Goal: Contribute content

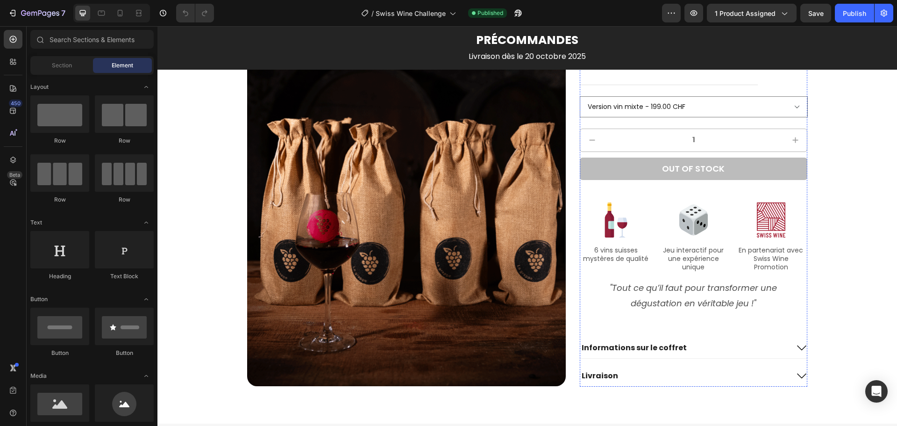
scroll to position [1131, 0]
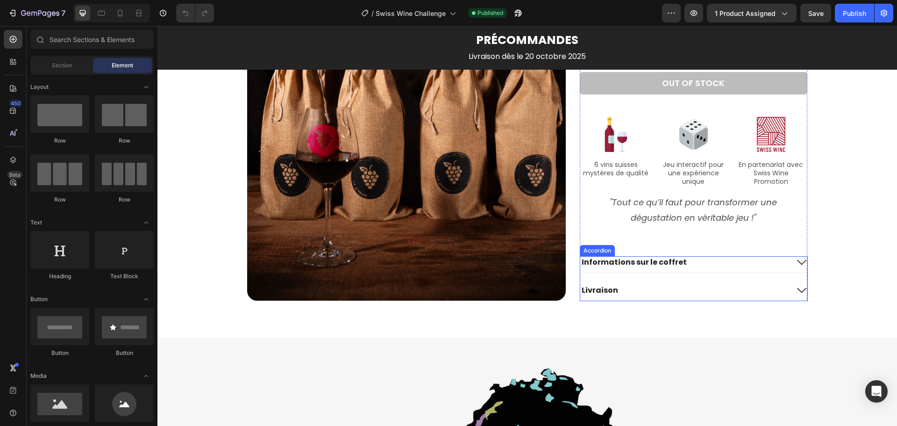
click at [796, 262] on icon at bounding box center [801, 261] width 11 height 11
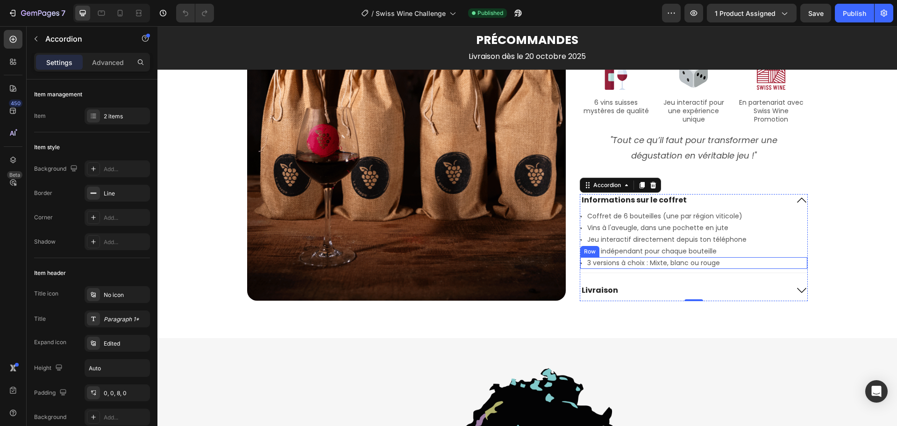
click at [732, 261] on div "Icon 3 versions à choix : Mixte, blanc ou rouge Text Block Row" at bounding box center [693, 263] width 227 height 12
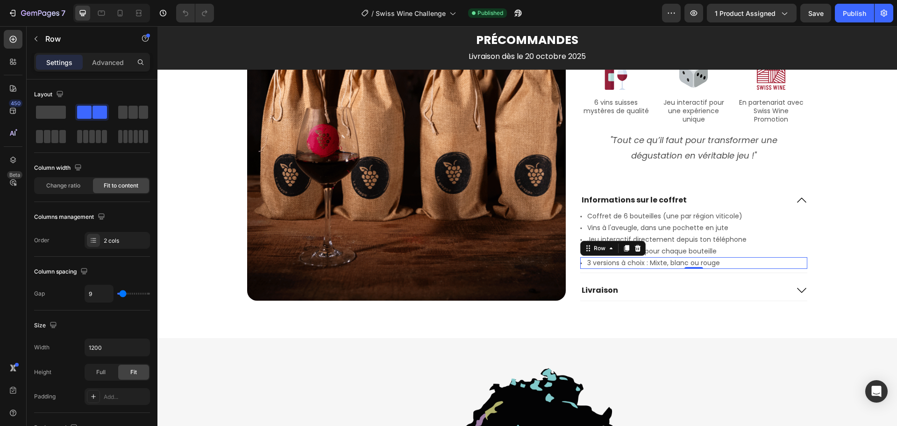
click at [728, 262] on div "Icon 3 versions à choix : Mixte, blanc ou rouge Text Block Row 0" at bounding box center [693, 263] width 227 height 12
click at [727, 262] on div "Icon 3 versions à choix : Mixte, blanc ou rouge Text Block Row 0" at bounding box center [693, 263] width 227 height 12
click at [725, 263] on div "Icon 3 versions à choix : Mixte, blanc ou rouge Text Block Row 0" at bounding box center [693, 263] width 227 height 12
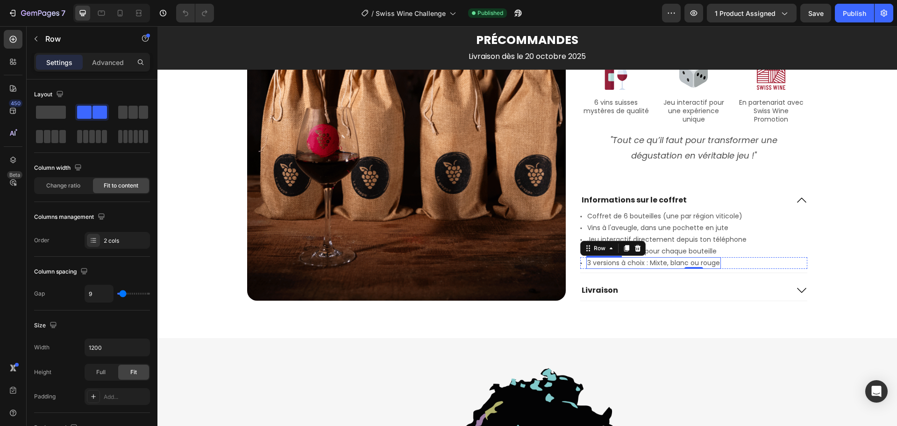
click at [697, 262] on p "3 versions à choix : Mixte, blanc ou rouge" at bounding box center [653, 263] width 133 height 10
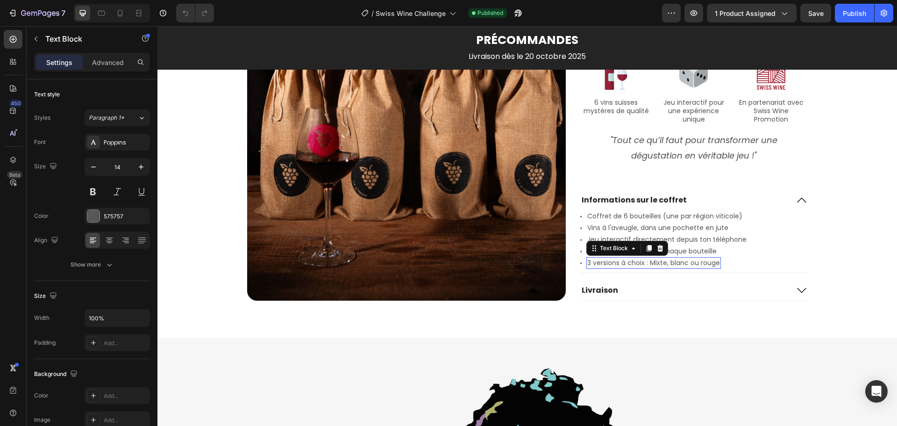
click at [697, 262] on p "3 versions à choix : Mixte, blanc ou rouge" at bounding box center [653, 263] width 133 height 10
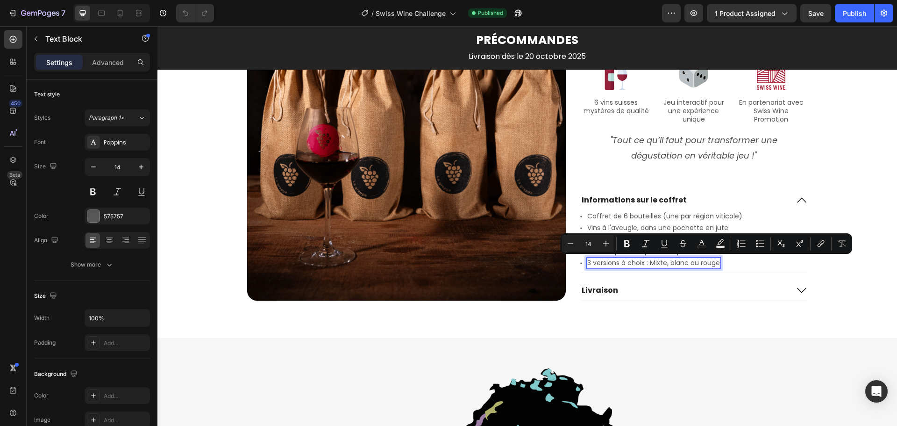
click at [675, 262] on p "3 versions à choix : Mixte, blanc ou rouge" at bounding box center [653, 263] width 133 height 10
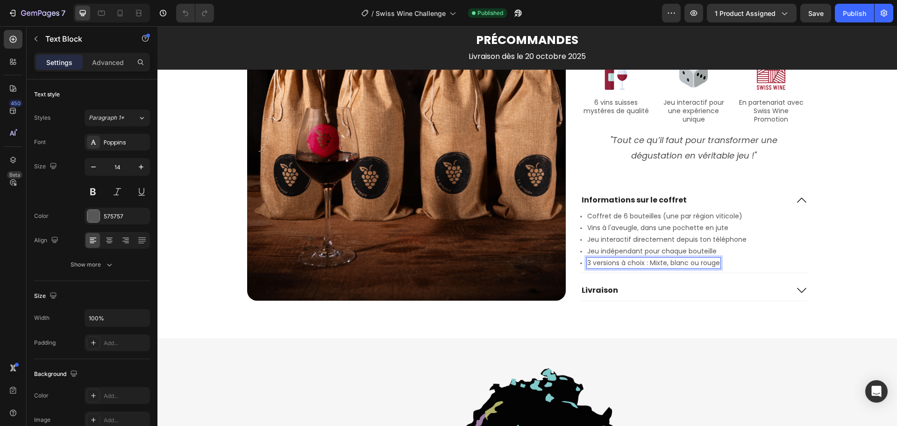
click at [715, 263] on p "3 versions à choix : Mixte, blanc ou rouge" at bounding box center [653, 263] width 133 height 10
click at [731, 262] on div "Icon 3 versions à choix : Mixte, blanc ou rouge Text Block 0 Row" at bounding box center [693, 263] width 227 height 12
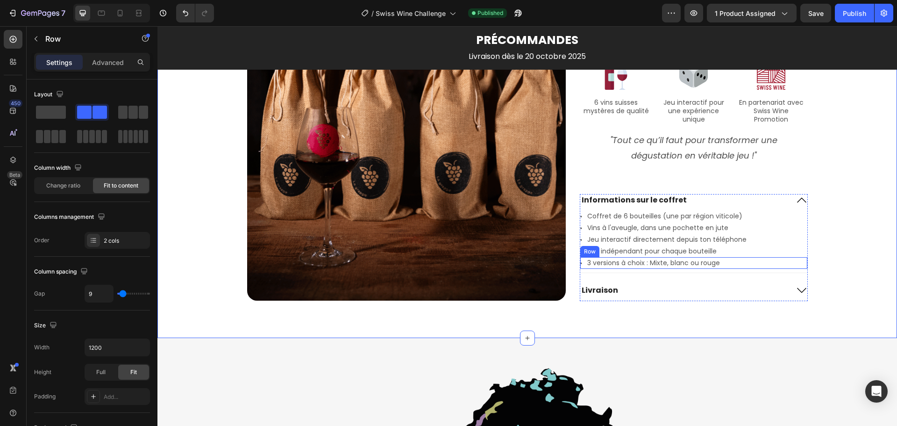
click at [732, 264] on div "Icon 3 versions à choix : Mixte, blanc ou rouge Text Block Row" at bounding box center [693, 263] width 227 height 12
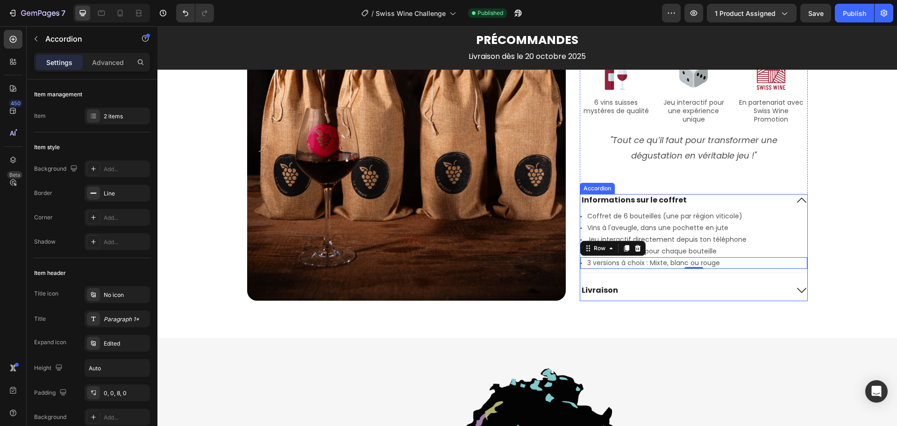
click at [602, 191] on div "Accordion" at bounding box center [597, 188] width 35 height 11
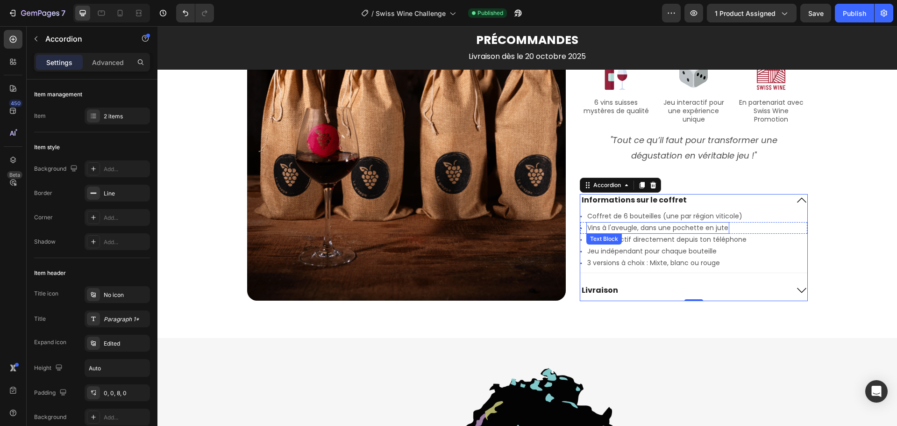
click at [621, 223] on p "Vins à l'aveugle, dans une pochette en jute" at bounding box center [657, 228] width 141 height 10
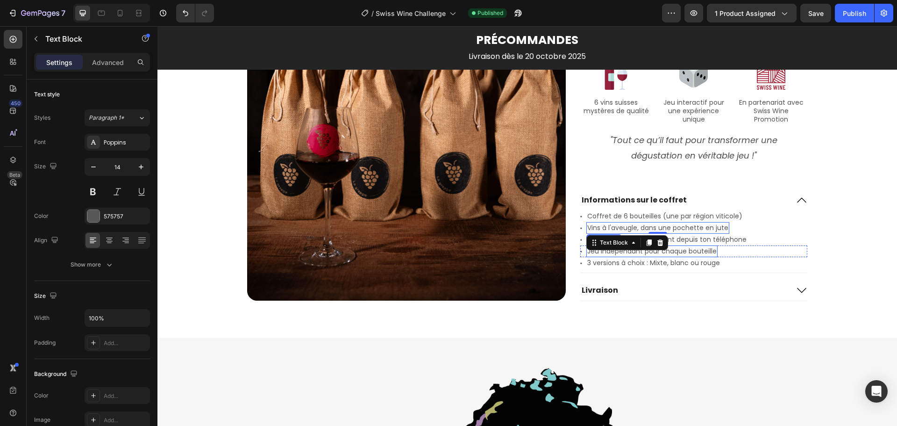
click at [698, 264] on p "3 versions à choix : Mixte, blanc ou rouge" at bounding box center [653, 263] width 133 height 10
click at [647, 247] on icon at bounding box center [649, 248] width 5 height 7
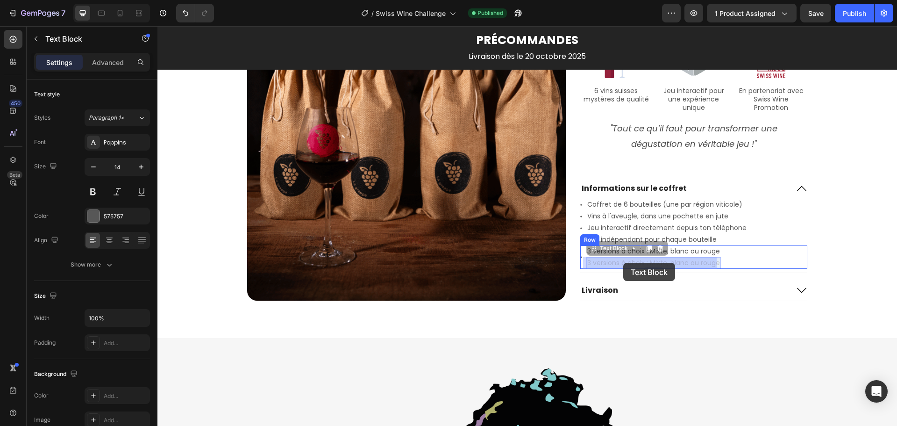
drag, startPoint x: 597, startPoint y: 263, endPoint x: 607, endPoint y: 263, distance: 9.8
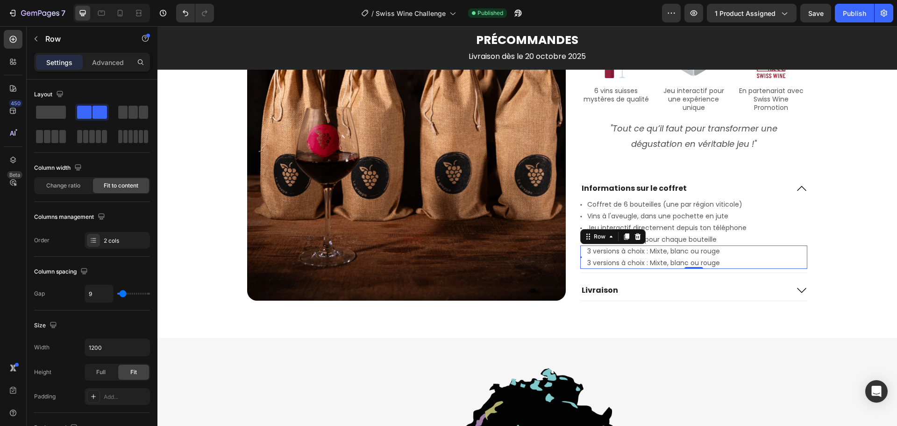
click at [734, 257] on div "Icon 3 versions à choix : Mixte, blanc ou rouge Text Block 3 versions à choix :…" at bounding box center [693, 256] width 227 height 23
click at [651, 259] on p "3 versions à choix : Mixte, blanc ou rouge" at bounding box center [653, 263] width 133 height 10
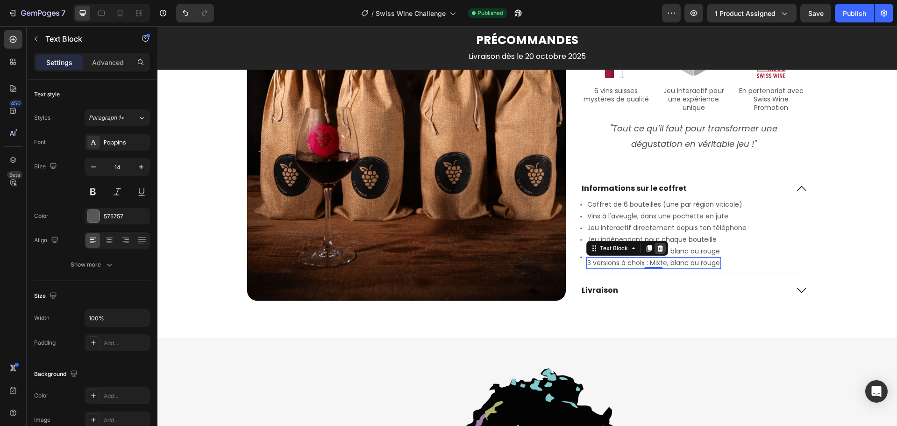
click at [655, 253] on div at bounding box center [659, 247] width 11 height 11
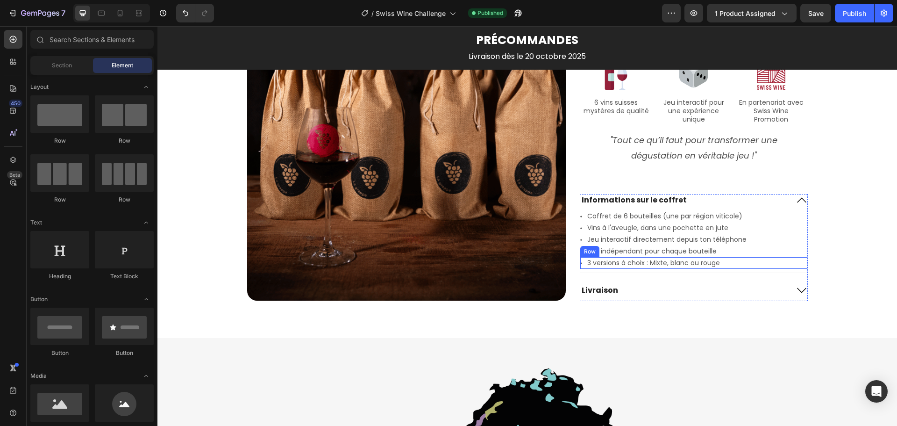
click at [581, 264] on div "Icon 3 versions à choix : Mixte, blanc ou rouge Text Block Row" at bounding box center [693, 263] width 227 height 12
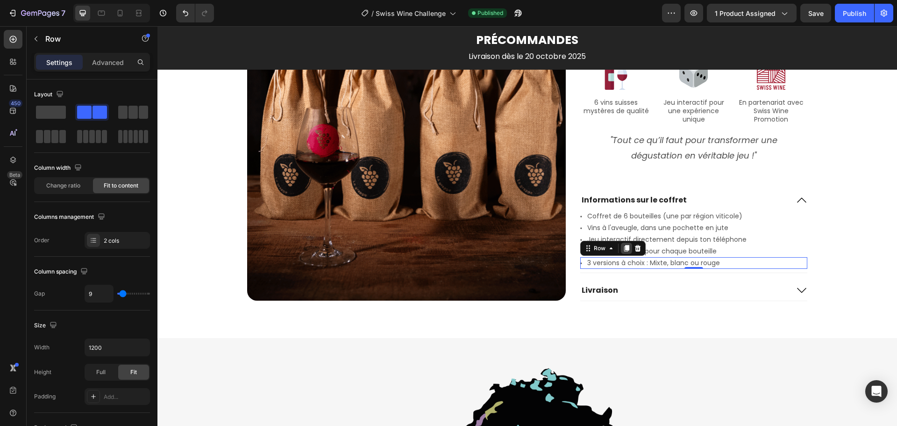
click at [624, 249] on icon at bounding box center [626, 248] width 5 height 7
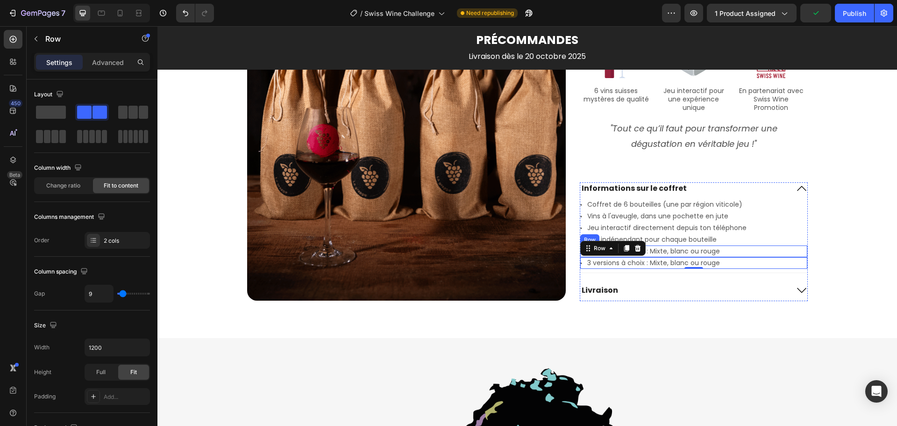
click at [754, 250] on div "Icon 3 versions à choix : Mixte, blanc ou rouge Text Block Row" at bounding box center [693, 251] width 227 height 12
click at [581, 263] on div "Icon 3 versions à choix : Mixte, blanc ou rouge Text Block Row" at bounding box center [693, 263] width 227 height 12
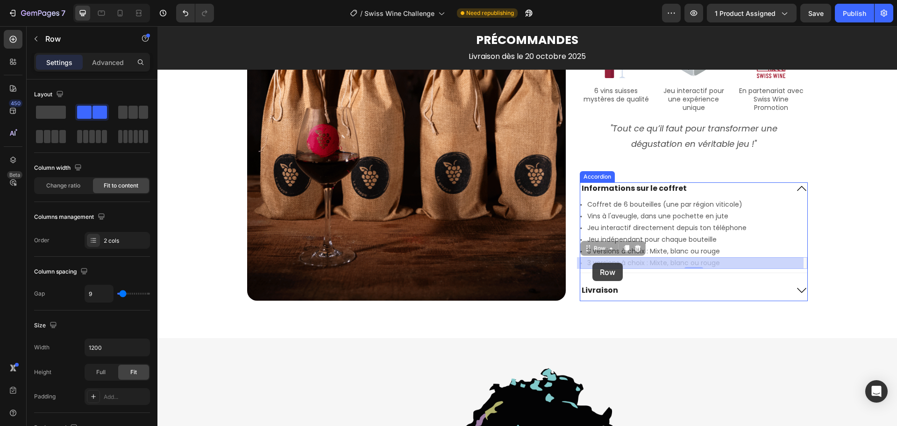
drag, startPoint x: 583, startPoint y: 251, endPoint x: 592, endPoint y: 263, distance: 14.3
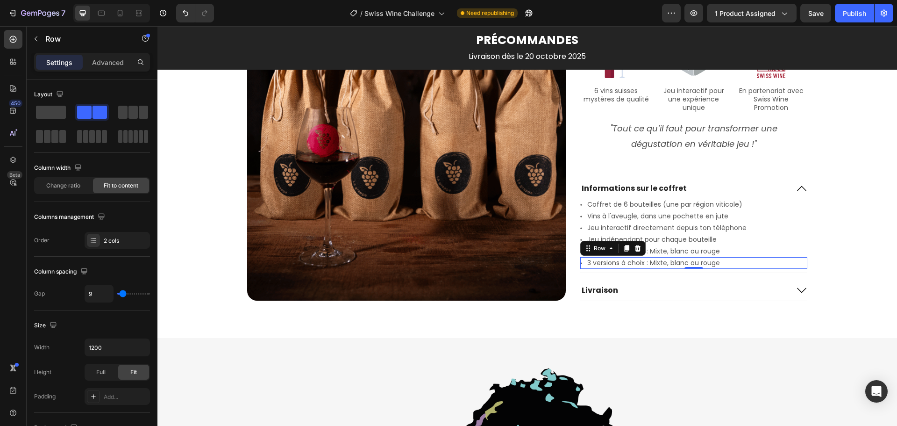
click at [725, 263] on div "Icon 3 versions à choix : Mixte, blanc ou rouge Text Block Row 0" at bounding box center [693, 263] width 227 height 12
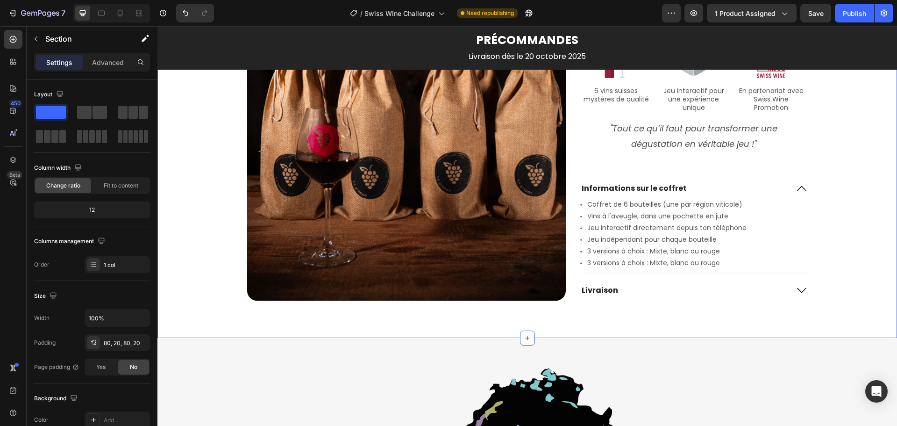
click at [644, 262] on p "3 versions à choix : Mixte, blanc ou rouge" at bounding box center [653, 263] width 133 height 10
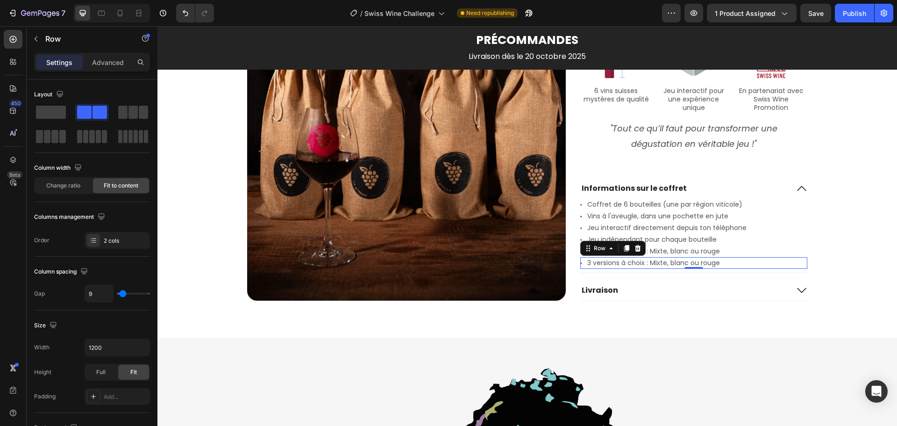
click at [582, 264] on div "Icon 3 versions à choix : Mixte, blanc ou rouge Text Block Row 0" at bounding box center [693, 263] width 227 height 12
click at [108, 70] on div "Settings Advanced" at bounding box center [92, 62] width 116 height 19
click at [110, 67] on div "Advanced" at bounding box center [108, 62] width 47 height 15
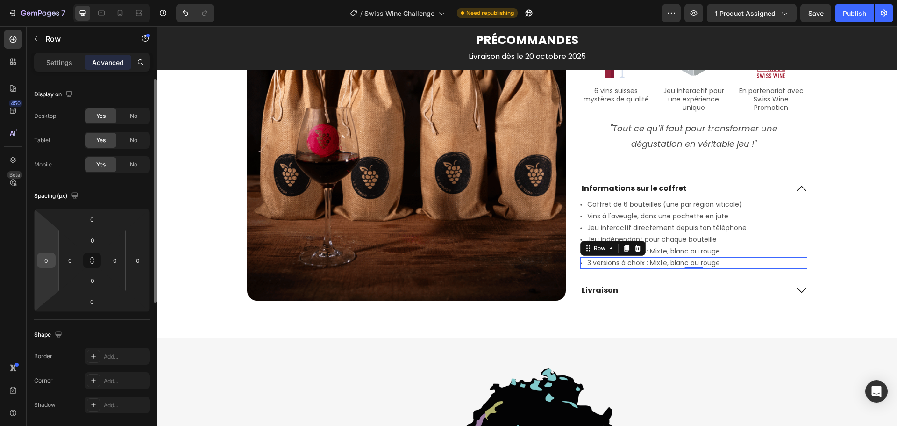
click at [43, 260] on input "0" at bounding box center [46, 260] width 14 height 14
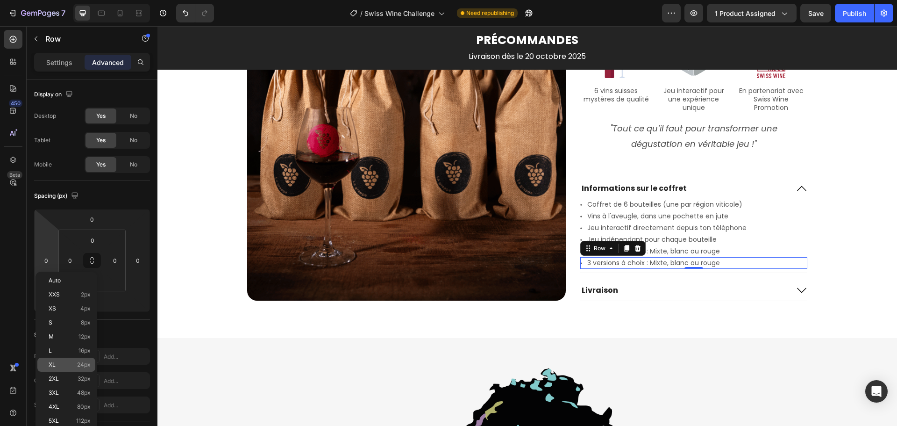
click at [64, 364] on p "XL 24px" at bounding box center [70, 364] width 42 height 7
type input "24"
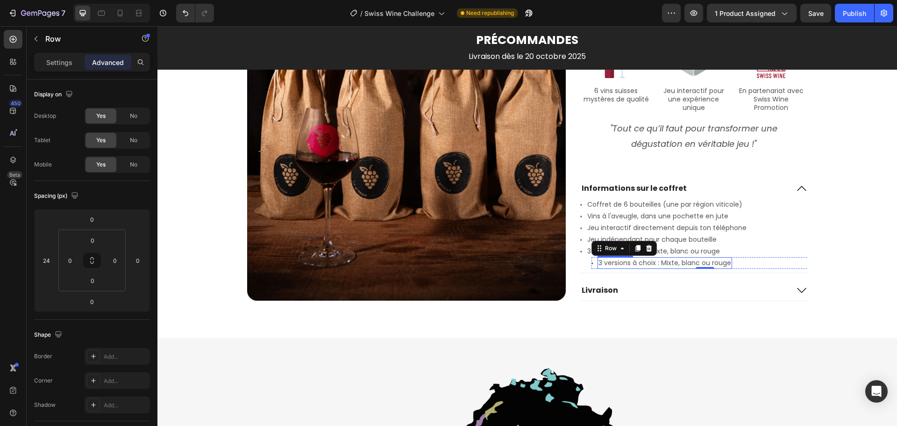
click at [636, 262] on p "3 versions à choix : Mixte, blanc ou rouge" at bounding box center [664, 263] width 133 height 10
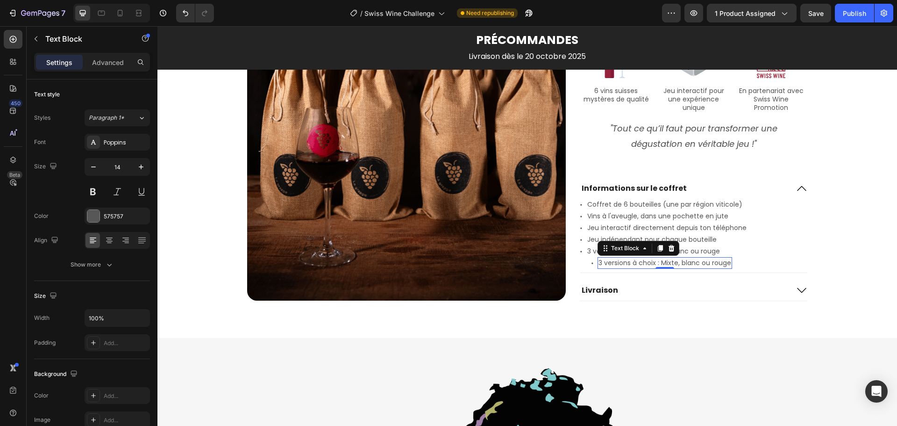
click at [636, 262] on p "3 versions à choix : Mixte, blanc ou rouge" at bounding box center [664, 263] width 133 height 10
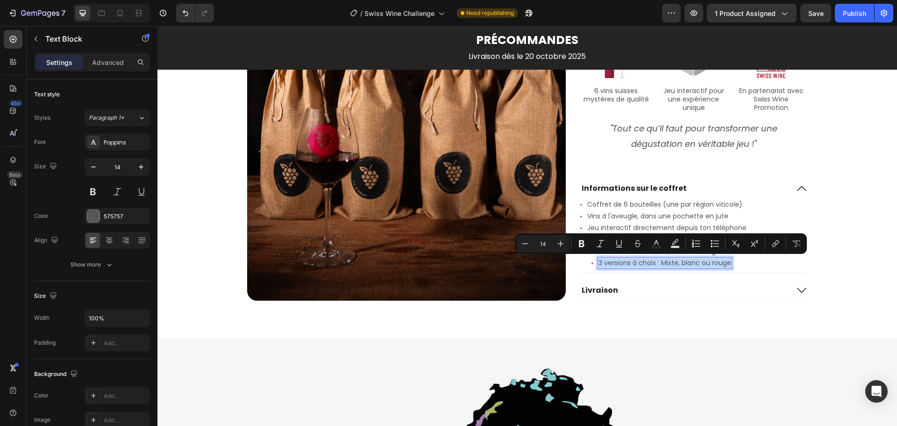
click at [636, 262] on p "3 versions à choix : Mixte, blanc ou rouge" at bounding box center [664, 263] width 133 height 10
click at [653, 263] on p "3 versions à choix : Mixte, blanc ou rouge" at bounding box center [664, 263] width 133 height 10
drag, startPoint x: 658, startPoint y: 263, endPoint x: 596, endPoint y: 265, distance: 62.2
click at [598, 265] on p "3 versions à choix : Mixte, blanc ou rouge" at bounding box center [664, 263] width 133 height 10
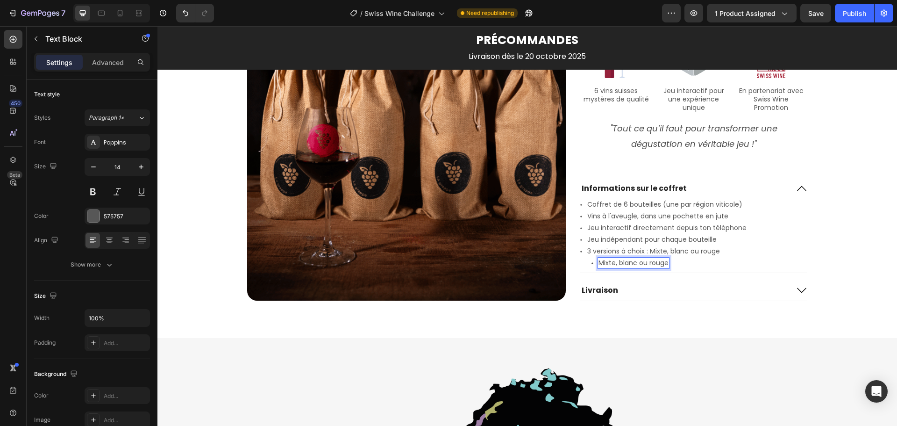
click at [611, 264] on p "Mixte, blanc ou rouge" at bounding box center [633, 263] width 70 height 10
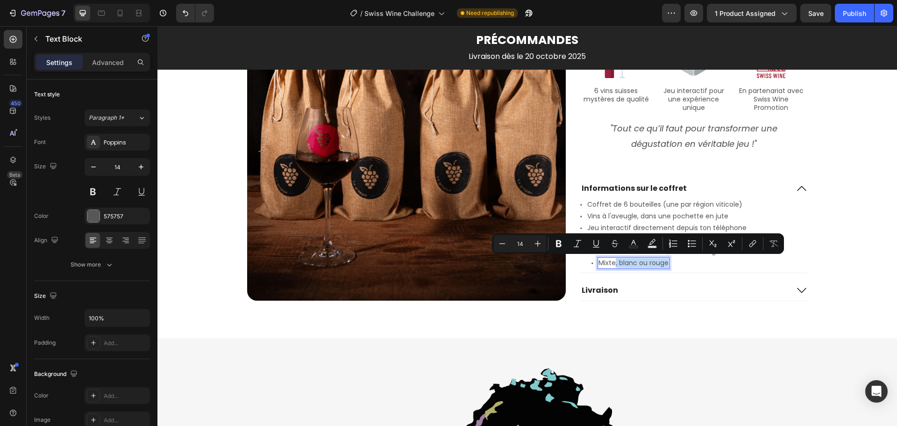
drag, startPoint x: 664, startPoint y: 264, endPoint x: 611, endPoint y: 264, distance: 52.3
click at [611, 264] on p "Mixte, blanc ou rouge" at bounding box center [633, 263] width 70 height 10
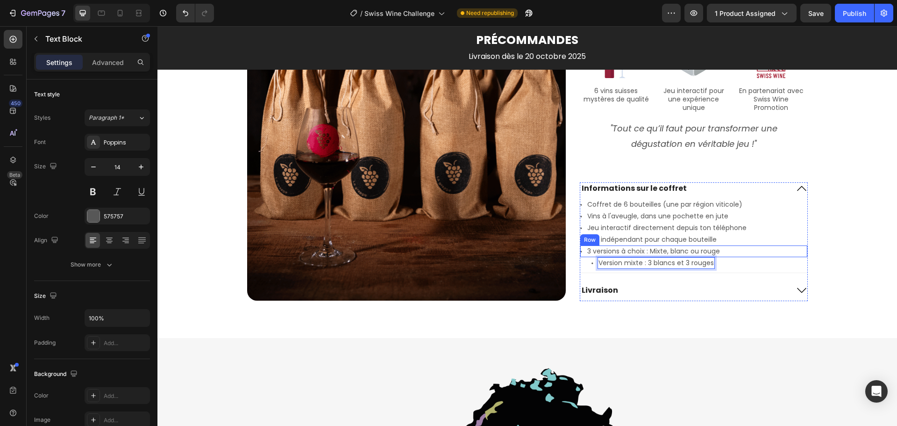
click at [791, 251] on div "Icon 3 versions à choix : Mixte, blanc ou rouge Text Block Row" at bounding box center [693, 251] width 227 height 12
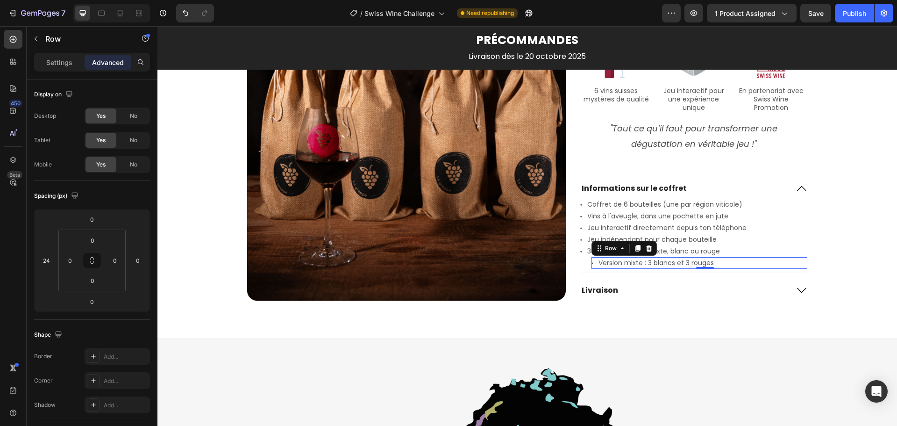
click at [591, 265] on div "Icon Version mixte : 3 blancs et 3 rouges Text Block Row 0" at bounding box center [704, 263] width 227 height 12
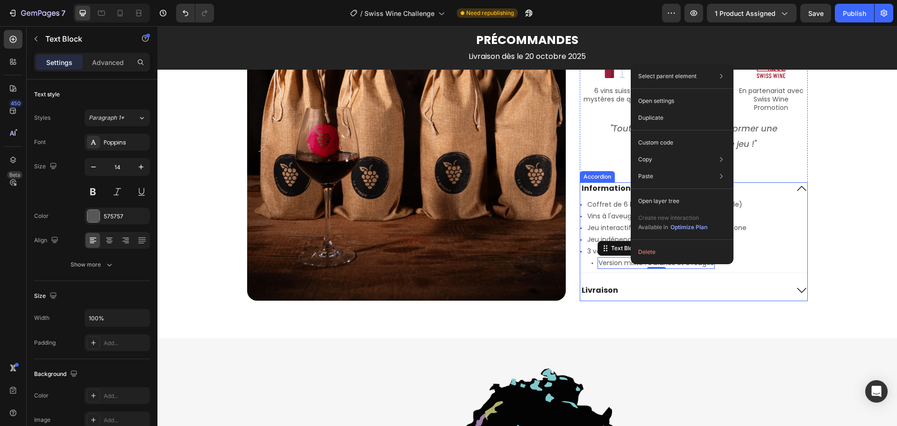
click at [746, 270] on div "Icon Coffret de 6 bouteilles (une par région viticole) Text Block Row Icon Vins…" at bounding box center [693, 236] width 227 height 74
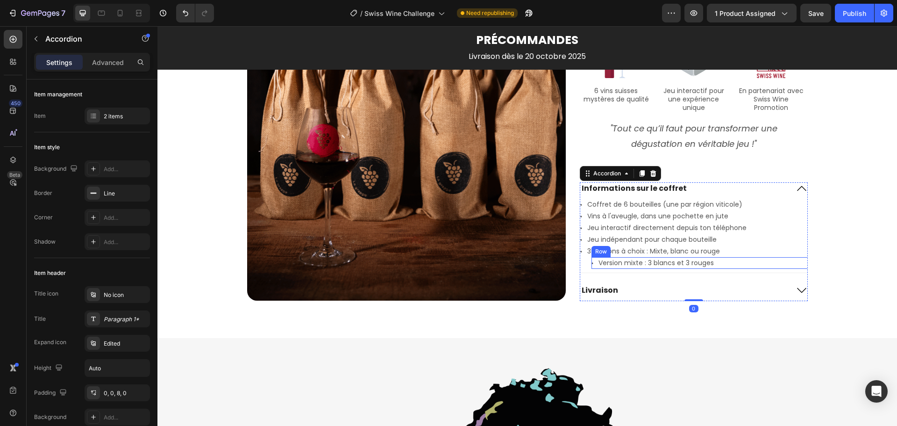
click at [751, 264] on div "Icon Version mixte : 3 blancs et 3 rouges Text Block Row" at bounding box center [704, 263] width 227 height 12
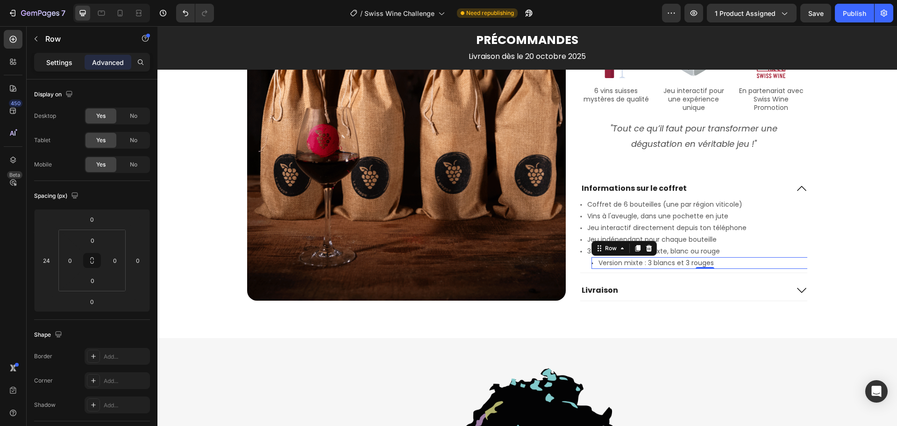
click at [61, 69] on div "Settings" at bounding box center [59, 62] width 47 height 15
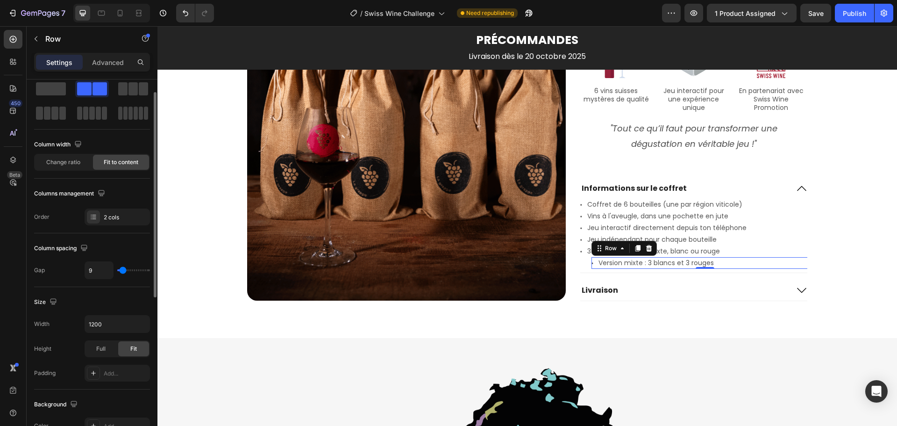
scroll to position [0, 0]
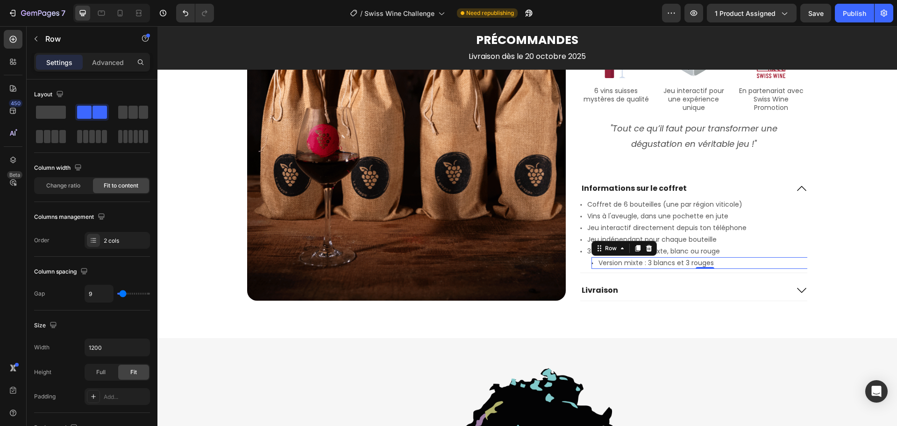
click at [720, 263] on div "Icon Version mixte : 3 blancs et 3 rouges Text Block Row 0" at bounding box center [704, 263] width 227 height 12
click at [591, 264] on div "Icon Version mixte : 3 blancs et 3 rouges Text Block Row 0" at bounding box center [704, 263] width 227 height 12
click at [591, 264] on div "Icon" at bounding box center [592, 263] width 2 height 12
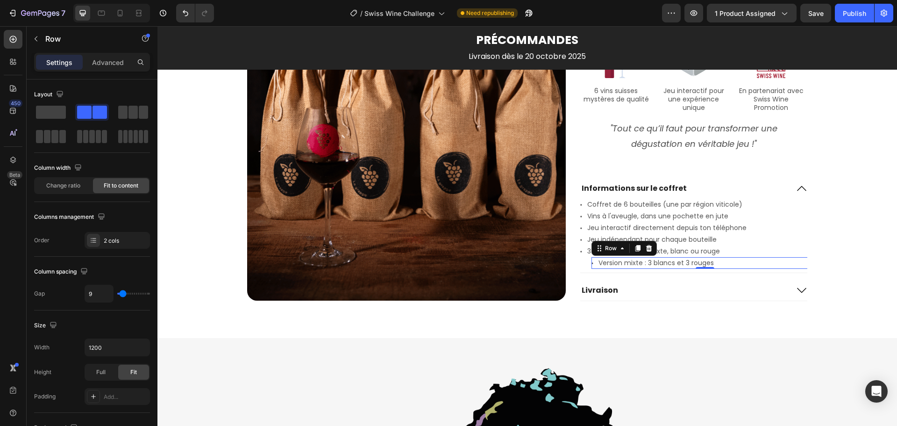
click at [591, 264] on div "Icon" at bounding box center [592, 263] width 2 height 12
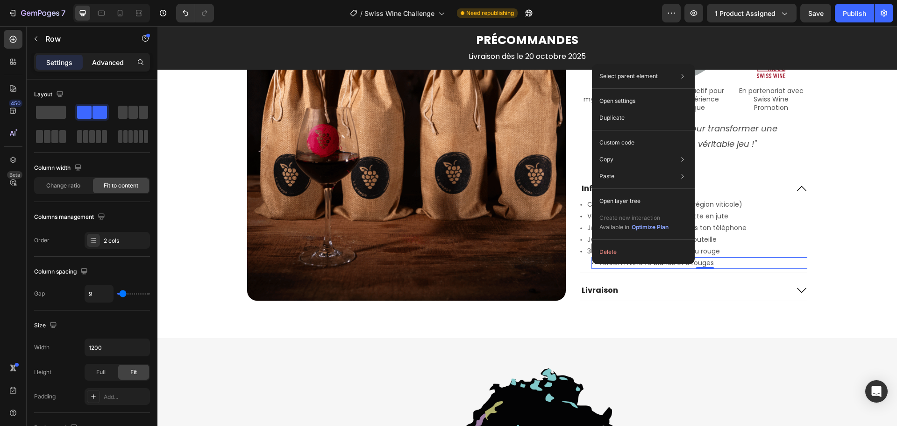
click at [109, 63] on p "Advanced" at bounding box center [108, 62] width 32 height 10
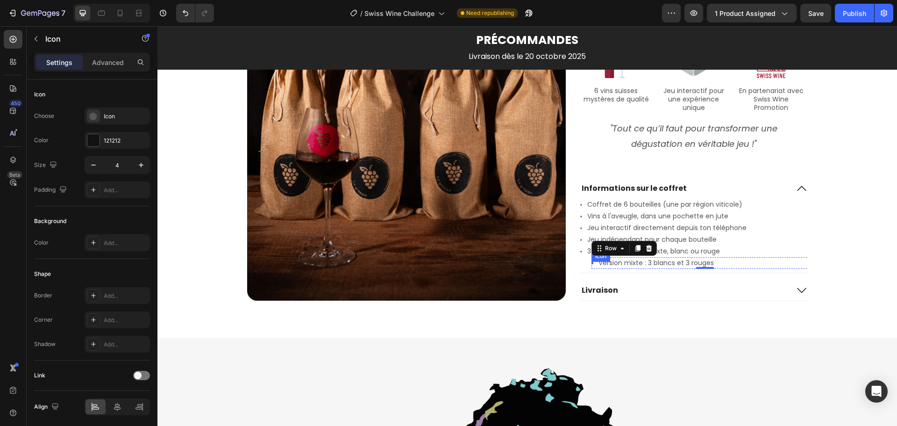
click at [591, 263] on div "Icon" at bounding box center [592, 263] width 2 height 2
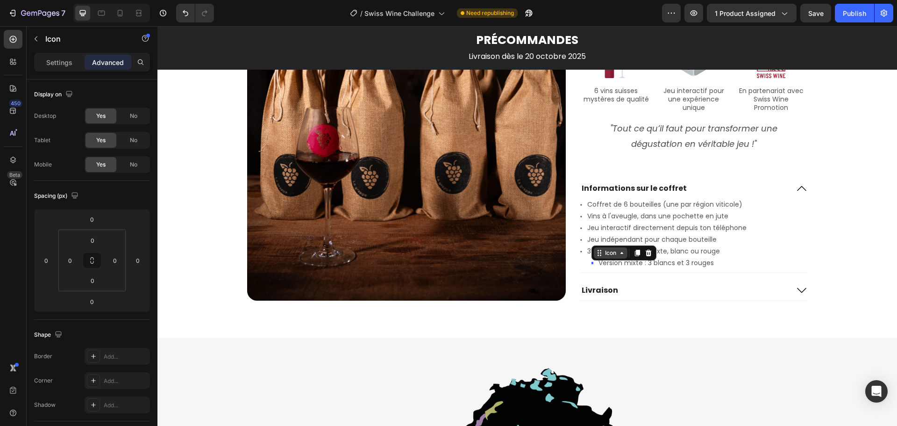
click at [607, 253] on div "Icon" at bounding box center [610, 253] width 15 height 0
click at [62, 57] on div "Settings" at bounding box center [59, 62] width 47 height 15
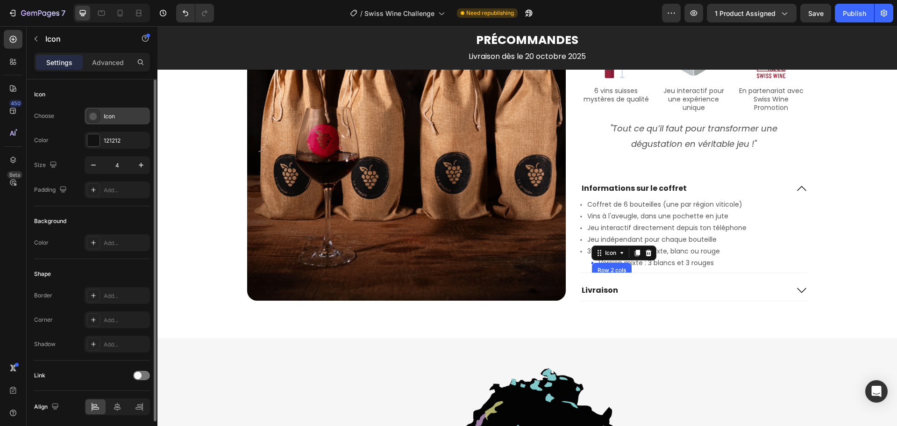
click at [101, 113] on div "Icon" at bounding box center [117, 115] width 65 height 17
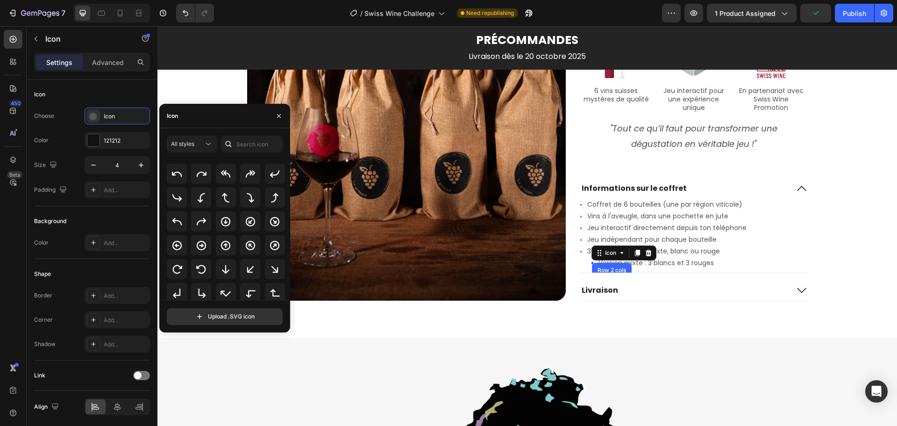
scroll to position [196, 0]
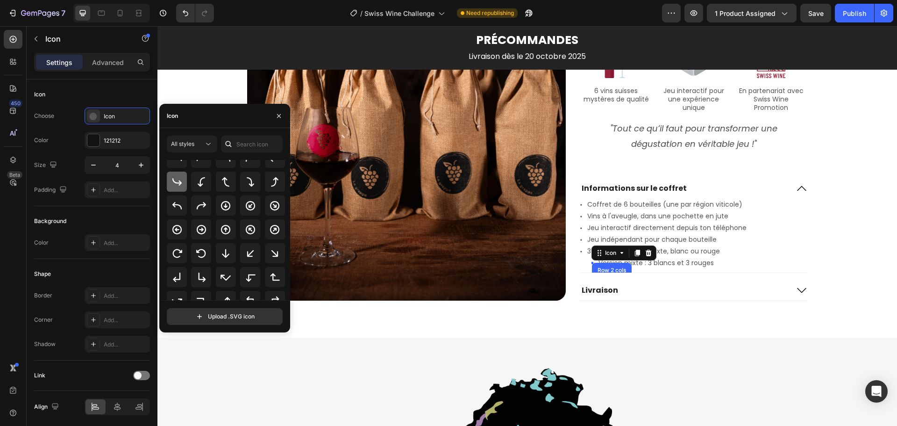
click at [179, 181] on icon at bounding box center [176, 181] width 9 height 7
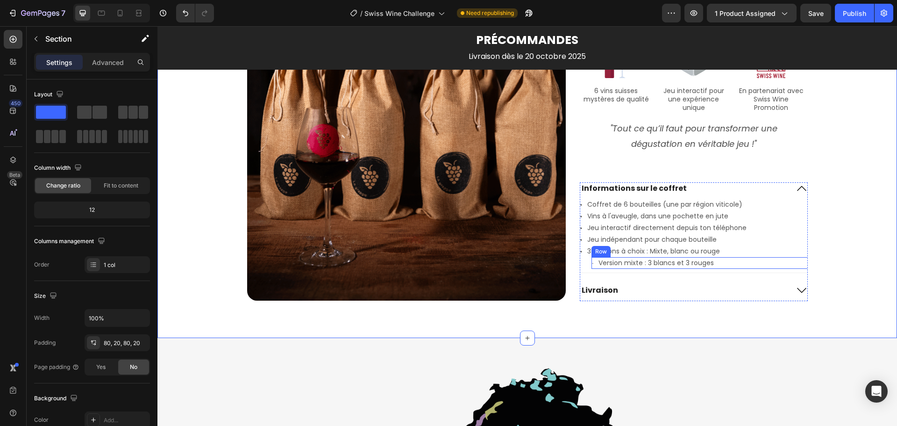
click at [591, 264] on div "Icon Version mixte : 3 blancs et 3 rouges Text Block Row" at bounding box center [704, 263] width 227 height 12
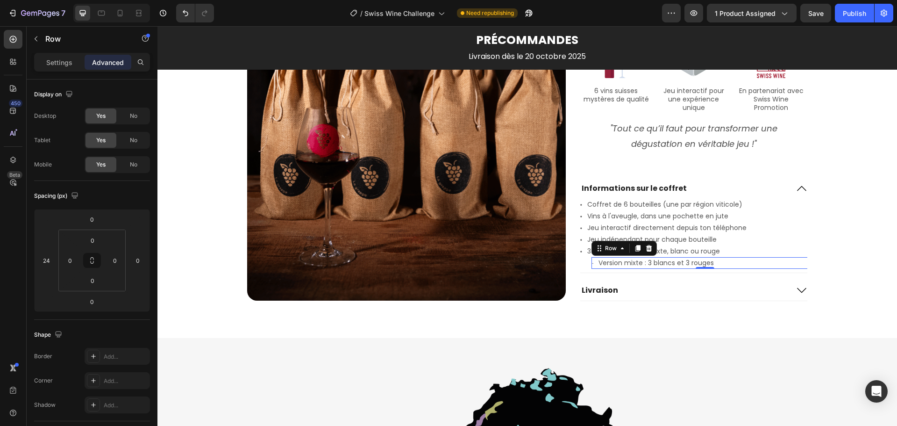
click at [591, 264] on div "Icon" at bounding box center [592, 263] width 2 height 12
click at [591, 263] on div "Icon Version mixte : 3 blancs et 3 rouges Text Block Row 0" at bounding box center [704, 263] width 227 height 12
click at [741, 253] on div "Icon 3 versions à choix : Mixte, blanc ou rouge Text Block Row" at bounding box center [693, 251] width 227 height 12
click at [614, 262] on p "Version mixte : 3 blancs et 3 rouges" at bounding box center [655, 263] width 115 height 10
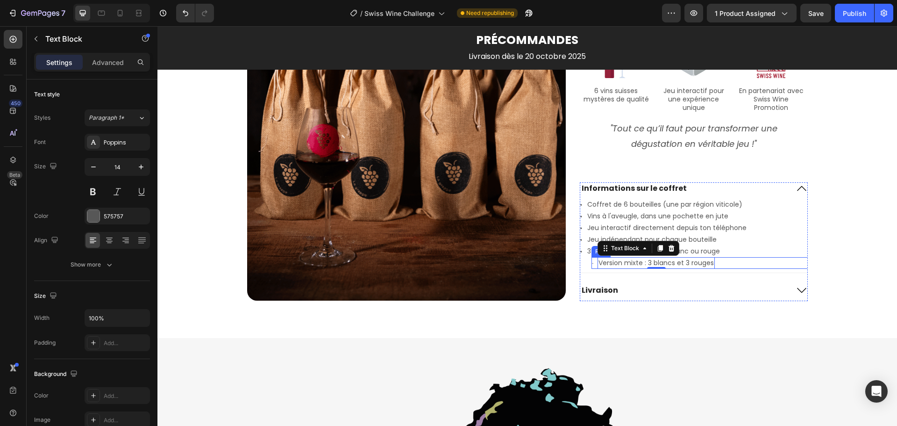
click at [591, 264] on div "Icon Version mixte : 3 blancs et 3 rouges Text Block 0 Row" at bounding box center [704, 263] width 227 height 12
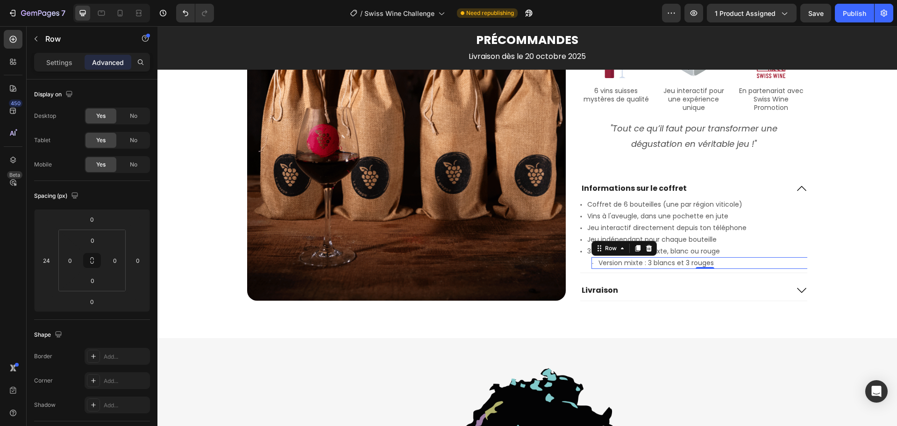
click at [591, 264] on div "Icon Version mixte : 3 blancs et 3 rouges Text Block Row 0" at bounding box center [704, 263] width 227 height 12
click at [591, 264] on div "Icon" at bounding box center [592, 263] width 2 height 12
click at [592, 264] on div "Icon Version mixte : 3 blancs et 3 rouges Text Block Row 0" at bounding box center [704, 263] width 227 height 12
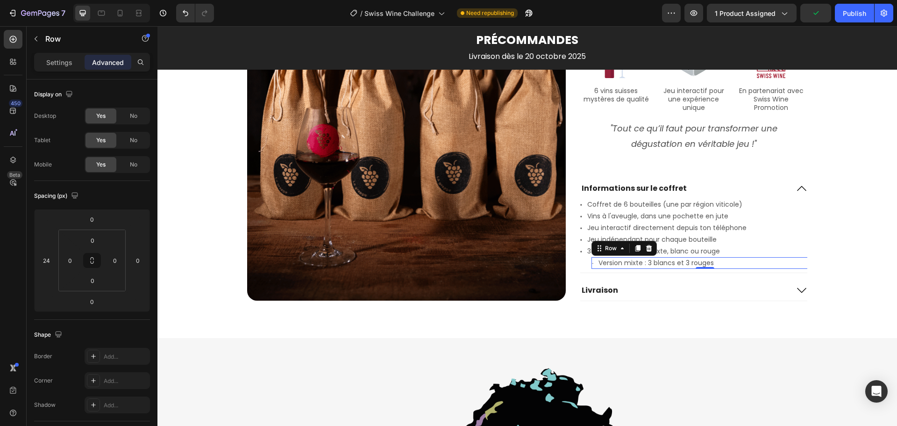
click at [775, 256] on div "Icon 3 versions à choix : Mixte, blanc ou rouge Text Block Row" at bounding box center [693, 251] width 227 height 12
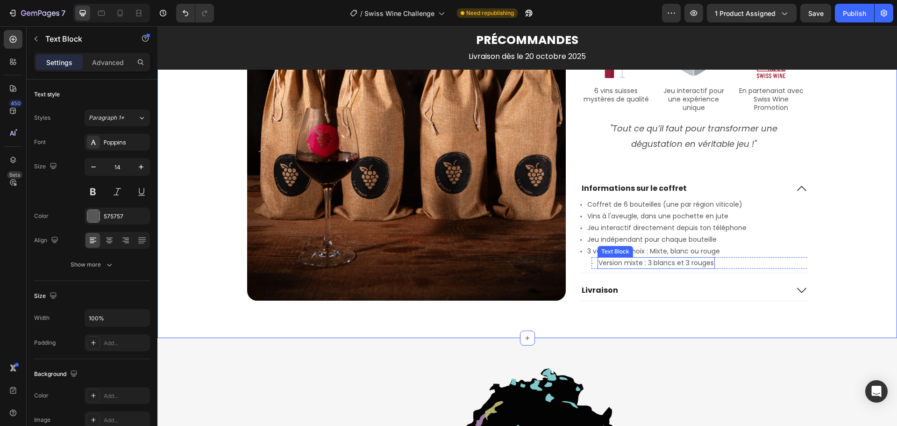
click at [635, 263] on p "Version mixte : 3 blancs et 3 rouges" at bounding box center [655, 263] width 115 height 10
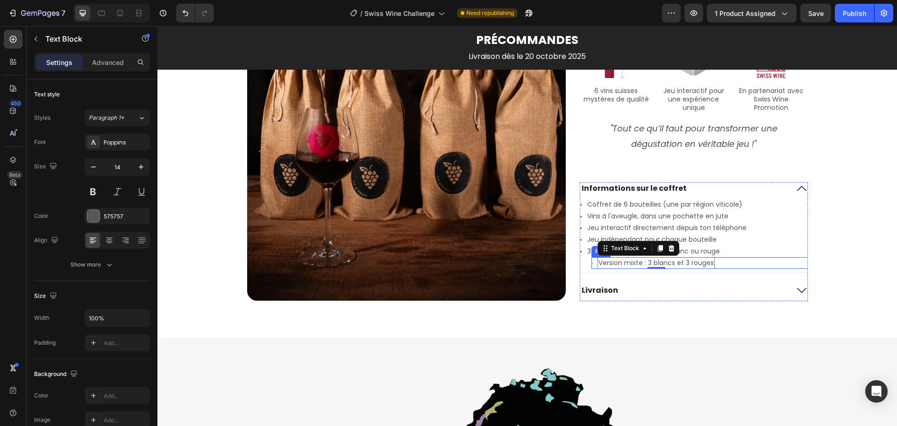
click at [591, 262] on div "Icon Version mixte : 3 blancs et 3 rouges Text Block 0 Row" at bounding box center [704, 263] width 227 height 12
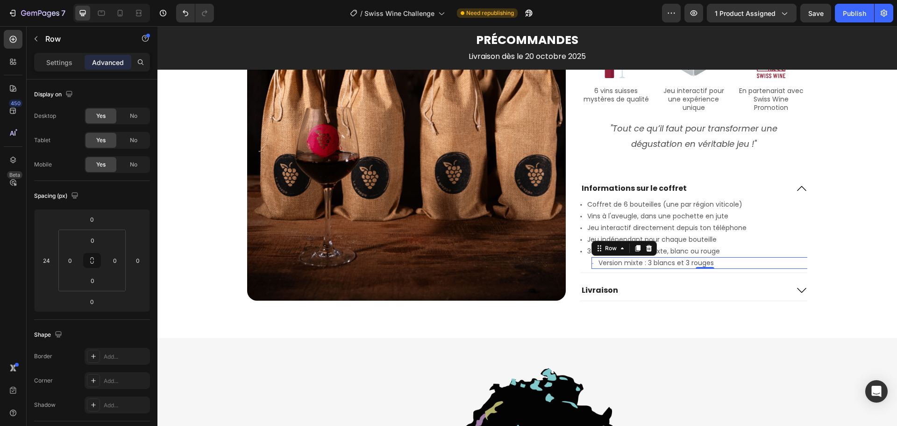
click at [593, 263] on div "Icon Version mixte : 3 blancs et 3 rouges Text Block Row 0" at bounding box center [704, 263] width 227 height 12
click at [591, 263] on div "Icon" at bounding box center [592, 263] width 2 height 2
click at [62, 67] on div "Settings" at bounding box center [59, 62] width 47 height 15
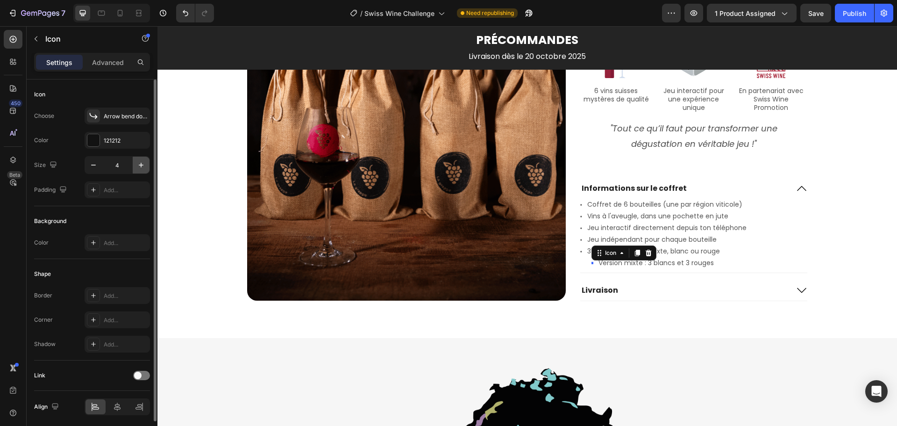
click at [143, 164] on icon "button" at bounding box center [140, 164] width 9 height 9
click at [143, 163] on icon "button" at bounding box center [140, 164] width 9 height 9
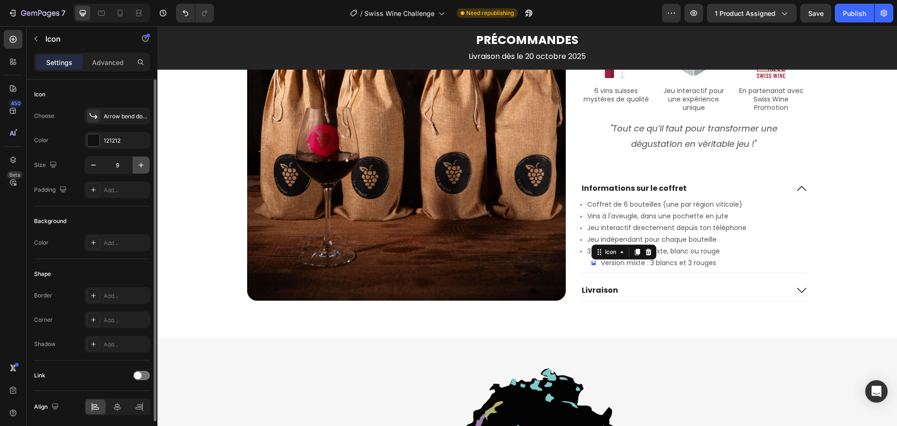
click at [143, 163] on icon "button" at bounding box center [140, 164] width 9 height 9
type input "11"
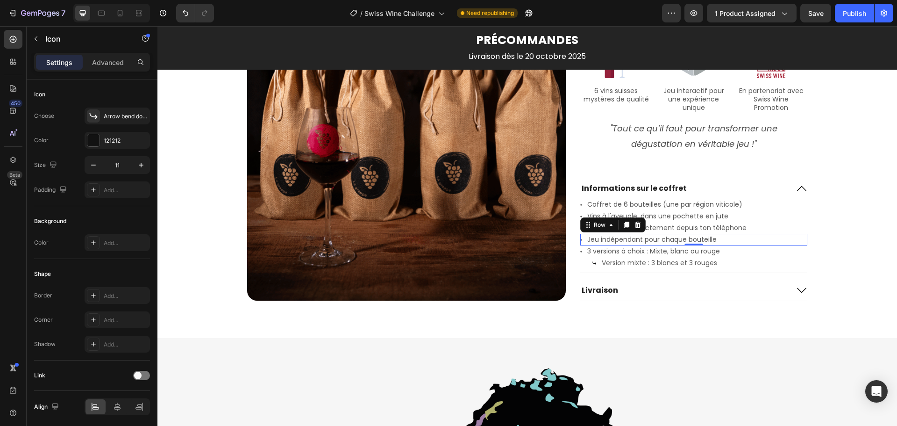
click at [772, 235] on div "Icon Jeu indépendant pour chaque bouteille Text Block Row 0" at bounding box center [693, 240] width 227 height 12
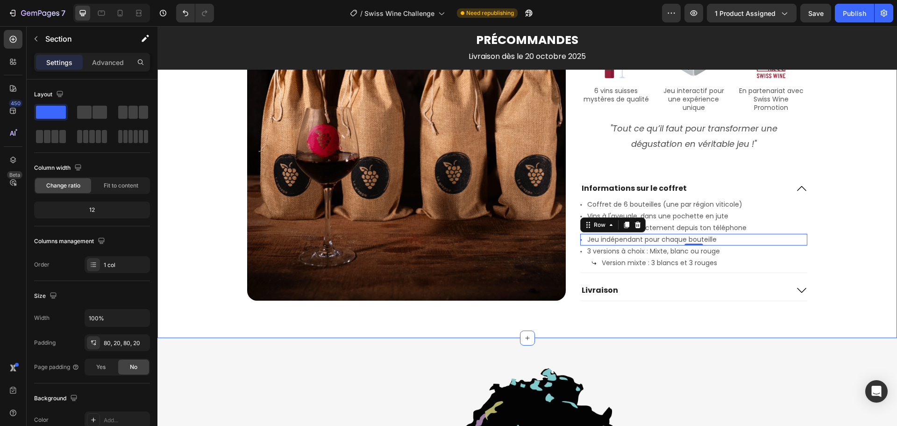
click at [581, 252] on div "Icon 3 versions à choix : Mixte, blanc ou rouge Text Block Row" at bounding box center [693, 251] width 227 height 12
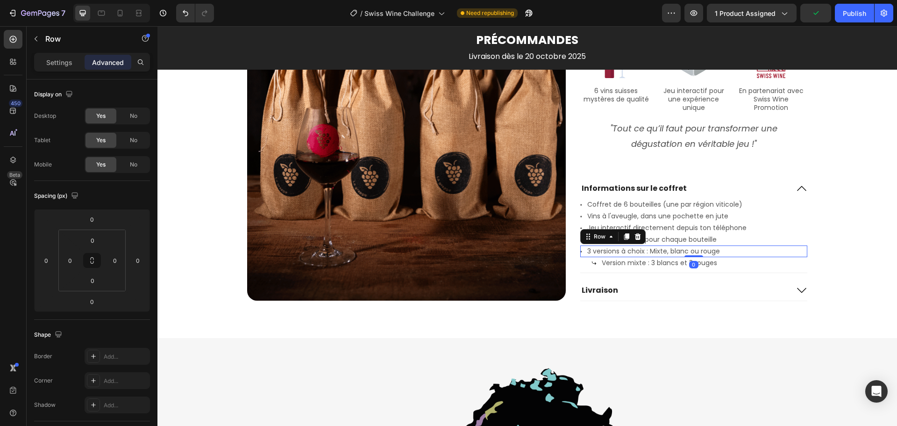
click at [580, 253] on div "Icon 3 versions à choix : Mixte, blanc ou rouge Text Block Row 0" at bounding box center [693, 251] width 227 height 12
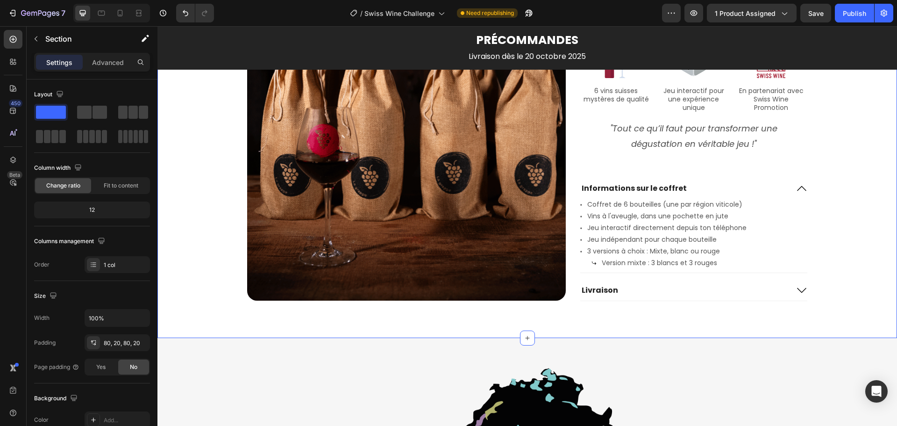
click at [757, 264] on div "Icon Version mixte : 3 blancs et 3 rouges Text Block Row" at bounding box center [704, 263] width 227 height 12
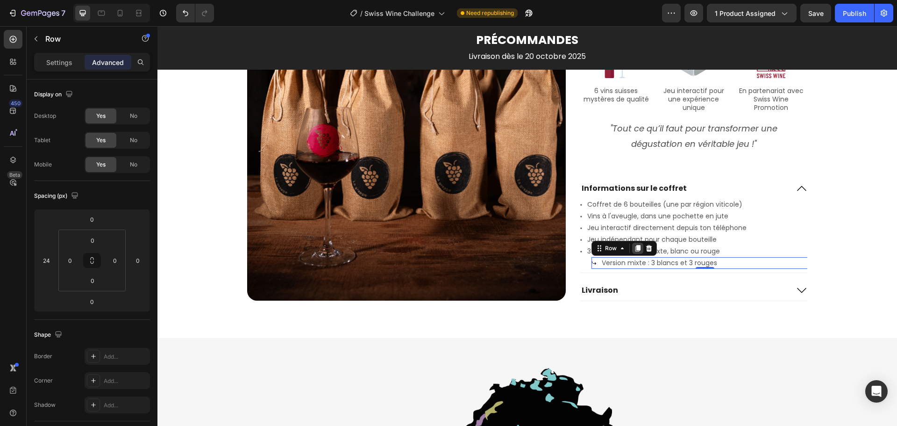
click at [635, 249] on icon at bounding box center [637, 248] width 5 height 7
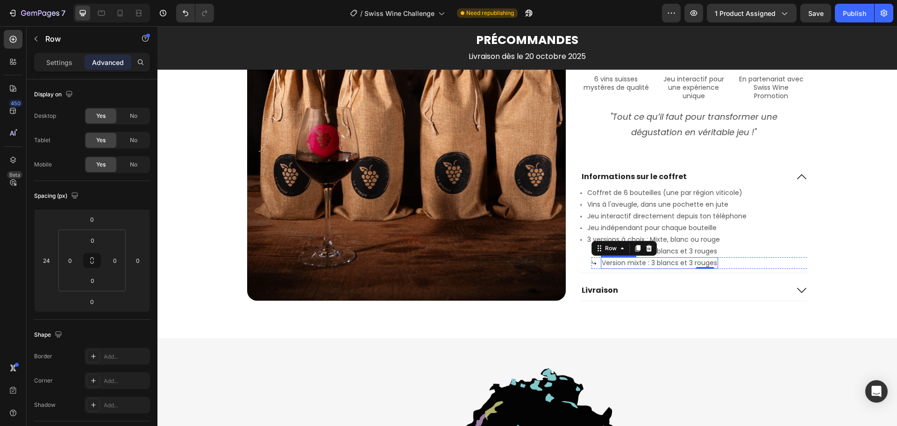
click at [636, 263] on p "Version mixte : 3 blancs et 3 rouges" at bounding box center [659, 263] width 115 height 10
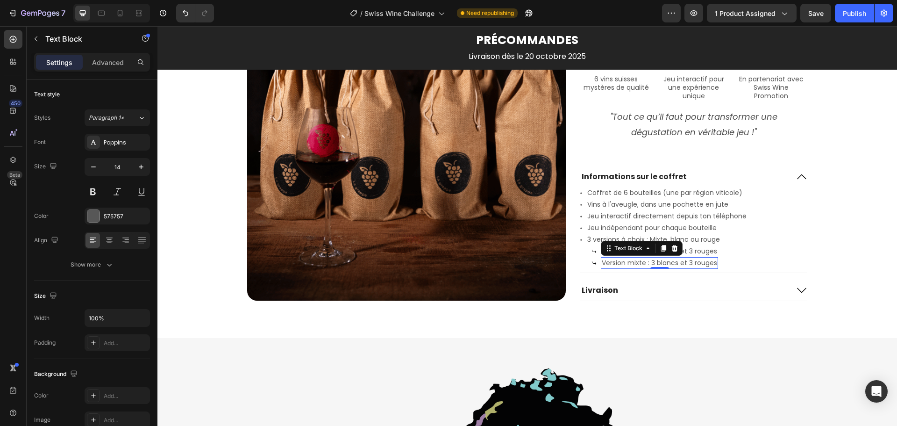
click at [636, 263] on p "Version mixte : 3 blancs et 3 rouges" at bounding box center [659, 263] width 115 height 10
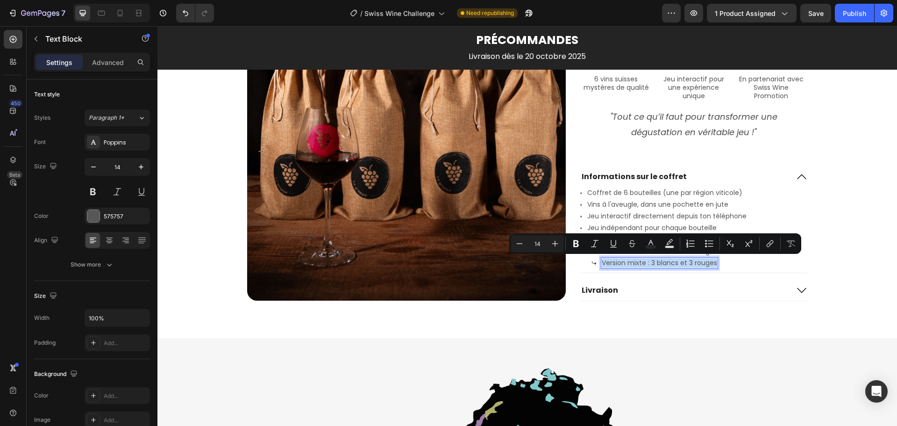
click at [636, 263] on p "Version mixte : 3 blancs et 3 rouges" at bounding box center [659, 263] width 115 height 10
click at [639, 263] on p "Version mixte : 3 blancs et 3 rouges" at bounding box center [659, 263] width 115 height 10
drag, startPoint x: 642, startPoint y: 263, endPoint x: 626, endPoint y: 263, distance: 15.4
click at [626, 263] on p "Version mixte : 3 blancs et 3 rouges" at bounding box center [659, 263] width 115 height 10
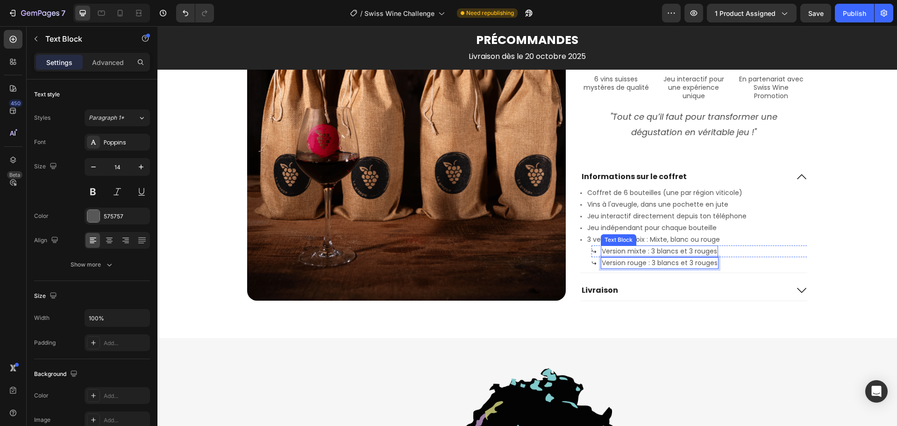
click at [655, 251] on p "Version mixte : 3 blancs et 3 rouges" at bounding box center [659, 251] width 115 height 10
click at [654, 252] on p "Version mixte : 3 blancs et 3 rouges" at bounding box center [659, 251] width 115 height 10
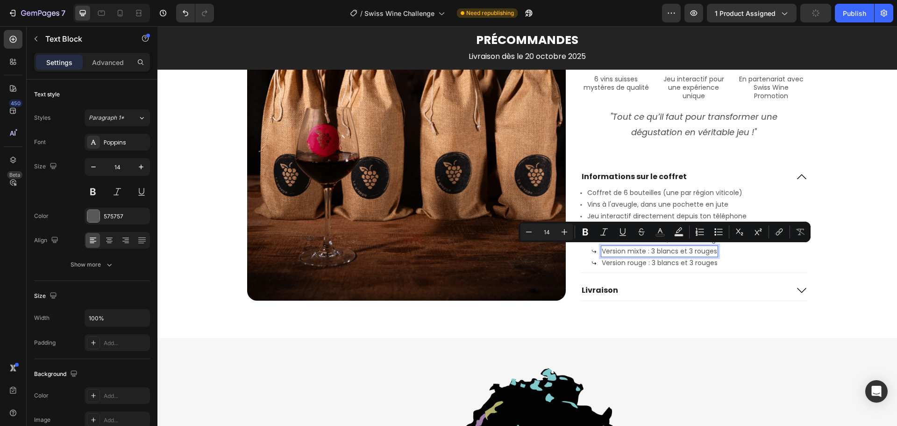
click at [654, 252] on p "Version mixte : 3 blancs et 3 rouges" at bounding box center [659, 251] width 115 height 10
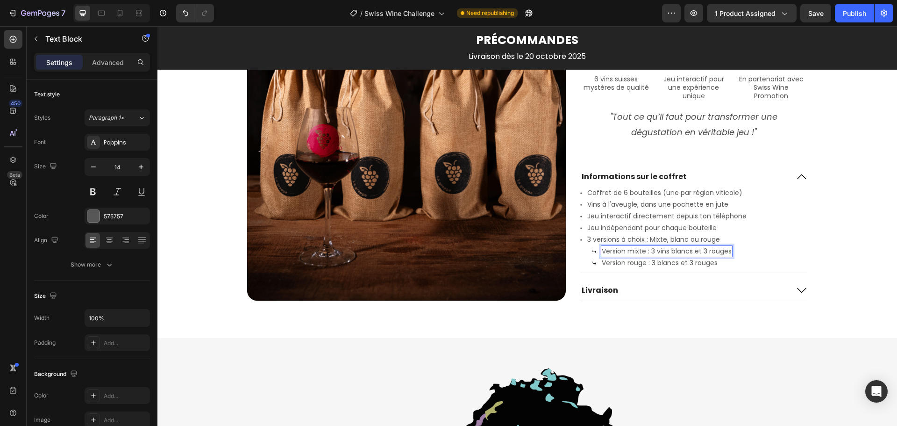
click at [705, 250] on p "Version mixte : 3 vins blancs et 3 rouges" at bounding box center [667, 251] width 130 height 10
click at [659, 262] on p "Version rouge : 3 blancs et 3 rouges" at bounding box center [660, 263] width 116 height 10
click at [655, 263] on p "Version rouge : 3 blancs et 3 rouges" at bounding box center [660, 263] width 116 height 10
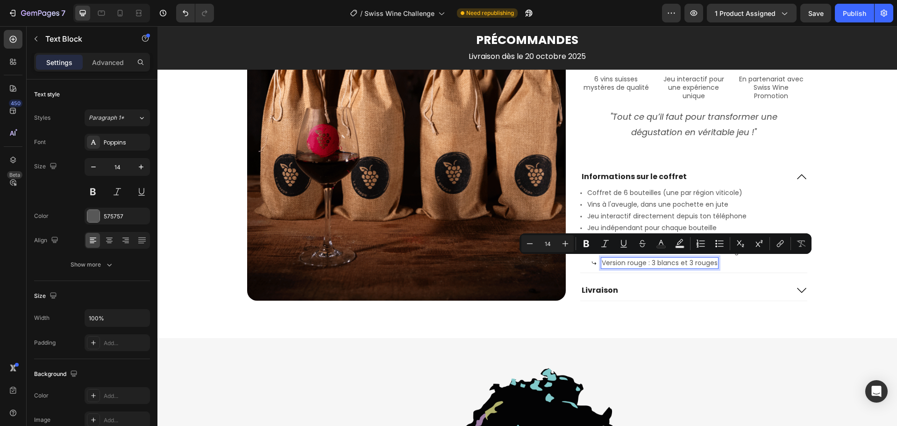
click at [653, 262] on p "Version rouge : 3 blancs et 3 rouges" at bounding box center [660, 263] width 116 height 10
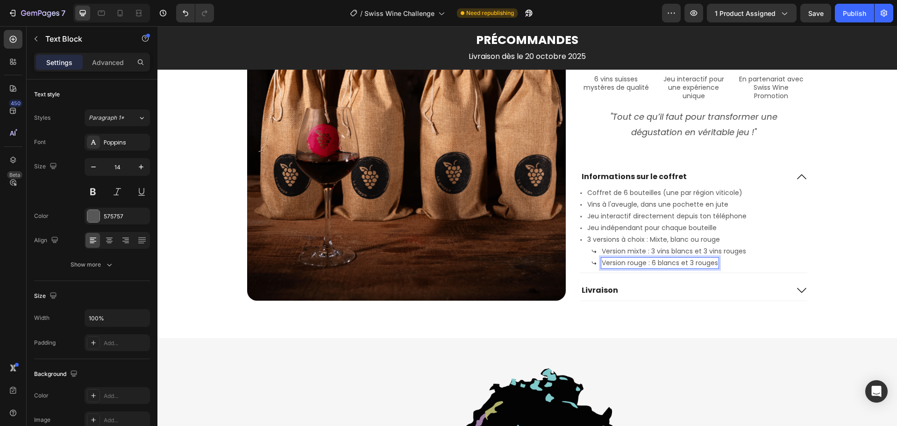
click at [703, 263] on p "Version rouge : 6 blancs et 3 rouges" at bounding box center [660, 263] width 116 height 10
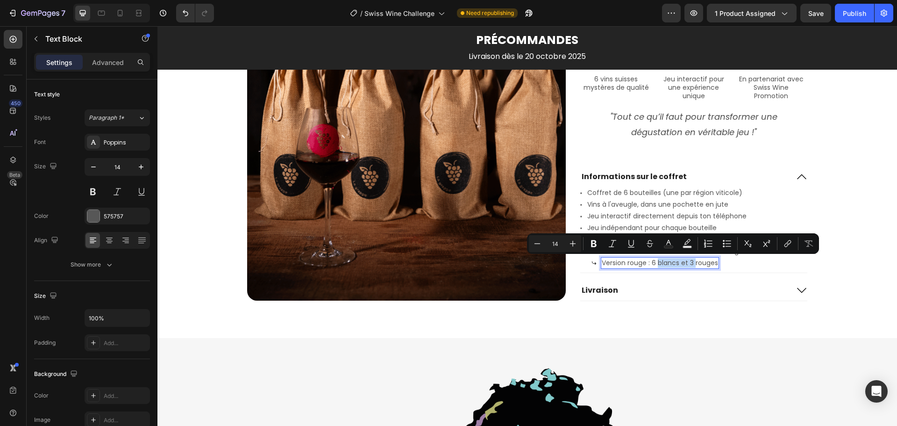
drag, startPoint x: 691, startPoint y: 263, endPoint x: 655, endPoint y: 263, distance: 36.4
click at [655, 263] on p "Version rouge : 6 blancs et 3 rouges" at bounding box center [660, 263] width 116 height 10
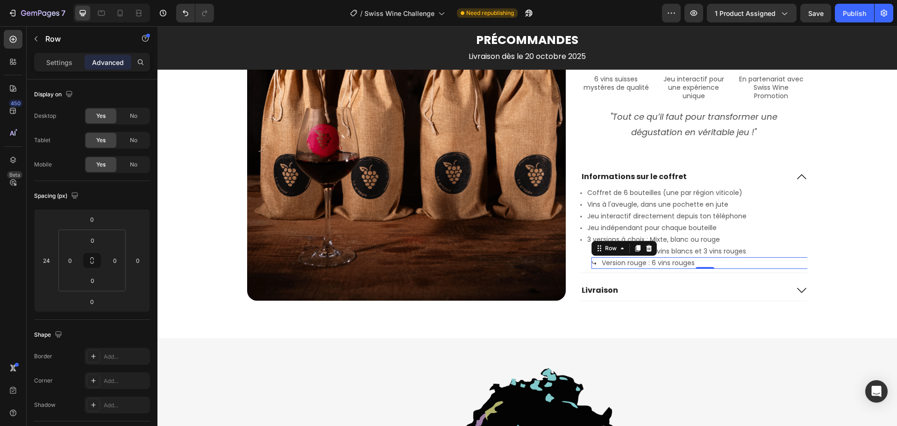
click at [724, 266] on div "Icon Version rouge : 6 vins rouges Text Block Row 0" at bounding box center [704, 263] width 227 height 12
click at [634, 249] on icon at bounding box center [637, 247] width 7 height 7
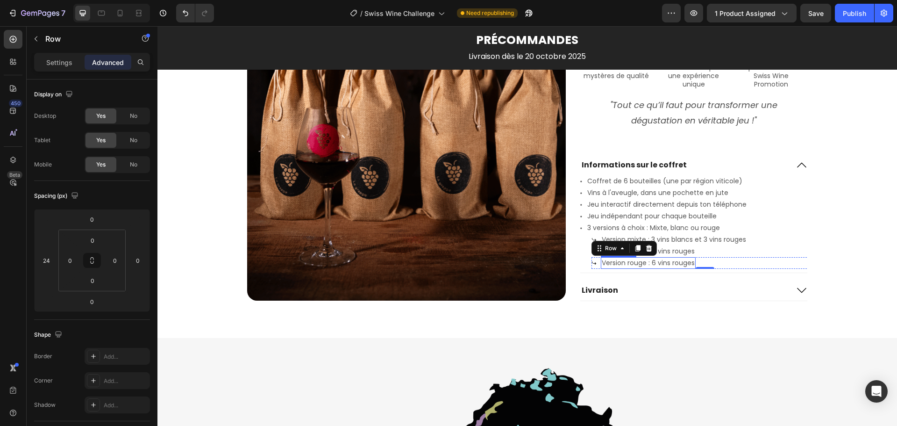
click at [622, 263] on p "Version rouge : 6 vins rouges" at bounding box center [648, 263] width 93 height 10
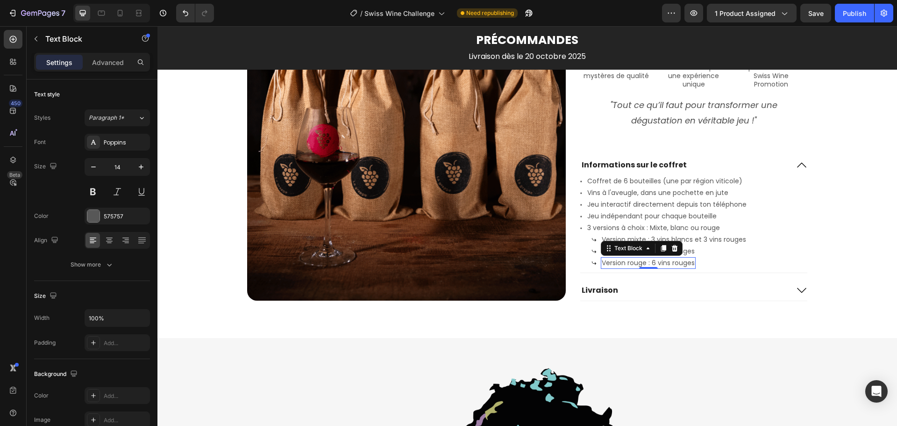
click at [629, 263] on p "Version rouge : 6 vins rouges" at bounding box center [648, 263] width 93 height 10
click at [683, 263] on p "Version blanc : 6 vins rouges" at bounding box center [648, 263] width 92 height 10
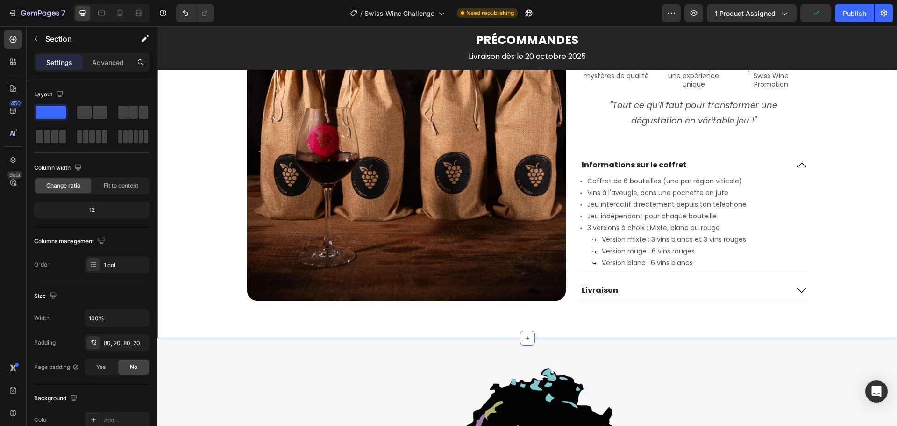
click at [798, 163] on icon at bounding box center [801, 165] width 9 height 5
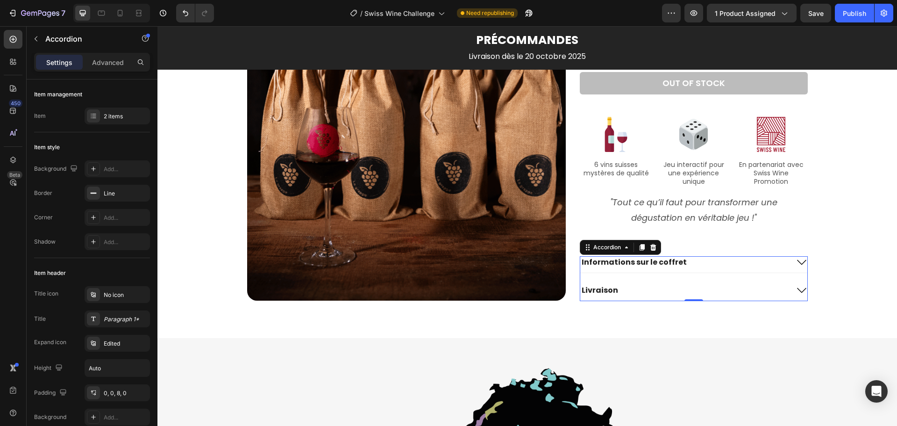
click at [799, 260] on icon at bounding box center [801, 261] width 11 height 11
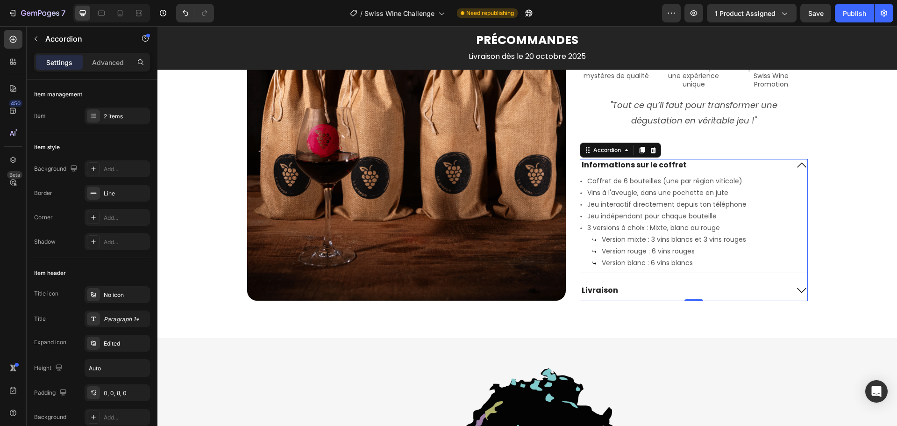
click at [799, 164] on icon at bounding box center [801, 165] width 9 height 5
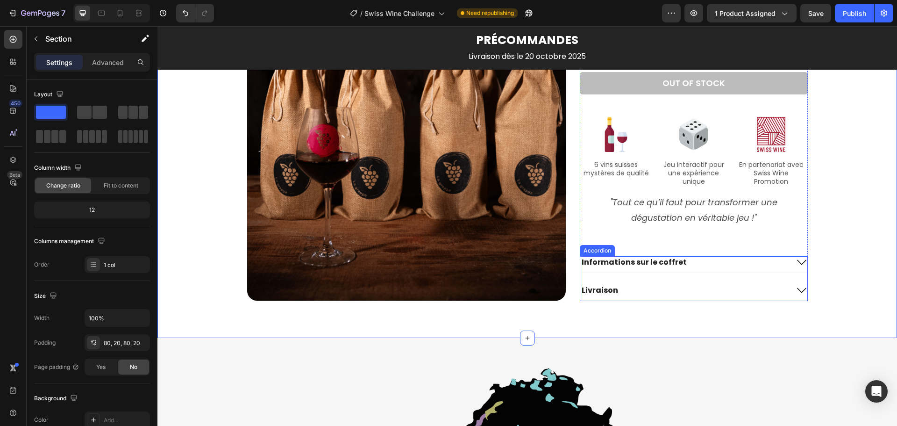
click at [799, 264] on icon at bounding box center [801, 261] width 11 height 11
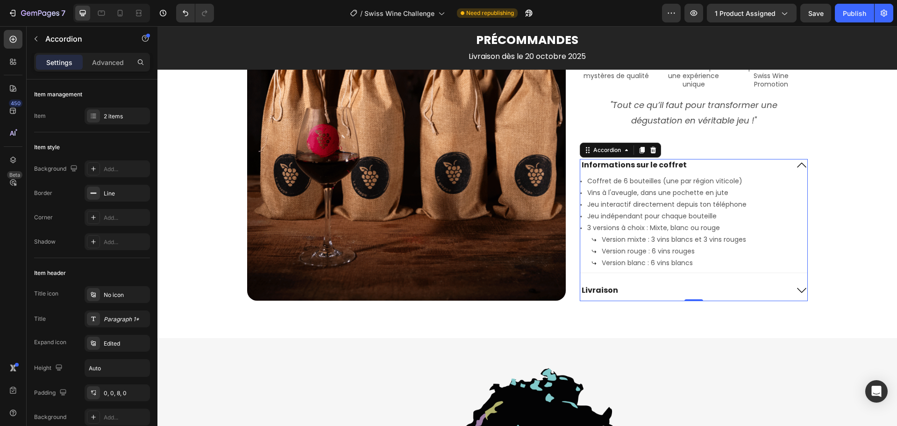
click at [800, 165] on icon at bounding box center [801, 165] width 9 height 5
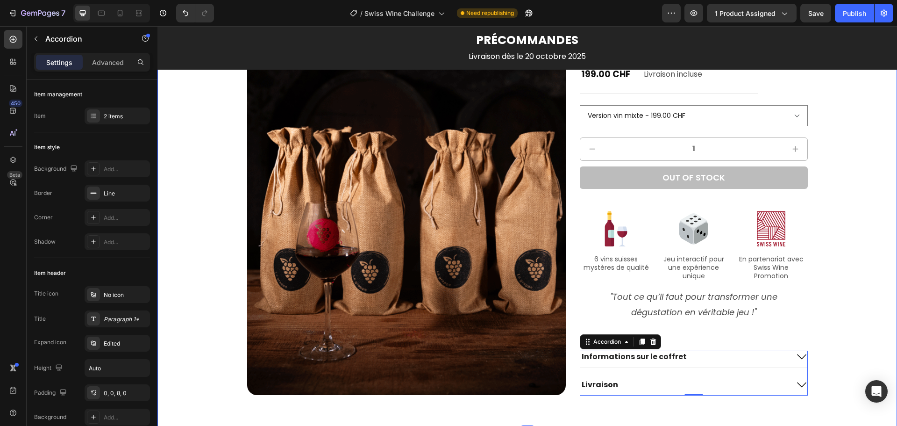
scroll to position [1038, 0]
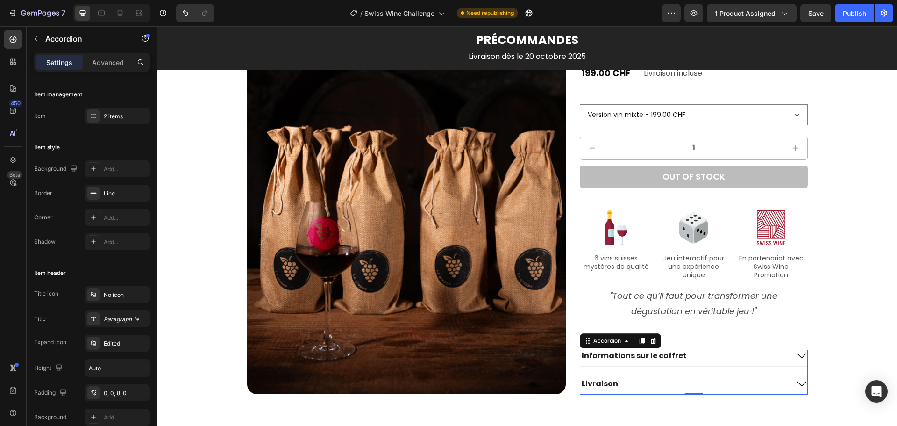
click at [798, 356] on icon at bounding box center [801, 355] width 11 height 11
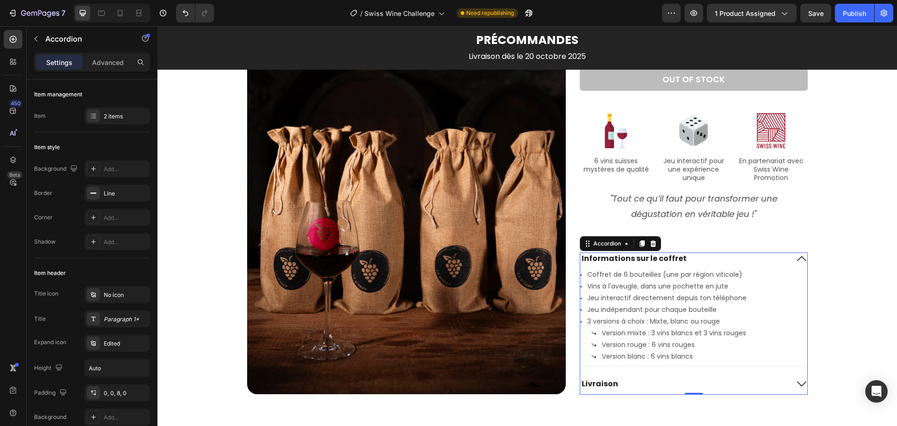
click at [799, 258] on icon at bounding box center [801, 258] width 11 height 11
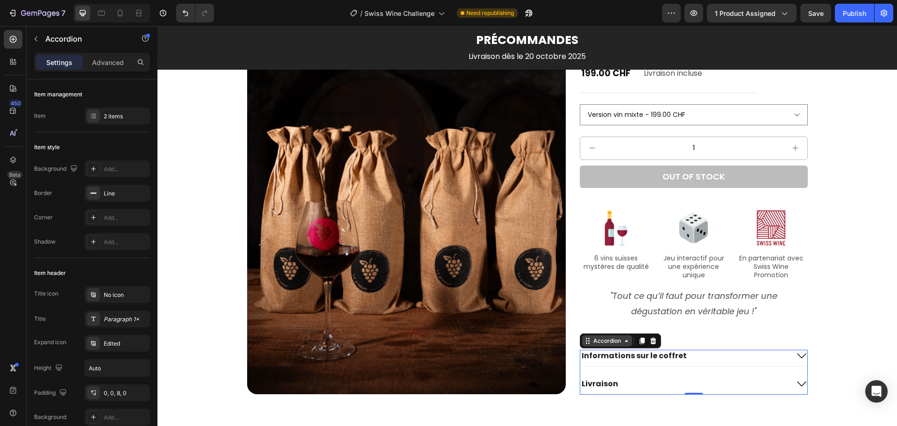
click at [604, 340] on div "Accordion" at bounding box center [606, 340] width 31 height 8
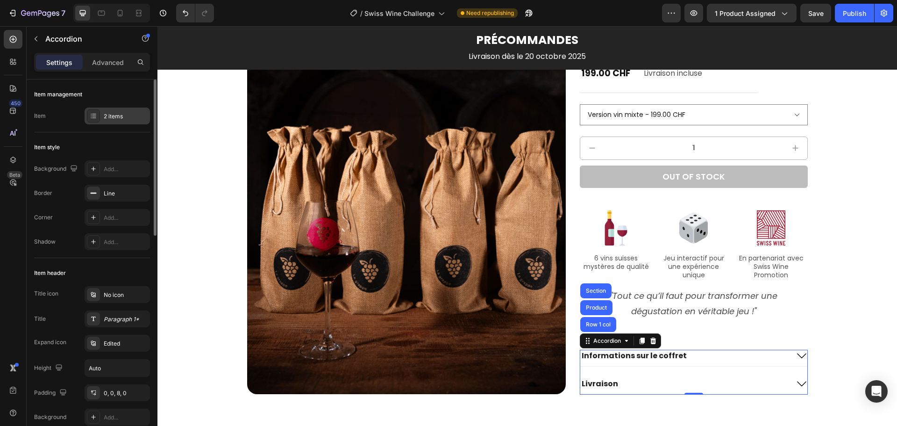
click at [116, 112] on div "2 items" at bounding box center [126, 116] width 44 height 8
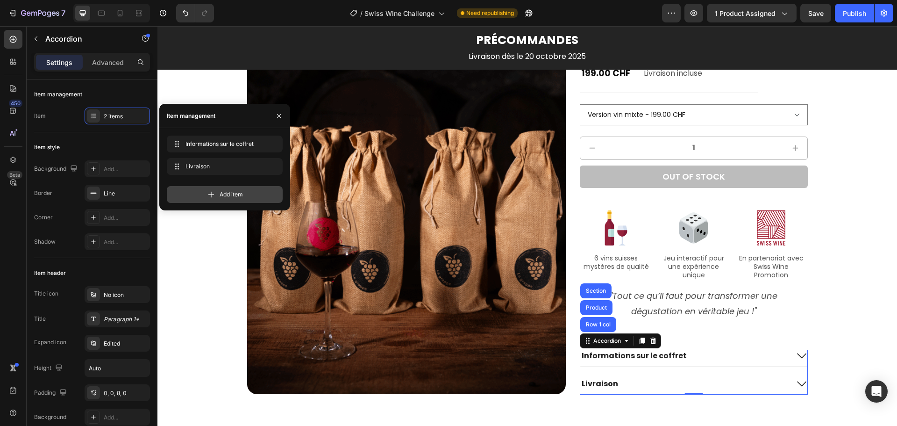
click at [220, 191] on span "Add item" at bounding box center [231, 194] width 23 height 8
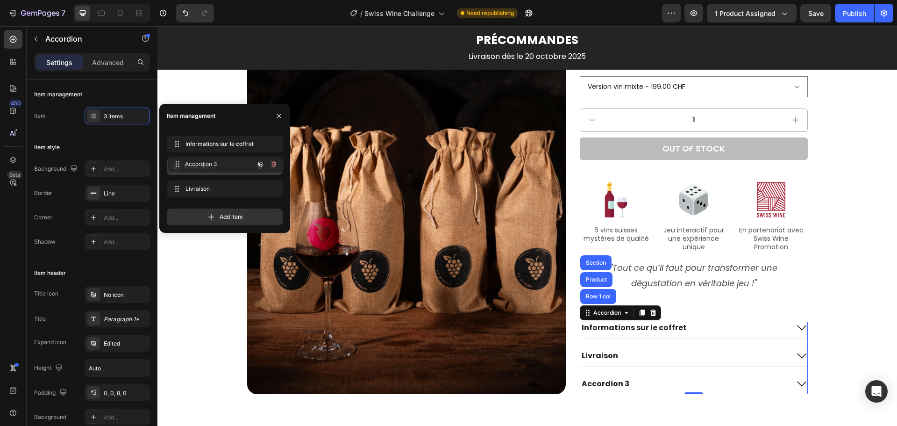
drag, startPoint x: 177, startPoint y: 185, endPoint x: 178, endPoint y: 160, distance: 24.8
click at [207, 165] on span "Accordion 3" at bounding box center [211, 166] width 53 height 8
click at [605, 354] on div "Accordion 3" at bounding box center [605, 355] width 50 height 13
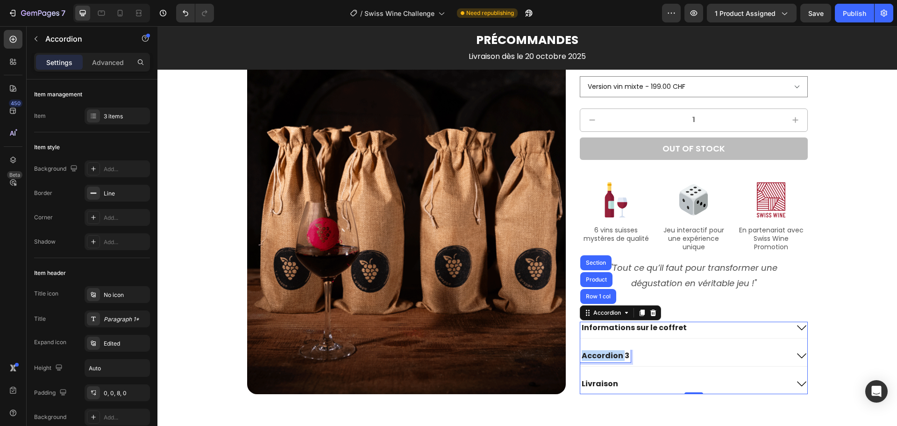
click at [605, 354] on p "Accordion 3" at bounding box center [606, 356] width 48 height 10
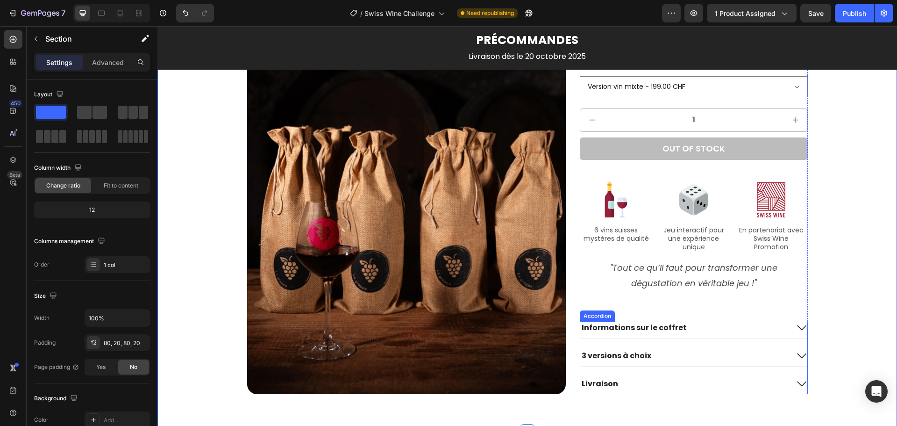
click at [798, 327] on icon at bounding box center [801, 327] width 11 height 11
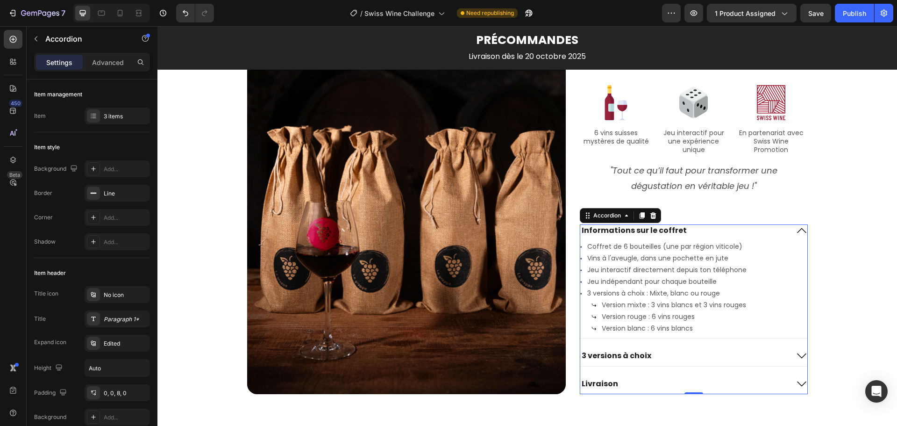
click at [799, 355] on icon at bounding box center [801, 355] width 11 height 11
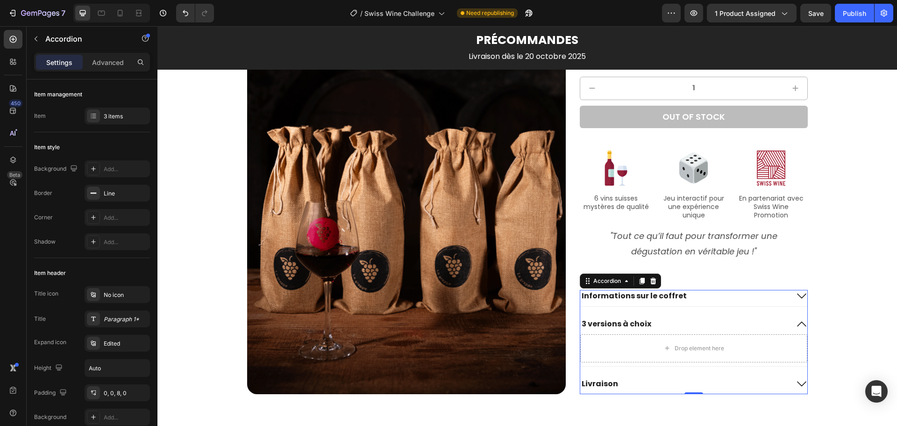
click at [797, 323] on icon at bounding box center [801, 323] width 9 height 5
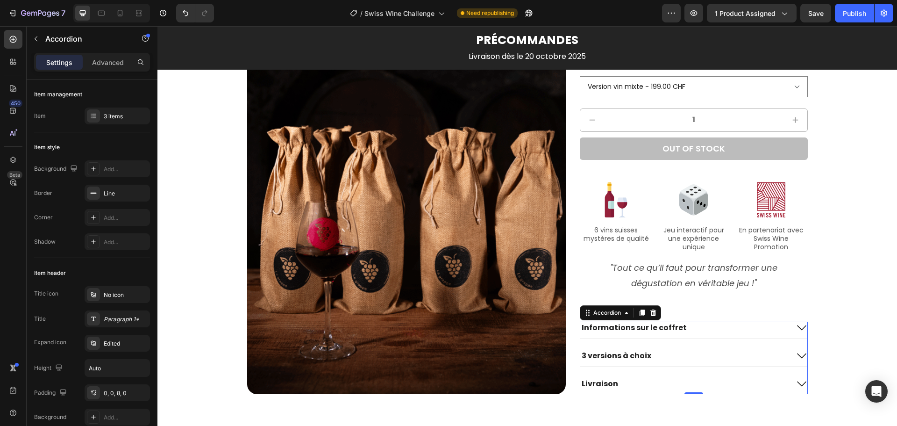
click at [797, 326] on icon at bounding box center [801, 327] width 9 height 5
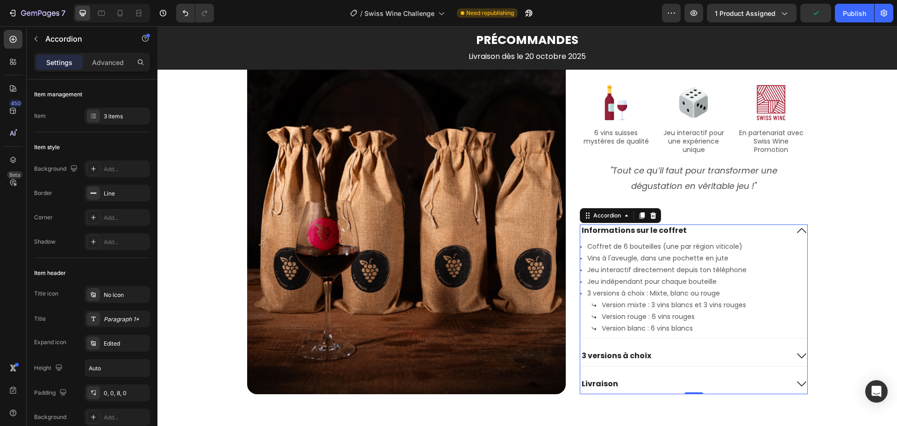
click at [800, 354] on icon at bounding box center [801, 355] width 11 height 11
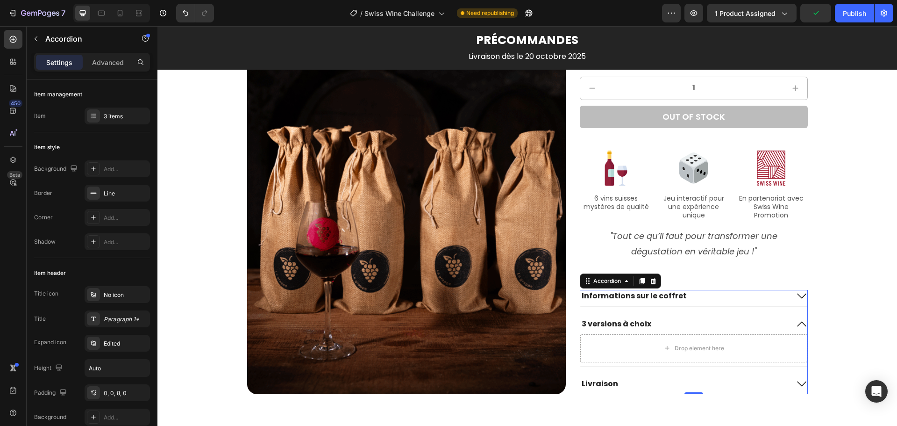
click at [798, 297] on icon at bounding box center [801, 295] width 9 height 5
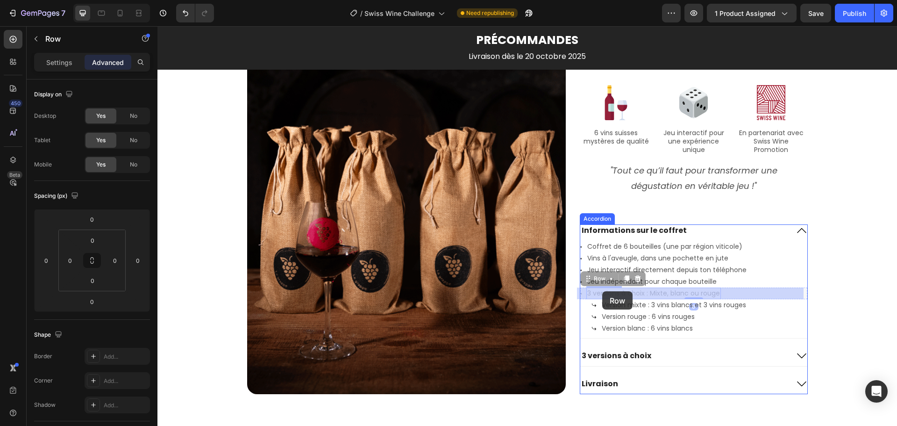
drag, startPoint x: 582, startPoint y: 284, endPoint x: 602, endPoint y: 291, distance: 21.7
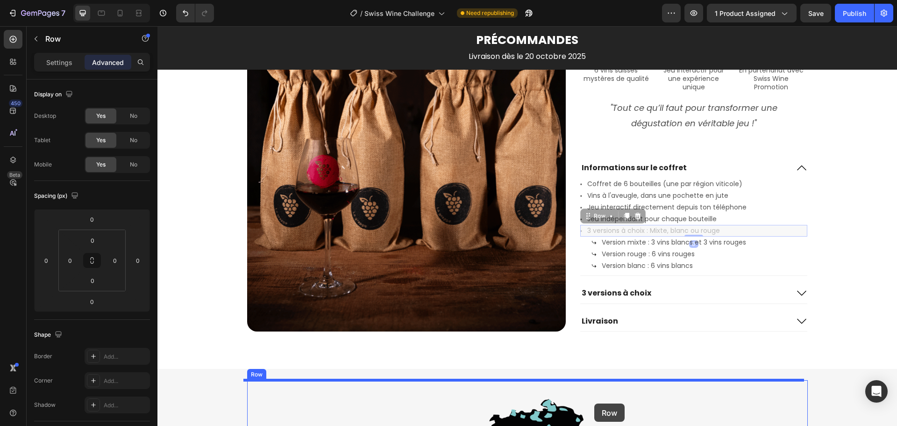
scroll to position [1114, 0]
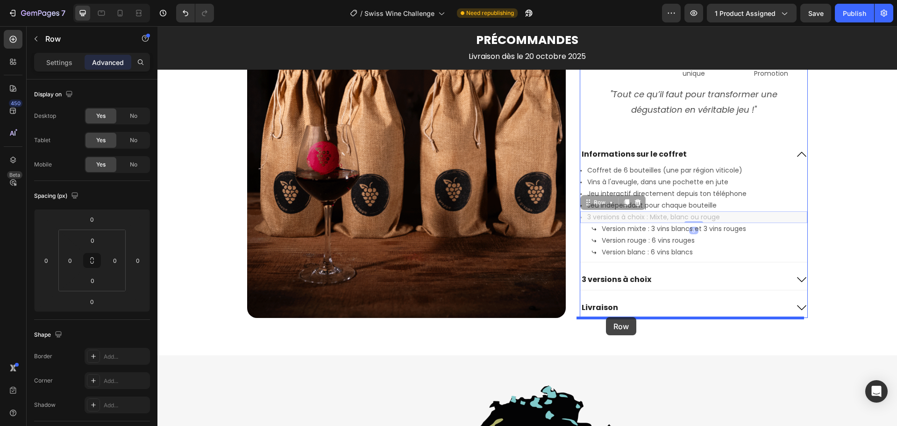
drag, startPoint x: 584, startPoint y: 280, endPoint x: 606, endPoint y: 317, distance: 42.5
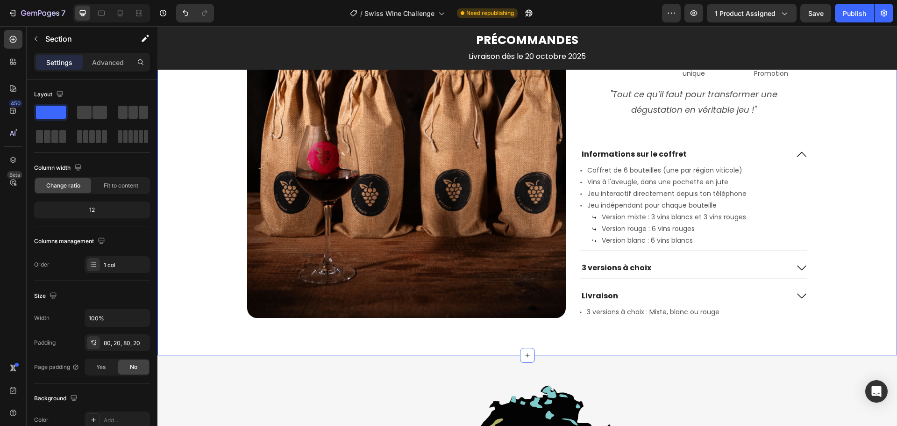
click at [796, 265] on icon at bounding box center [801, 267] width 11 height 11
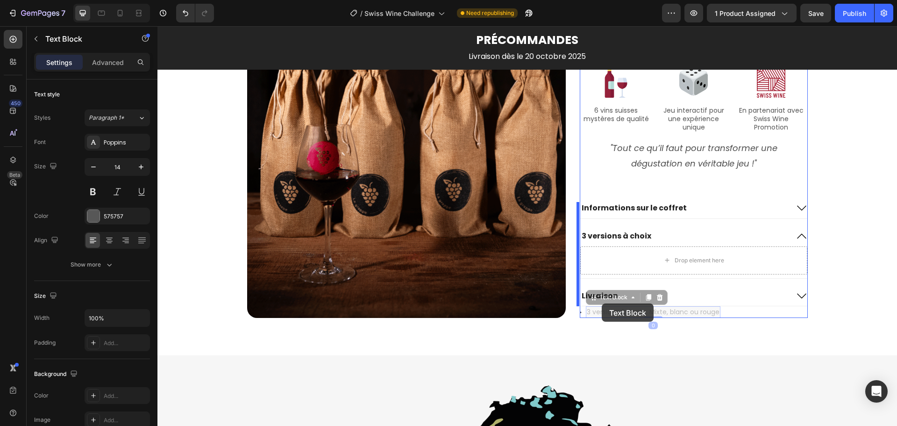
drag, startPoint x: 586, startPoint y: 304, endPoint x: 594, endPoint y: 304, distance: 7.9
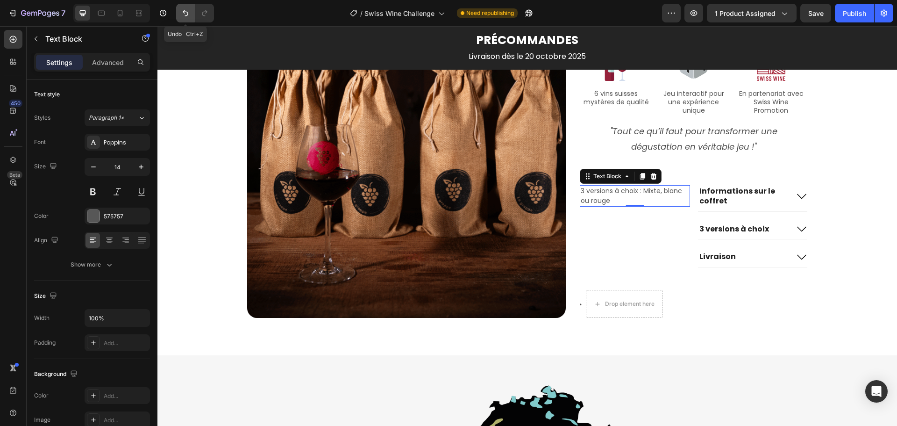
click at [191, 17] on button "Undo/Redo" at bounding box center [185, 13] width 19 height 19
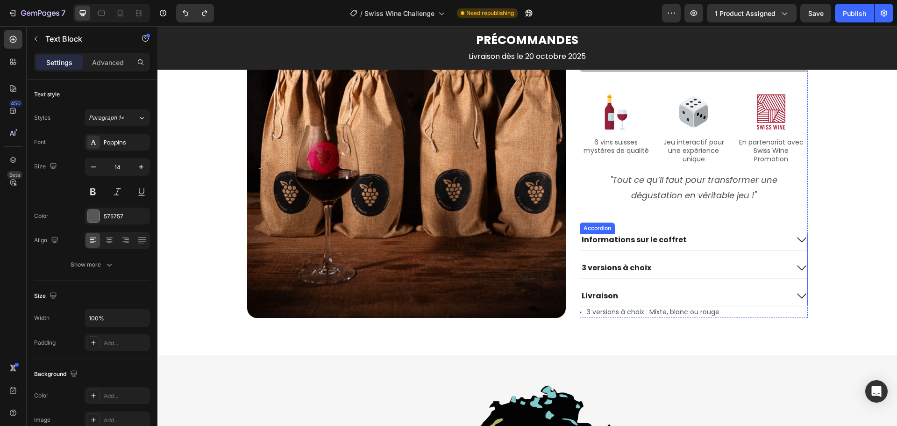
click at [796, 266] on icon at bounding box center [801, 267] width 11 height 11
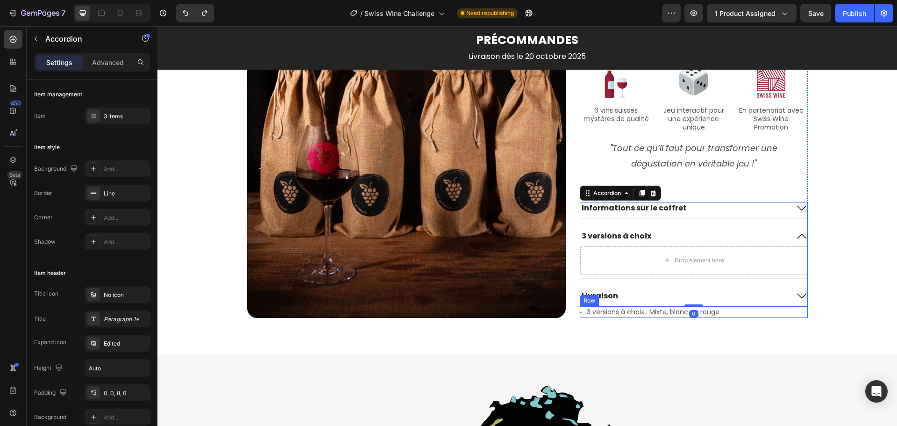
click at [737, 313] on div "Icon 3 versions à choix : Mixte, blanc ou rouge Text Block Row" at bounding box center [694, 312] width 228 height 12
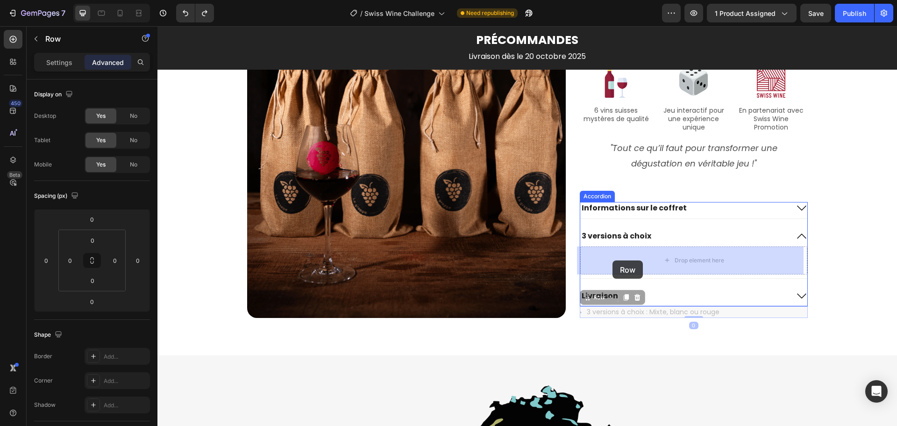
drag, startPoint x: 584, startPoint y: 301, endPoint x: 612, endPoint y: 260, distance: 49.4
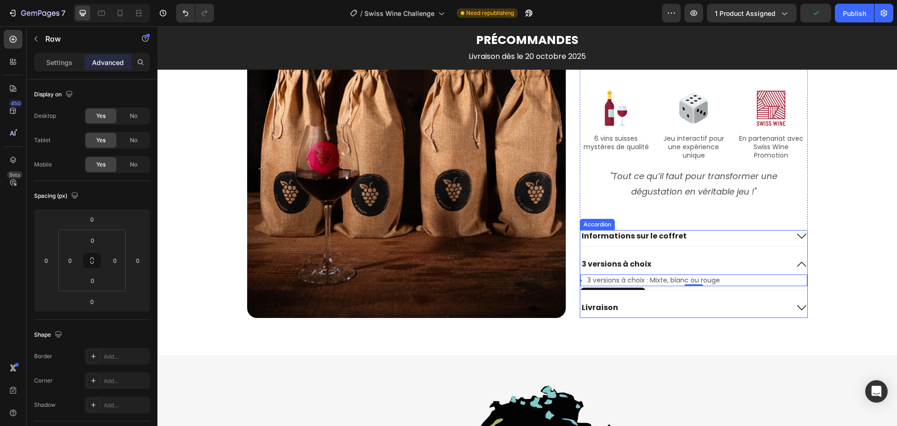
click at [796, 235] on icon at bounding box center [801, 235] width 11 height 11
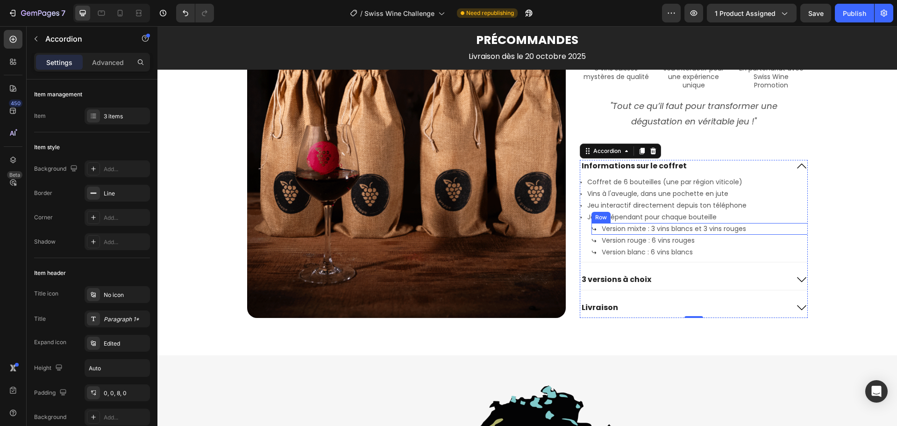
click at [778, 230] on div "Icon Version mixte : 3 vins blancs et 3 vins rouges Text Block Row" at bounding box center [704, 229] width 227 height 12
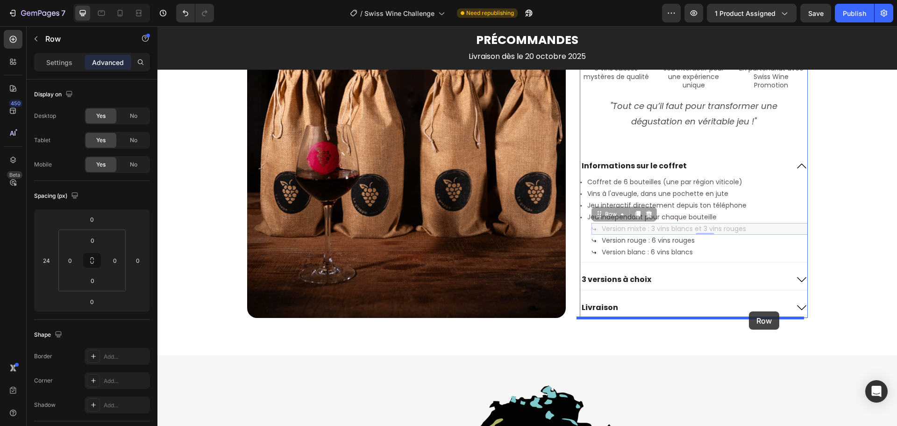
drag, startPoint x: 596, startPoint y: 217, endPoint x: 749, endPoint y: 311, distance: 179.3
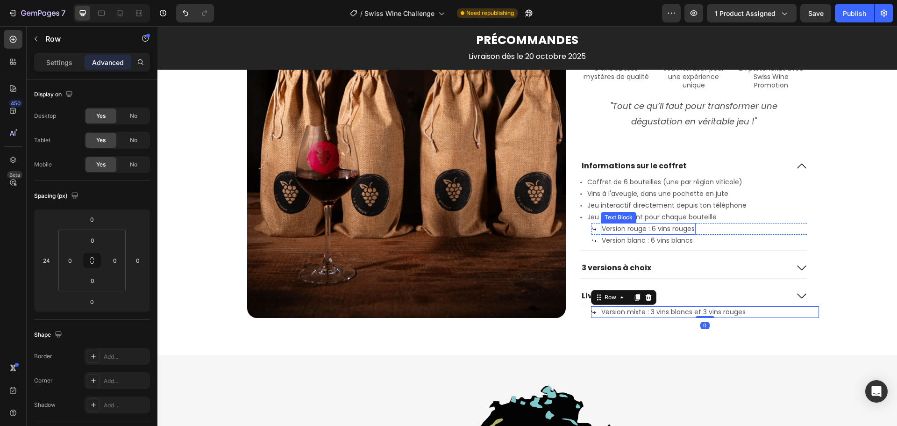
click at [652, 228] on p "Version rouge : 6 vins rouges" at bounding box center [648, 229] width 93 height 10
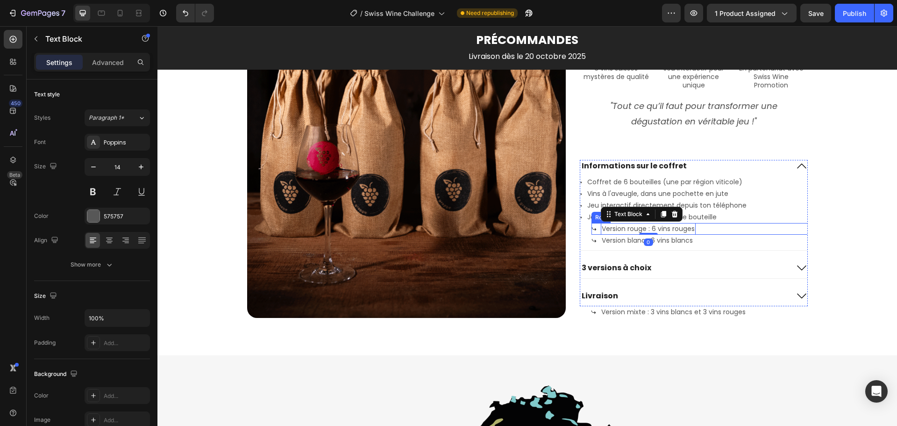
click at [720, 230] on div "Icon Version rouge : 6 vins rouges Text Block 0 Row" at bounding box center [704, 229] width 227 height 12
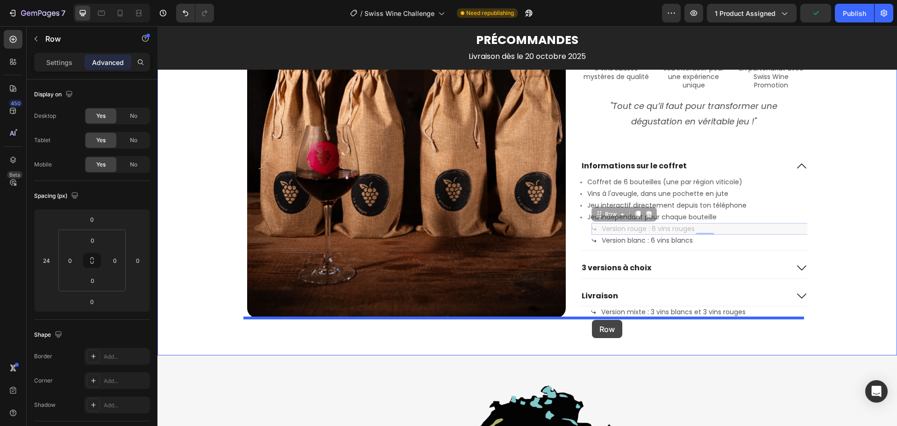
drag, startPoint x: 595, startPoint y: 215, endPoint x: 592, endPoint y: 320, distance: 104.2
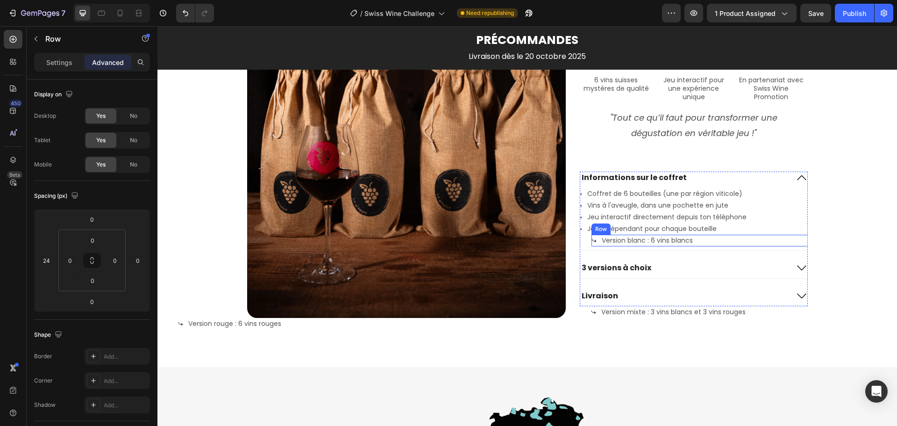
click at [707, 240] on div "Icon Version blanc : 6 vins blancs Text Block Row" at bounding box center [704, 241] width 227 height 12
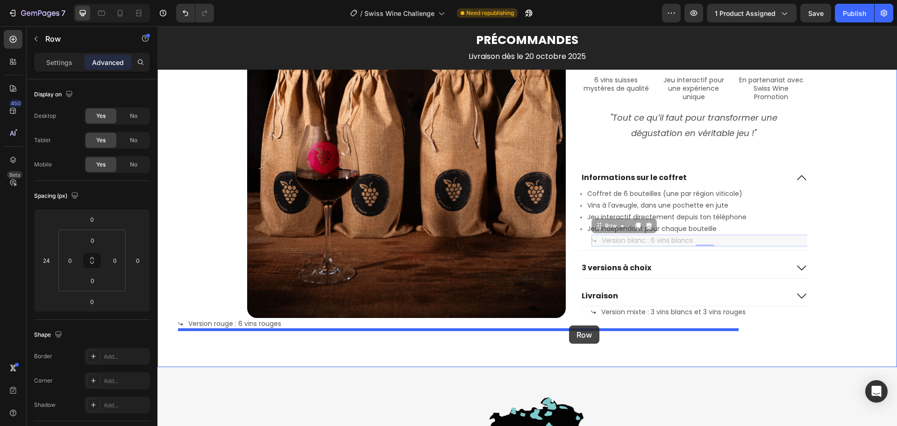
drag, startPoint x: 597, startPoint y: 227, endPoint x: 569, endPoint y: 325, distance: 101.4
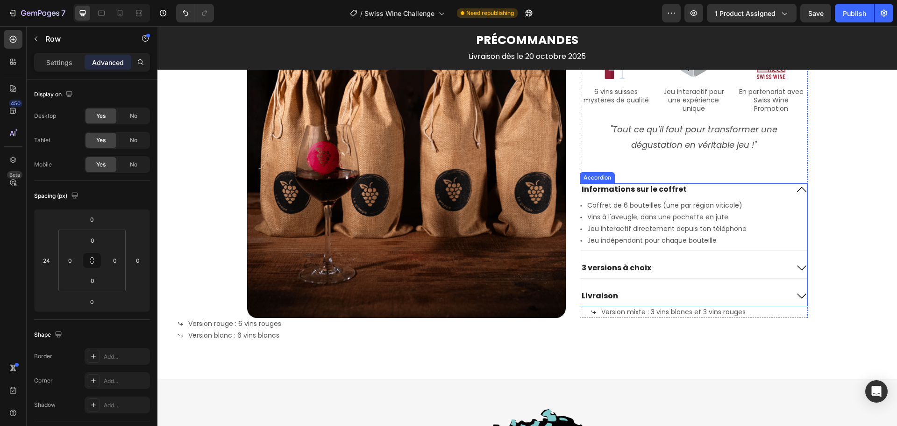
click at [799, 264] on icon at bounding box center [801, 267] width 11 height 11
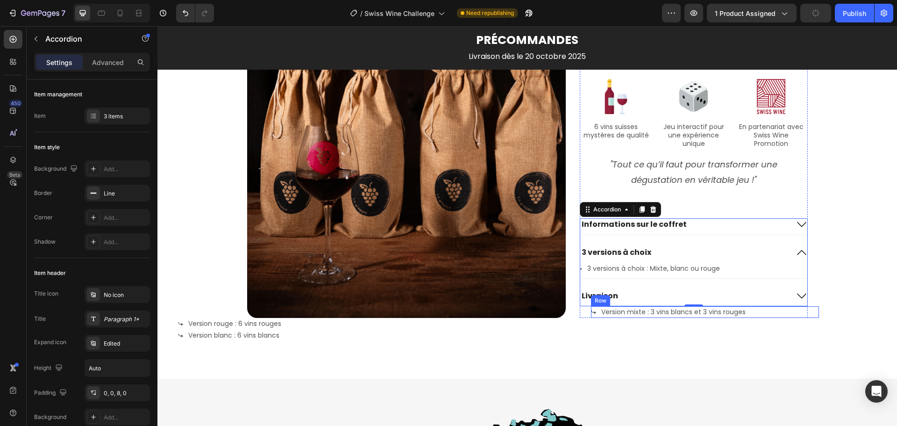
click at [759, 311] on div "Icon Version mixte : 3 vins blancs et 3 vins rouges Text Block Row" at bounding box center [705, 312] width 228 height 12
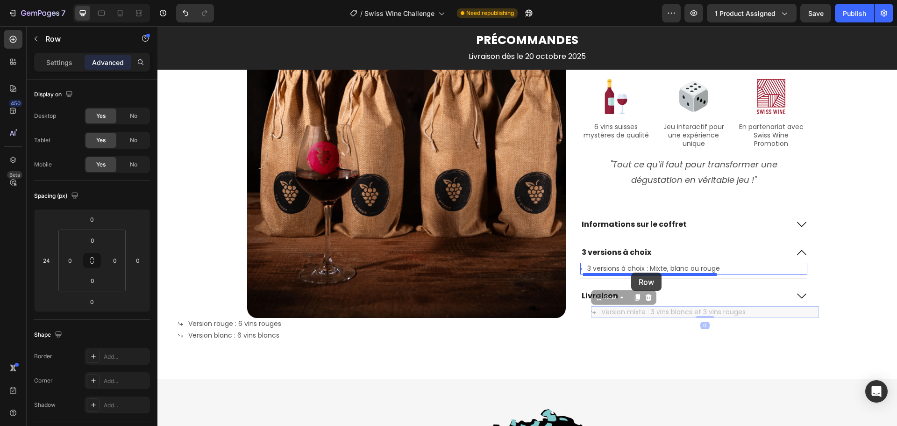
drag, startPoint x: 597, startPoint y: 301, endPoint x: 631, endPoint y: 272, distance: 45.1
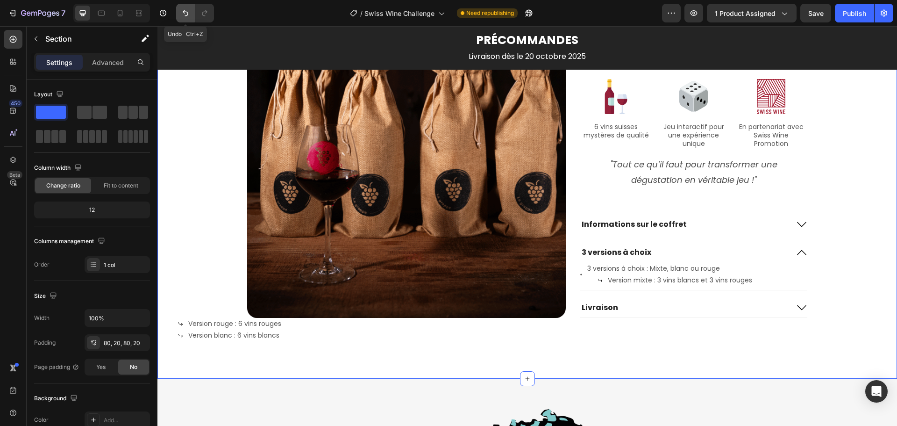
click at [190, 13] on icon "Undo/Redo" at bounding box center [185, 12] width 9 height 9
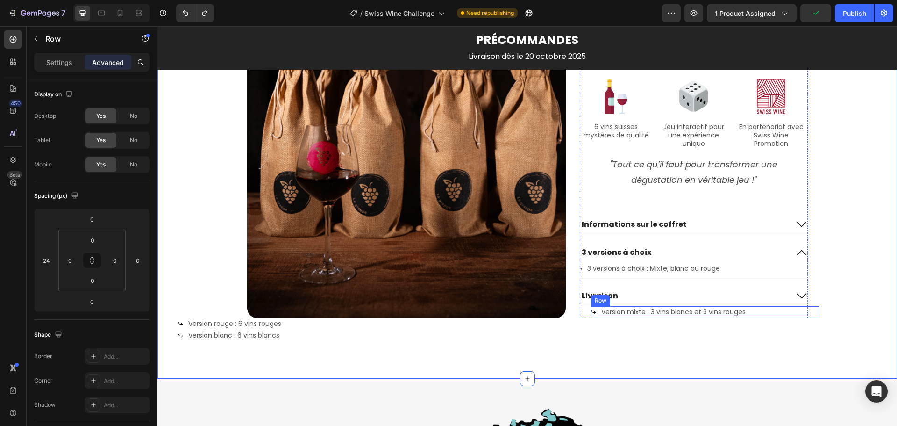
click at [760, 309] on div "Icon Version mixte : 3 vins blancs et 3 vins rouges Text Block Row" at bounding box center [705, 312] width 228 height 12
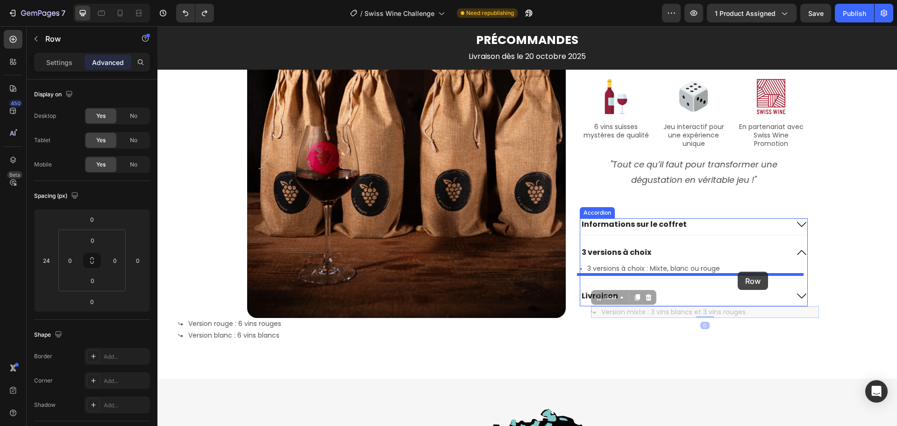
drag, startPoint x: 593, startPoint y: 299, endPoint x: 738, endPoint y: 271, distance: 147.4
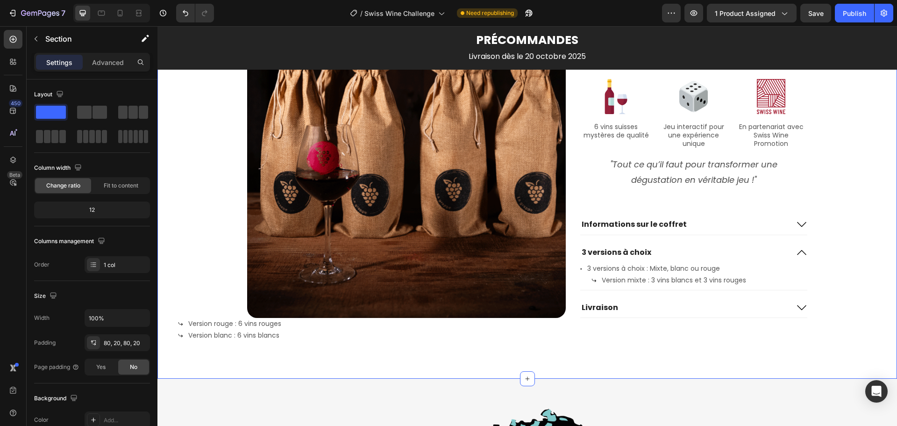
click at [309, 326] on div "Icon Version rouge : 6 vins rouges Text Block Row" at bounding box center [458, 324] width 561 height 12
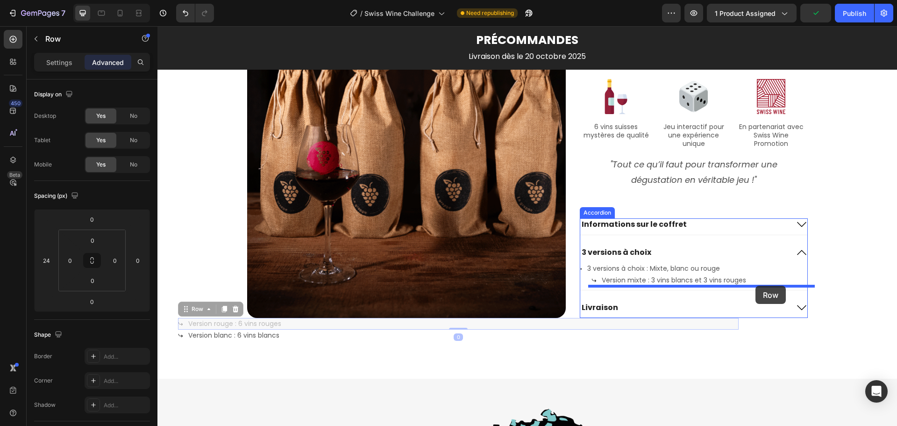
drag, startPoint x: 187, startPoint y: 310, endPoint x: 755, endPoint y: 285, distance: 568.6
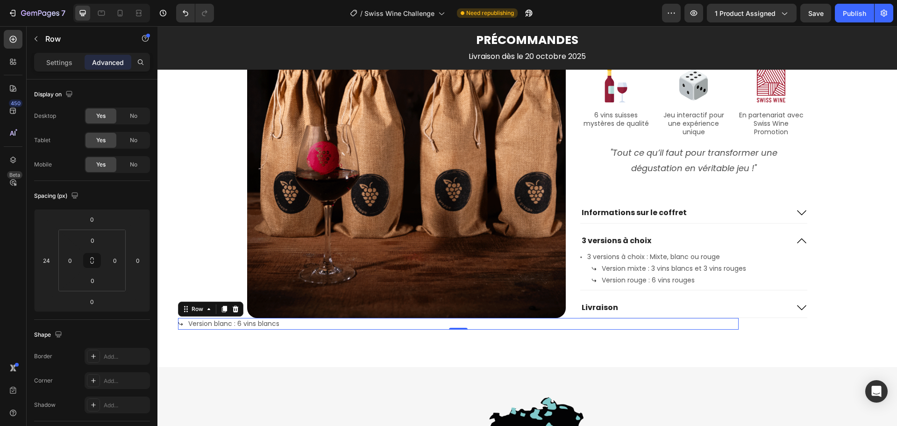
click at [306, 324] on div "Icon Version blanc : 6 vins blancs Text Block Row 0" at bounding box center [458, 324] width 561 height 12
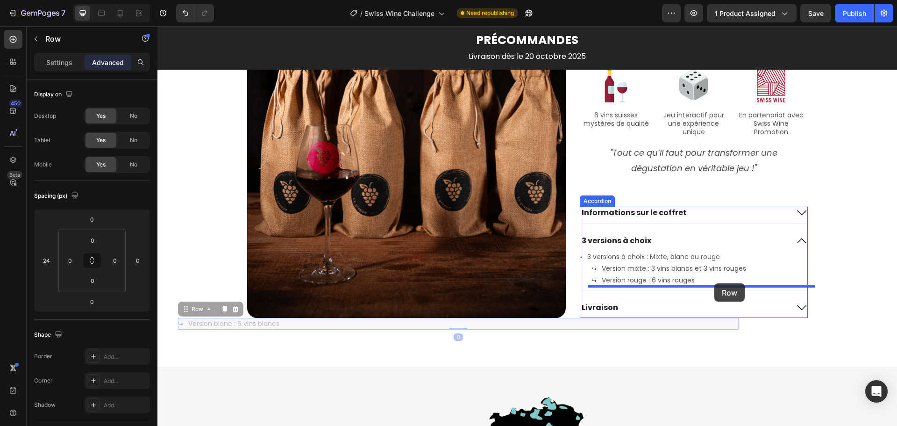
drag, startPoint x: 187, startPoint y: 310, endPoint x: 714, endPoint y: 283, distance: 528.1
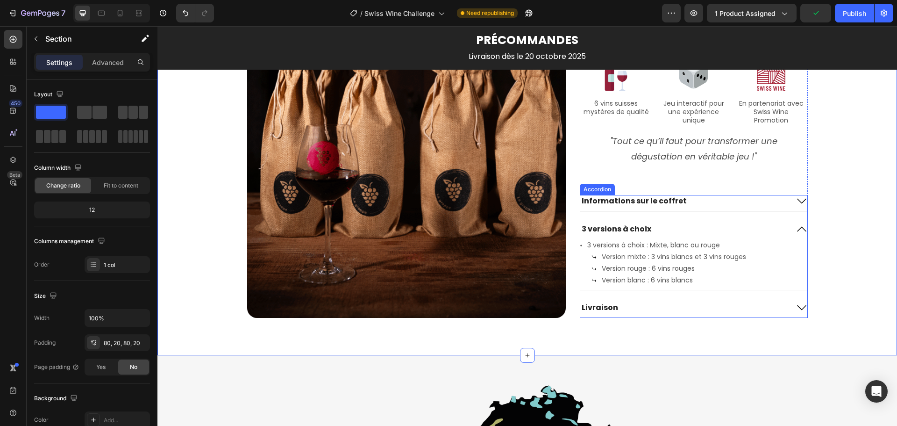
click at [622, 227] on p "3 versions à choix" at bounding box center [617, 229] width 70 height 10
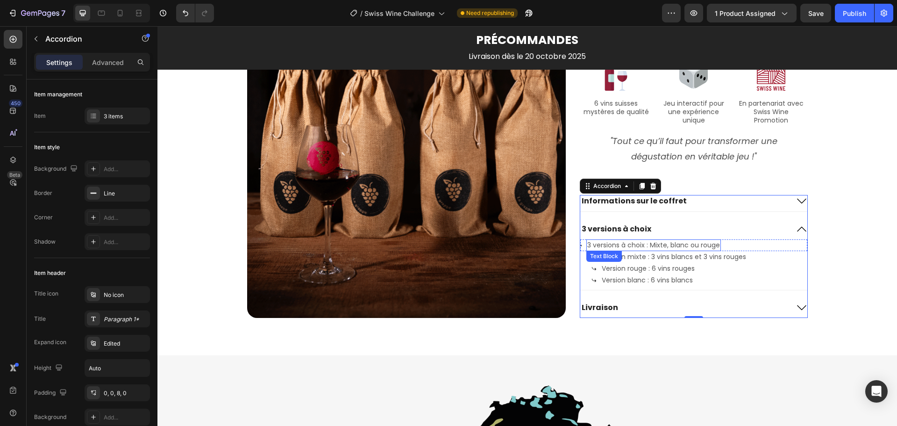
click at [647, 243] on p "3 versions à choix : Mixte, blanc ou rouge" at bounding box center [653, 245] width 133 height 10
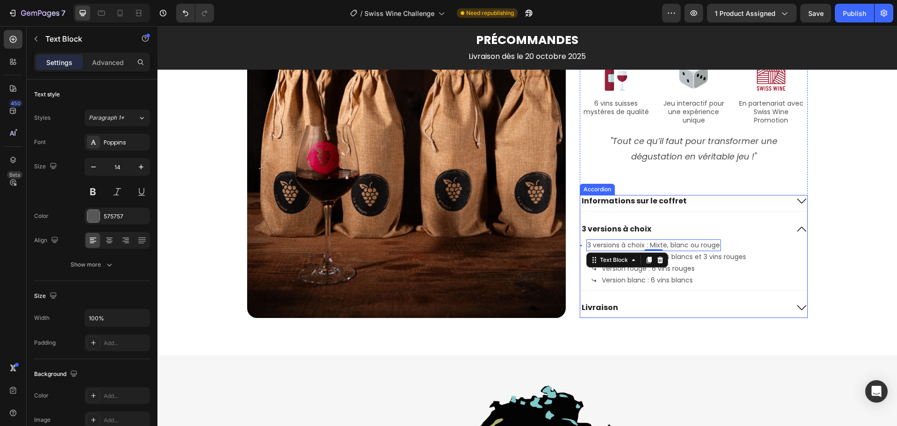
click at [583, 232] on p "3 versions à choix" at bounding box center [617, 229] width 70 height 10
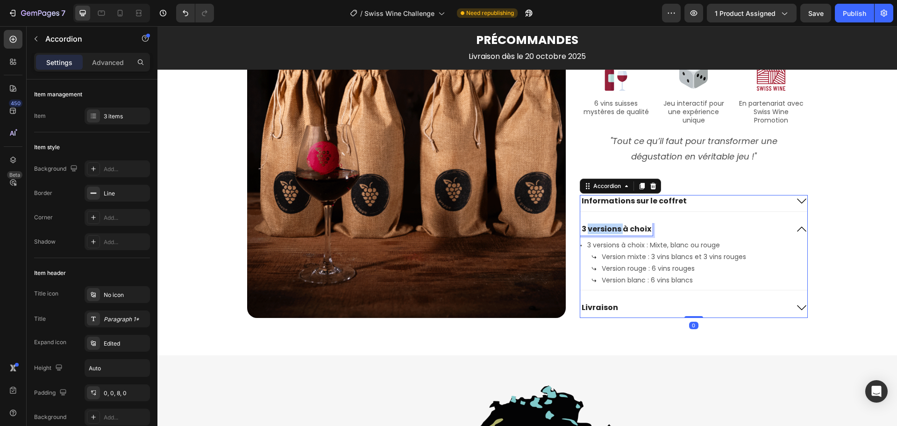
click at [583, 232] on p "3 versions à choix" at bounding box center [617, 229] width 70 height 10
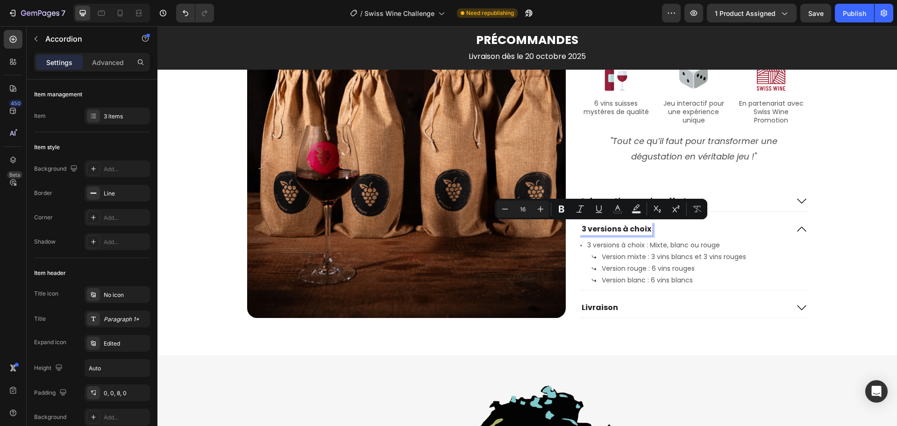
click at [582, 229] on p "3 versions à choix" at bounding box center [617, 229] width 70 height 10
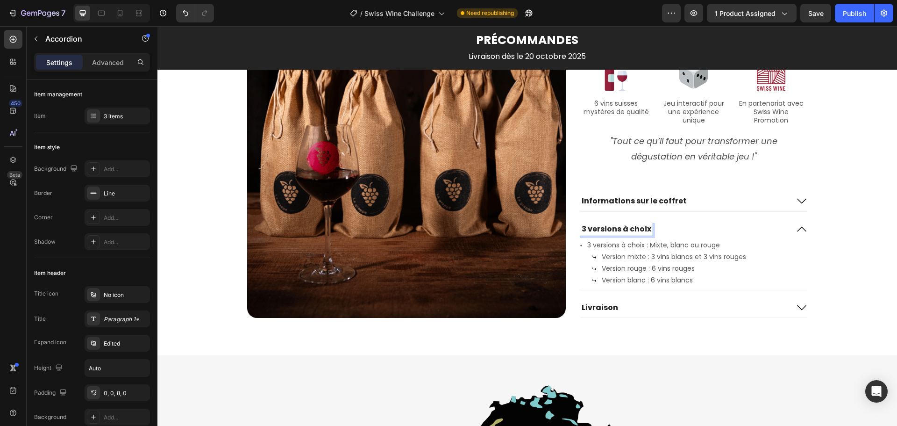
click at [582, 232] on p "3 versions à choix" at bounding box center [617, 229] width 70 height 10
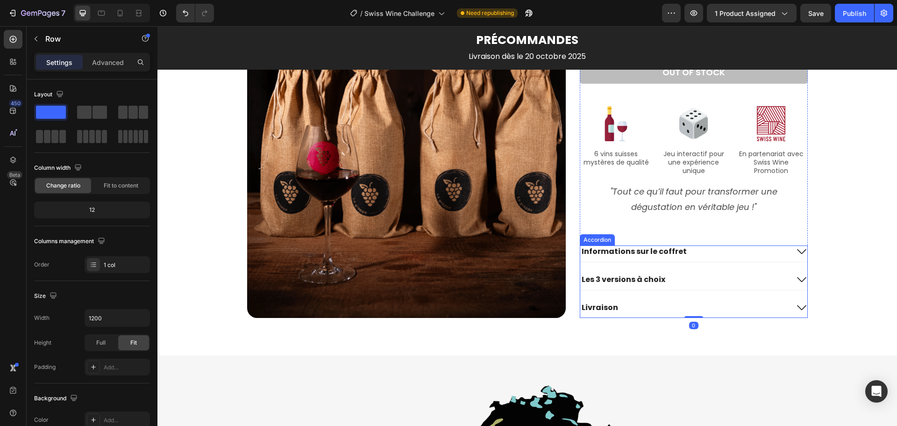
click at [594, 277] on p "Les 3 versions à choix" at bounding box center [624, 280] width 84 height 10
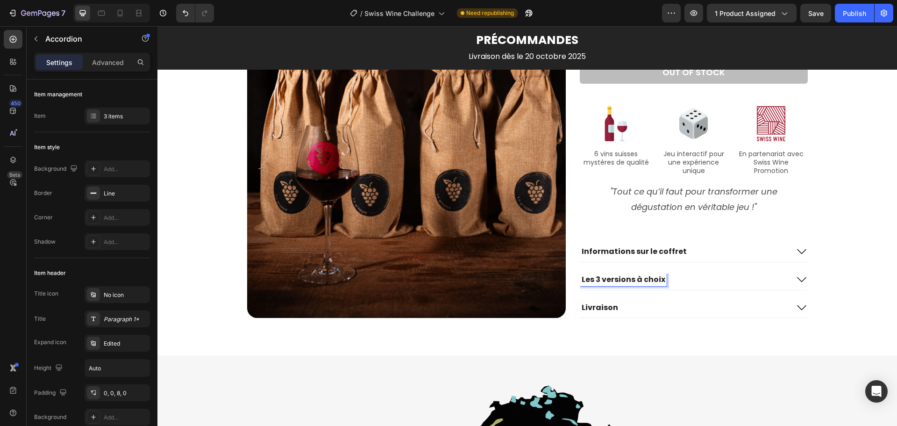
click at [597, 279] on p "Les 3 versions à choix" at bounding box center [624, 280] width 84 height 10
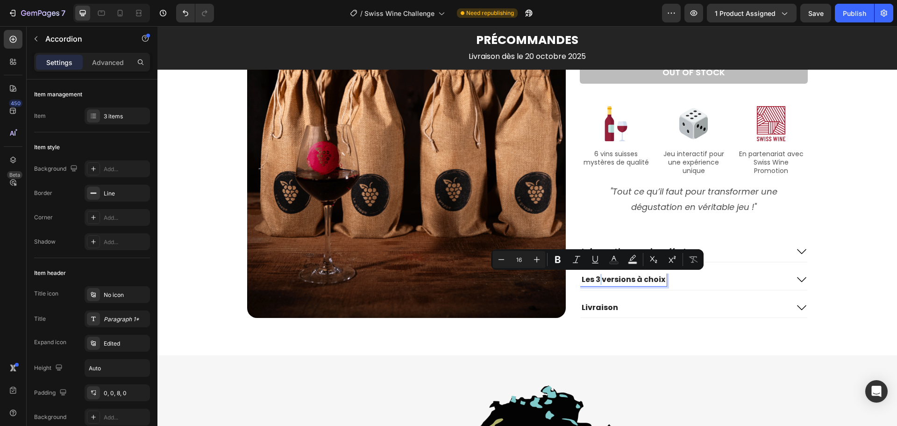
click at [597, 278] on p "Les 3 versions à choix" at bounding box center [624, 280] width 84 height 10
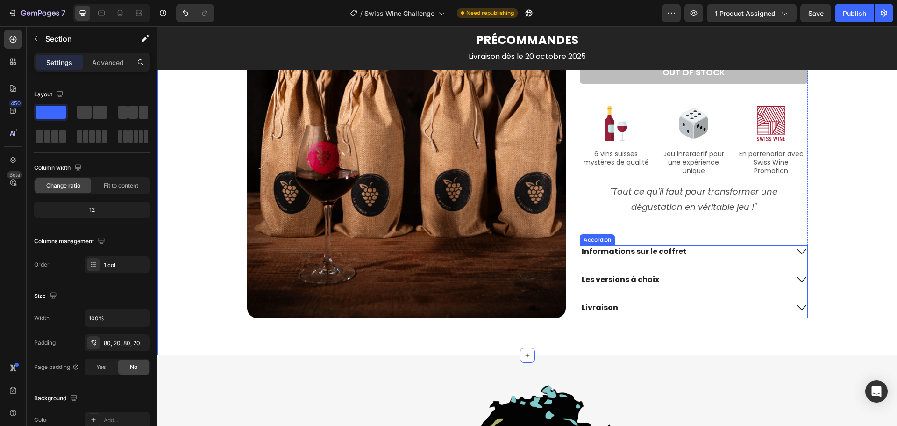
click at [801, 277] on icon at bounding box center [801, 279] width 11 height 11
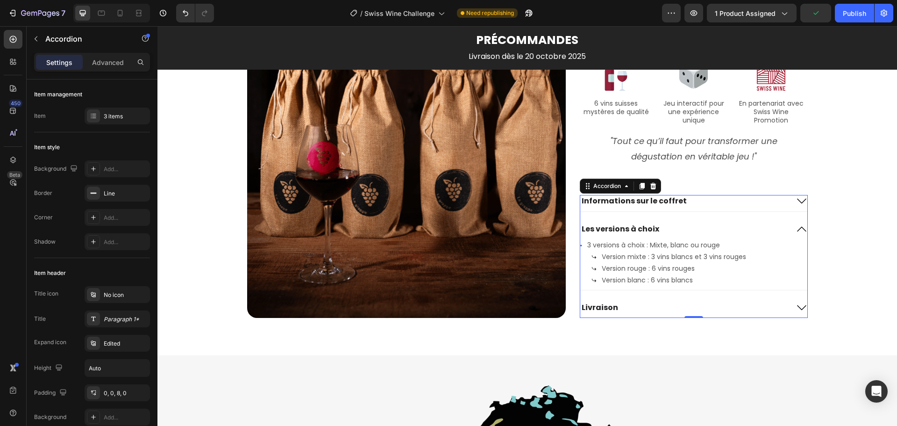
click at [800, 226] on icon at bounding box center [801, 228] width 11 height 11
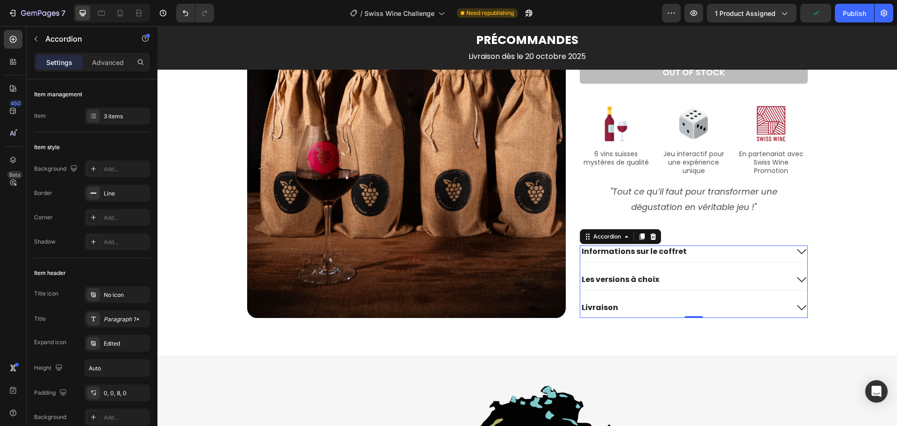
click at [799, 248] on icon at bounding box center [801, 251] width 11 height 11
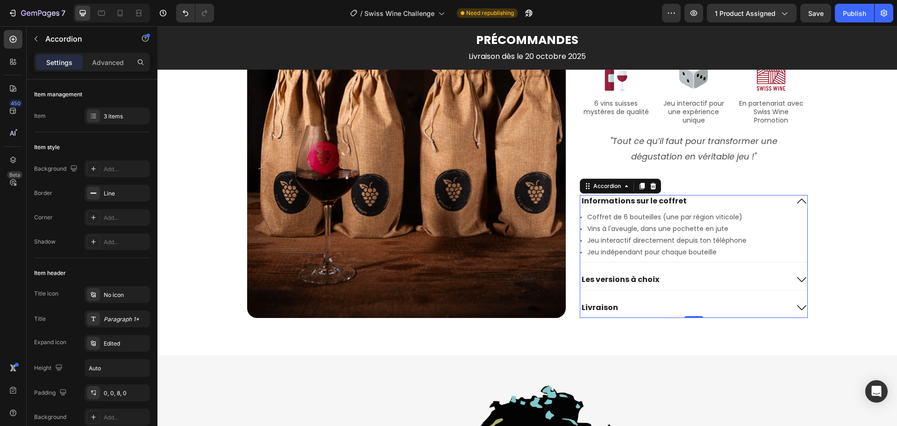
click at [796, 202] on icon at bounding box center [801, 200] width 11 height 11
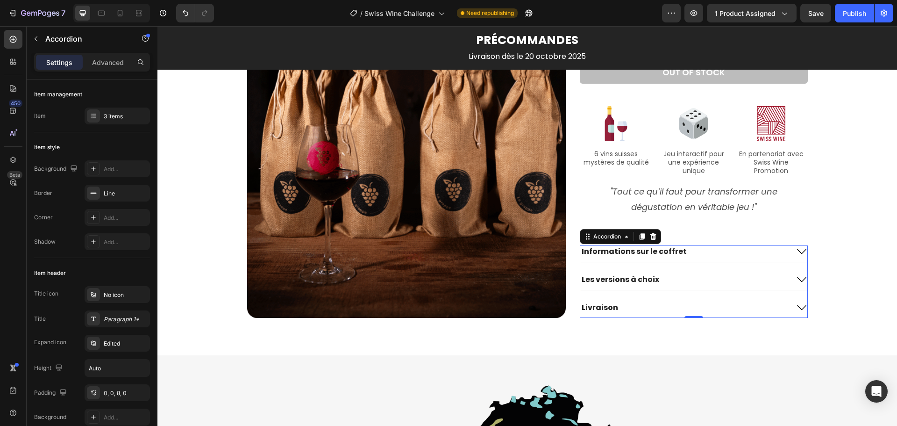
click at [797, 305] on icon at bounding box center [801, 307] width 11 height 11
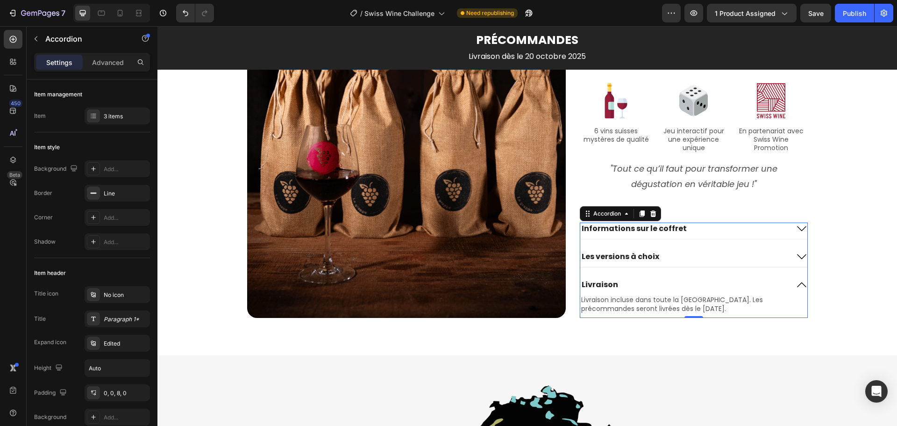
click at [799, 283] on icon at bounding box center [801, 284] width 11 height 11
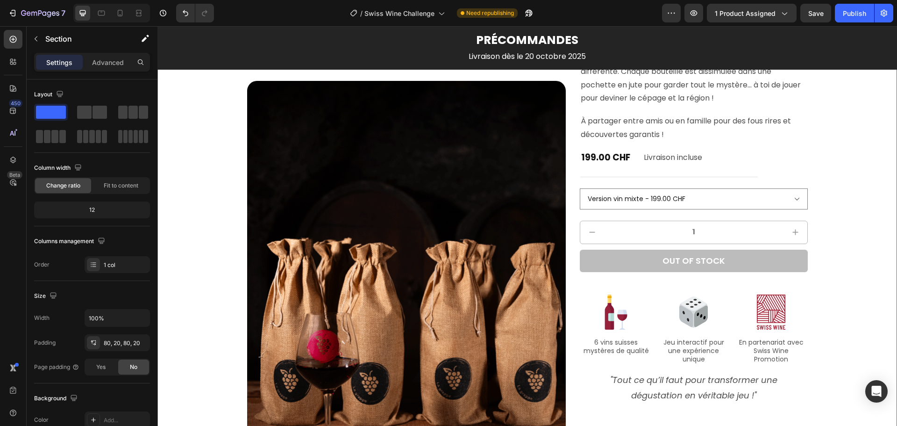
scroll to position [927, 0]
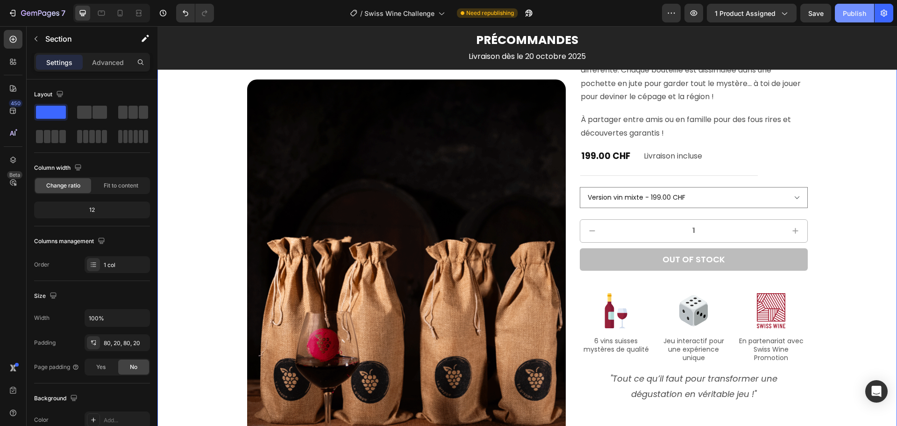
click at [853, 12] on div "Publish" at bounding box center [854, 13] width 23 height 10
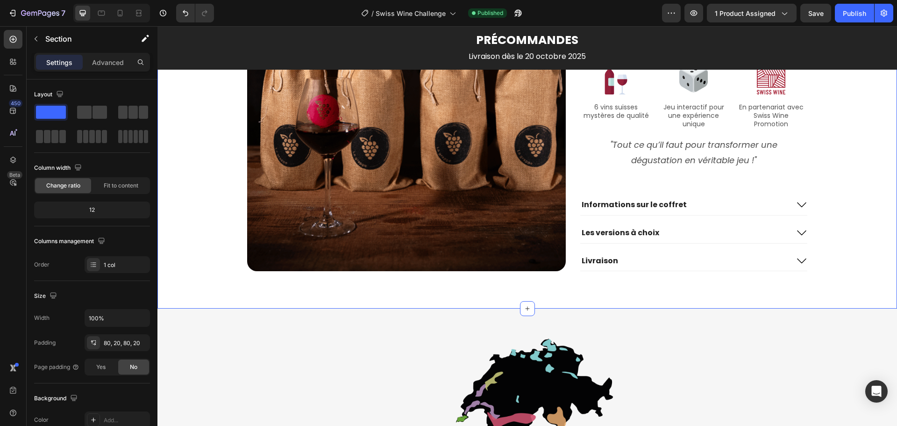
scroll to position [1207, 0]
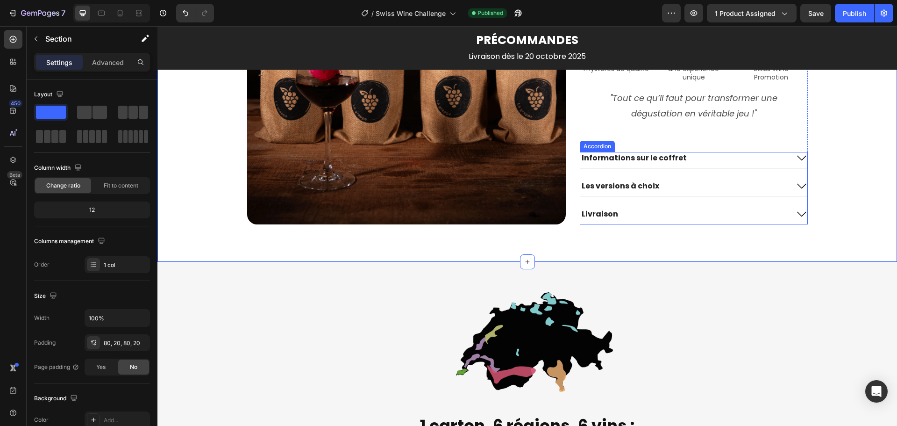
click at [796, 185] on icon at bounding box center [801, 185] width 11 height 11
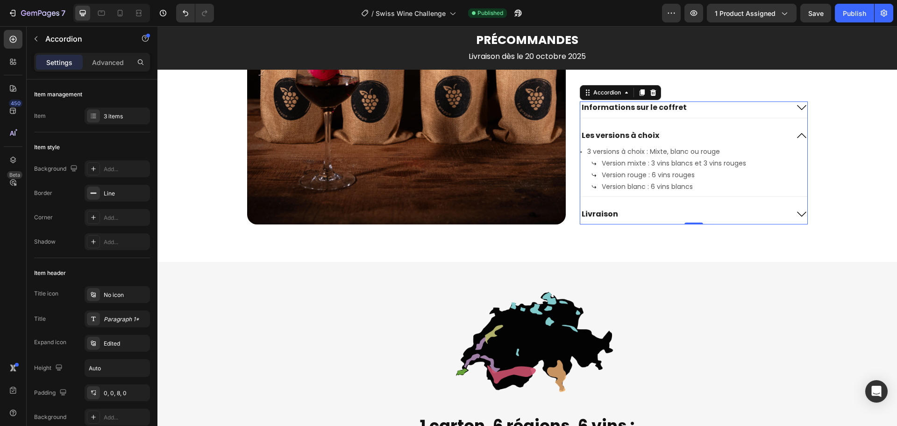
click at [798, 132] on icon at bounding box center [801, 135] width 11 height 11
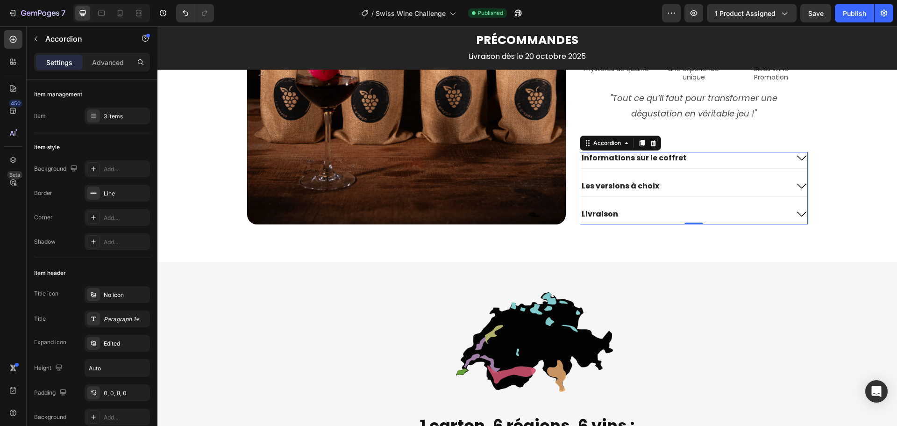
click at [797, 156] on icon at bounding box center [801, 157] width 11 height 11
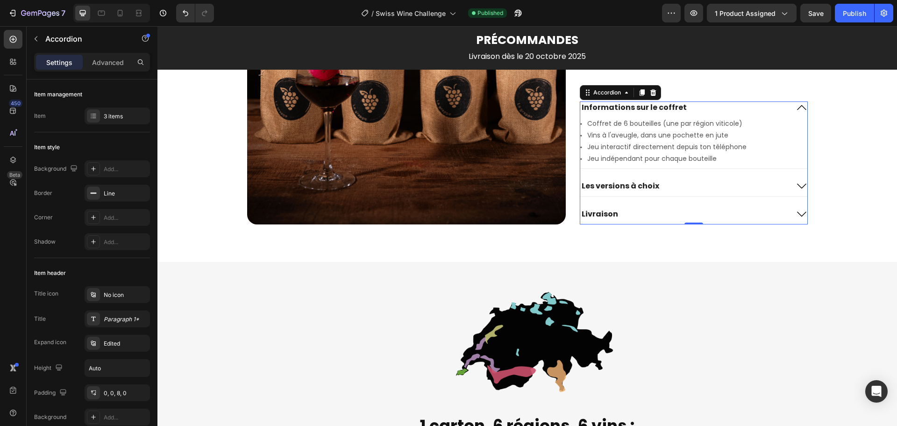
click at [800, 108] on icon at bounding box center [801, 107] width 9 height 5
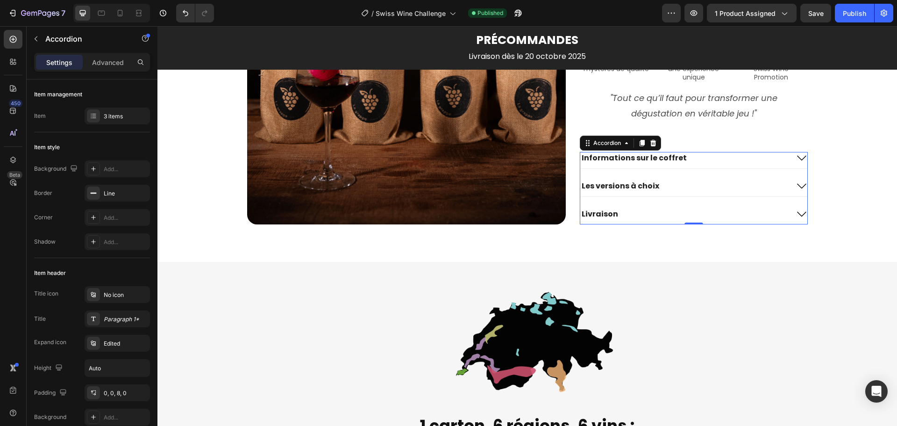
click at [796, 210] on icon at bounding box center [801, 213] width 11 height 11
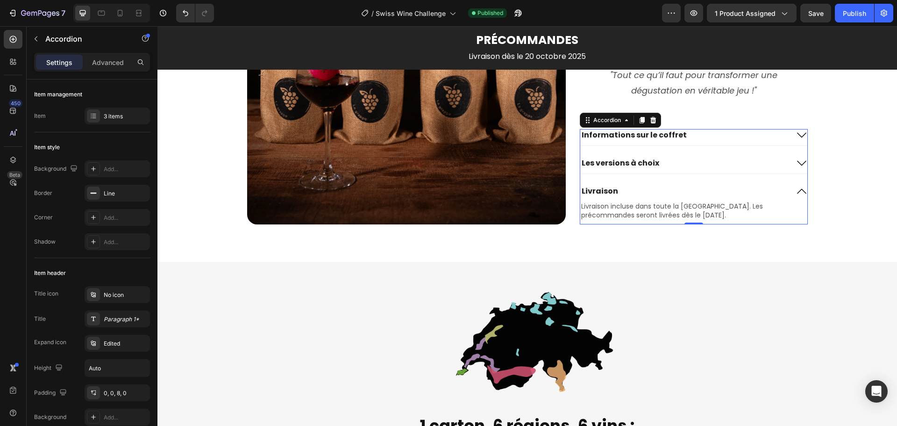
click at [798, 190] on icon at bounding box center [801, 190] width 11 height 11
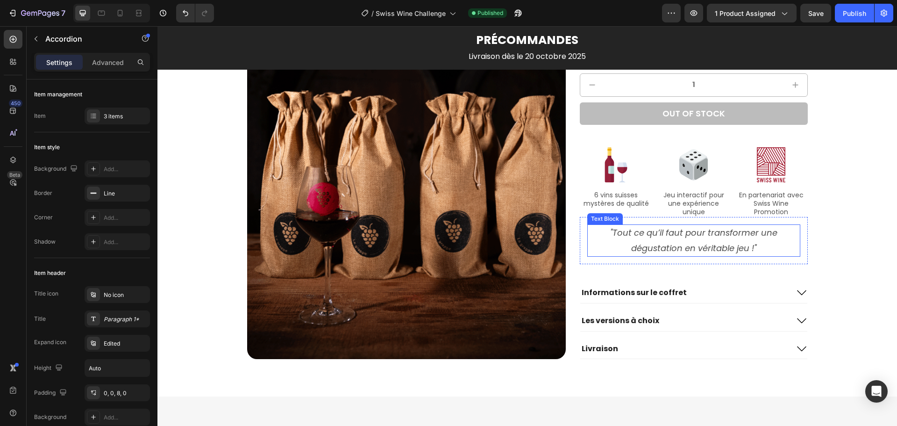
scroll to position [1114, 0]
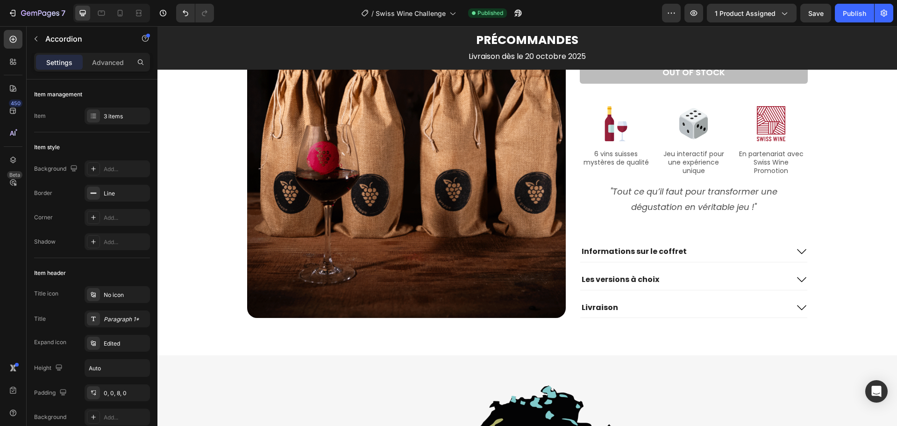
click at [801, 304] on icon at bounding box center [801, 307] width 11 height 11
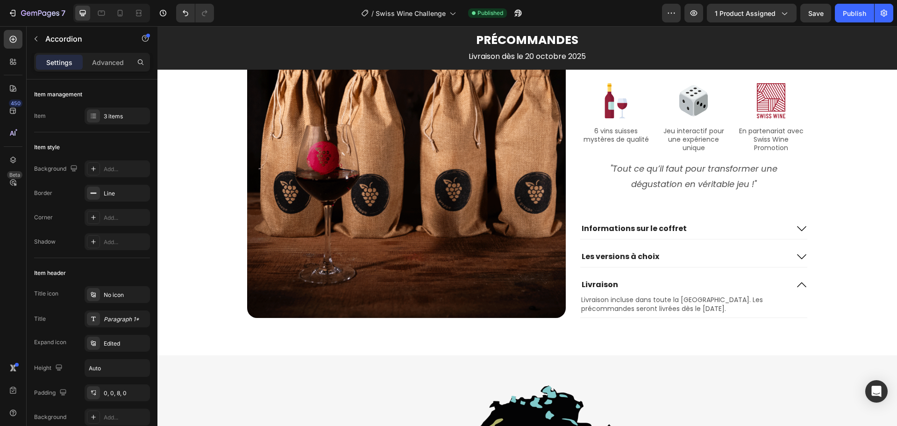
click at [800, 232] on icon at bounding box center [801, 228] width 11 height 11
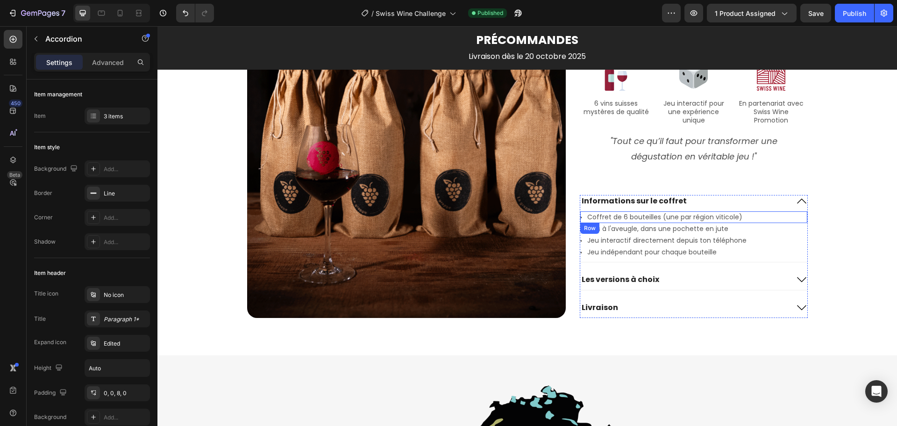
click at [779, 218] on div "Icon Coffret de 6 bouteilles (une par région viticole) Text Block Row" at bounding box center [693, 217] width 227 height 12
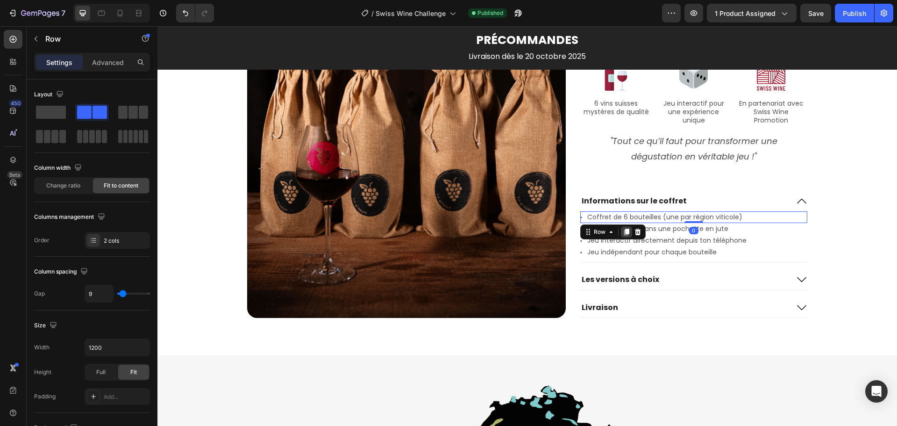
click at [623, 230] on icon at bounding box center [626, 231] width 7 height 7
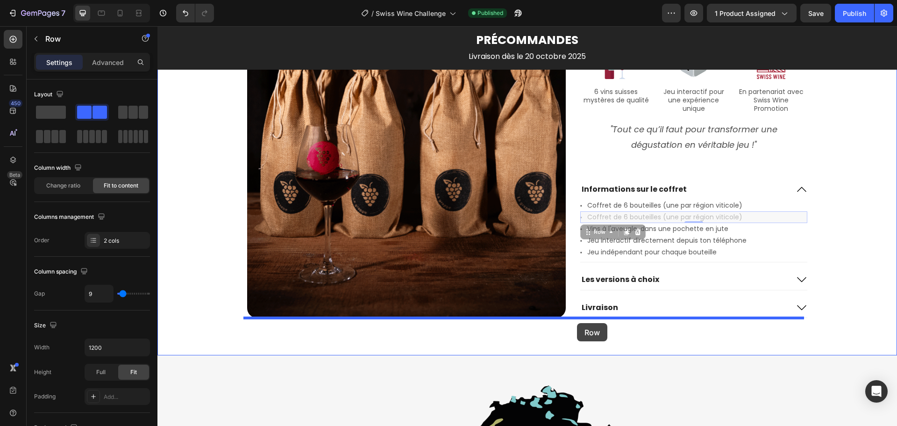
drag, startPoint x: 583, startPoint y: 233, endPoint x: 577, endPoint y: 323, distance: 89.9
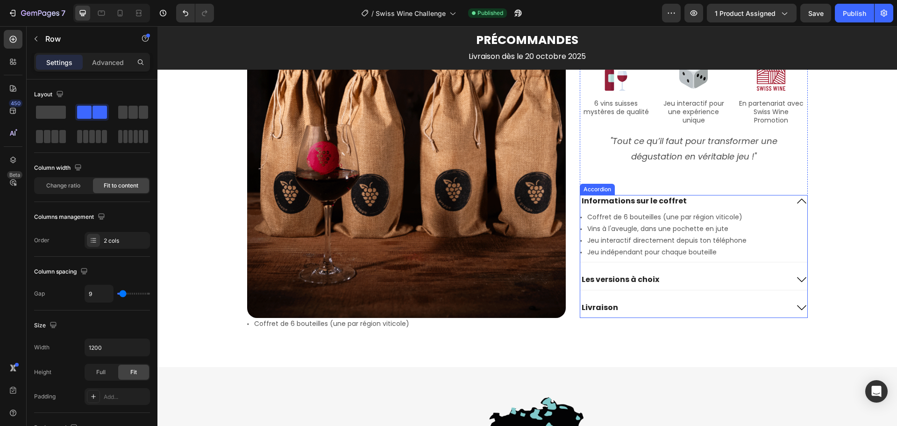
click at [800, 306] on icon at bounding box center [801, 307] width 11 height 11
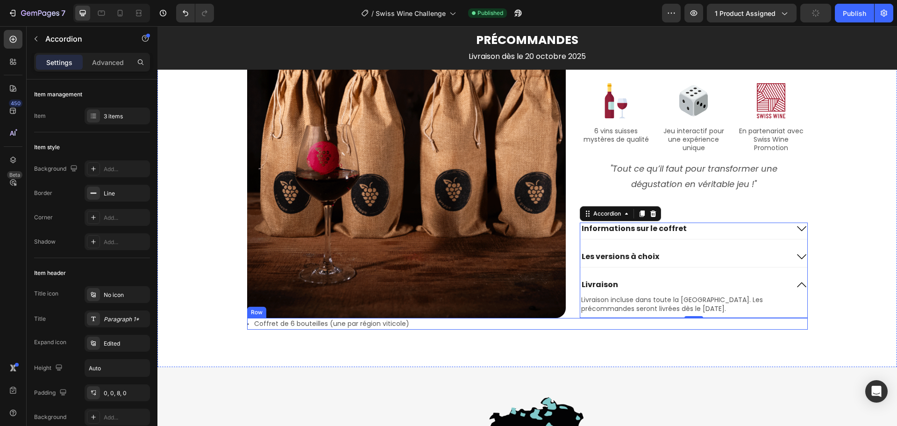
click at [543, 324] on div "Icon Coffret de 6 bouteilles (une par région viticole) Text Block Row" at bounding box center [527, 324] width 561 height 12
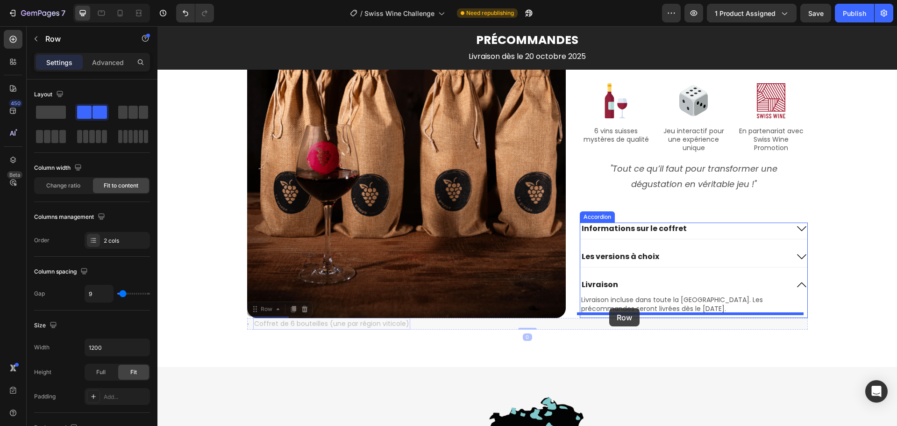
drag, startPoint x: 250, startPoint y: 308, endPoint x: 609, endPoint y: 308, distance: 359.2
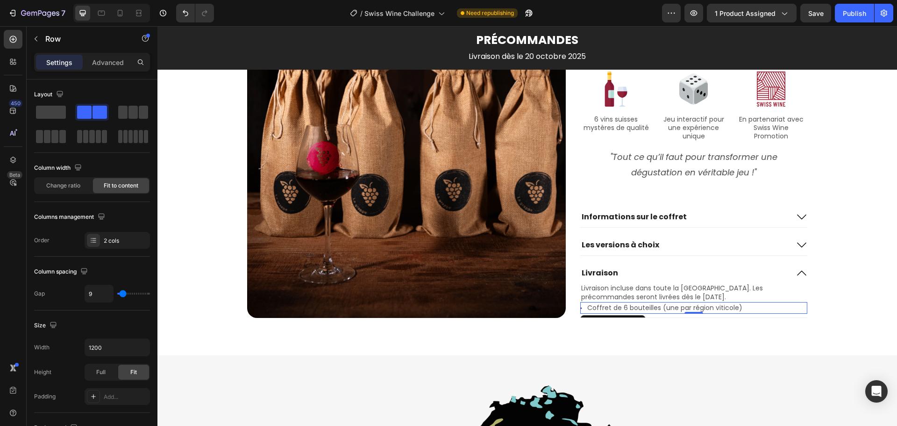
click at [580, 308] on div "Icon Coffret de 6 bouteilles (une par région viticole) Text Block Row 0" at bounding box center [693, 308] width 227 height 12
click at [593, 307] on p "Coffret de 6 bouteilles (une par région viticole)" at bounding box center [664, 308] width 155 height 10
click at [581, 308] on div "Icon Coffret de 6 bouteilles (une par région viticole) Text Block Row 0" at bounding box center [693, 308] width 227 height 12
click at [580, 309] on div "Icon Coffret de 6 bouteilles (une par région viticole) Text Block Row 0" at bounding box center [693, 308] width 227 height 12
click at [580, 311] on div "Icon" at bounding box center [589, 313] width 19 height 11
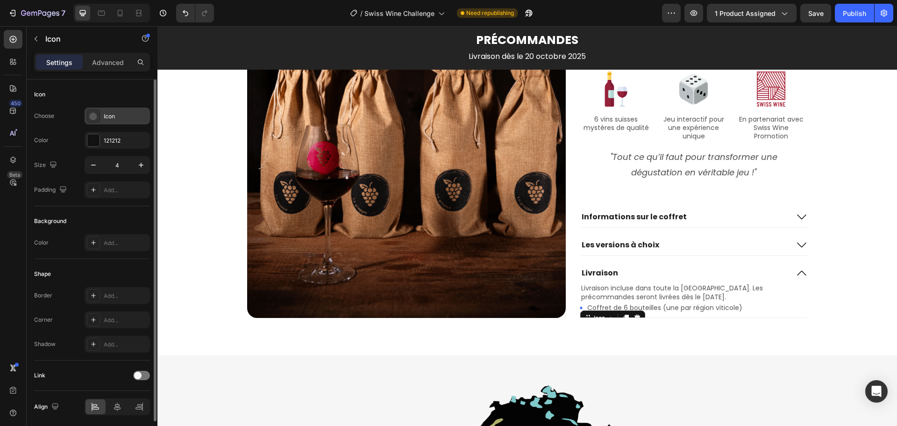
click at [109, 118] on div "Icon" at bounding box center [126, 116] width 44 height 8
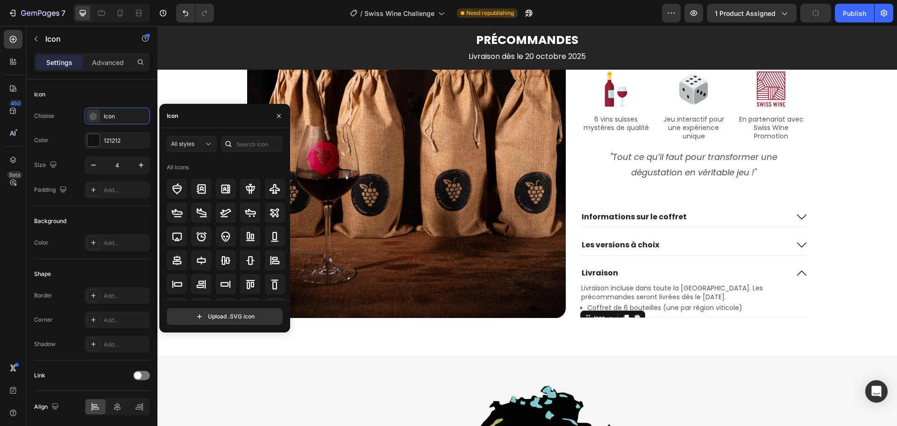
click at [210, 118] on div "Icon" at bounding box center [224, 116] width 131 height 24
click at [246, 144] on input "text" at bounding box center [252, 143] width 62 height 17
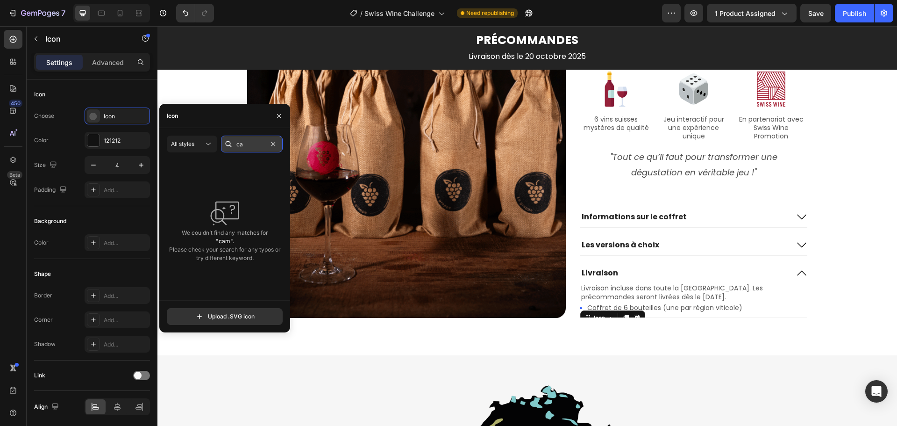
type input "c"
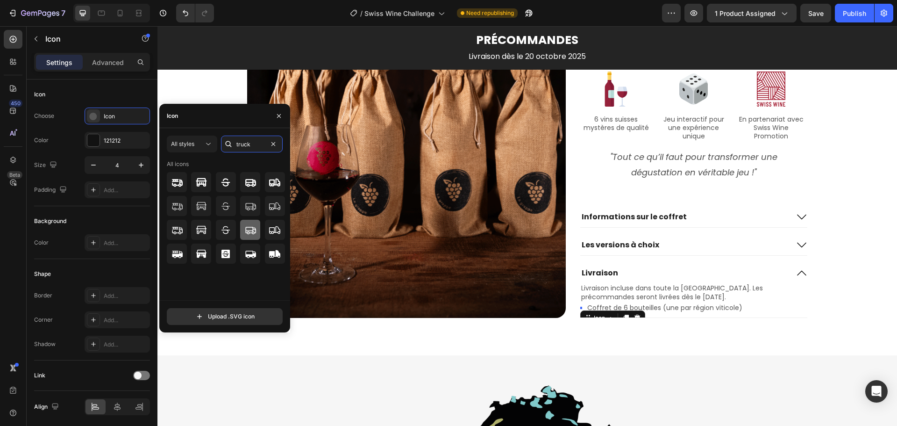
type input "truck"
click at [251, 232] on icon at bounding box center [250, 229] width 11 height 11
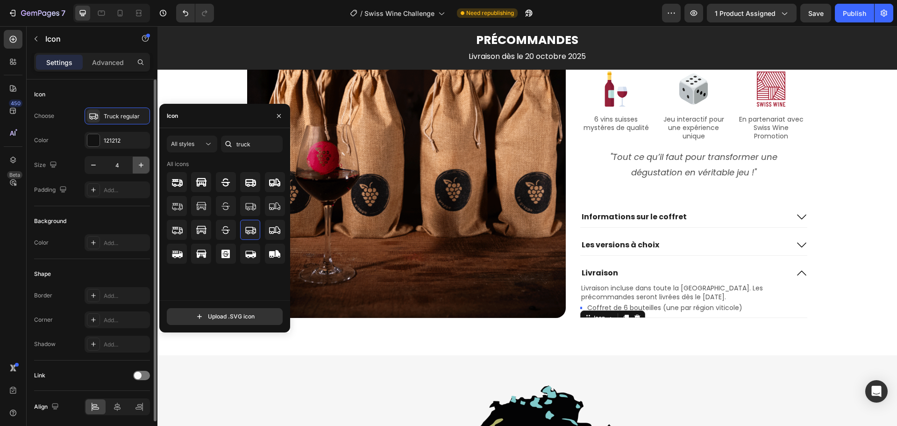
click at [141, 168] on icon "button" at bounding box center [140, 164] width 9 height 9
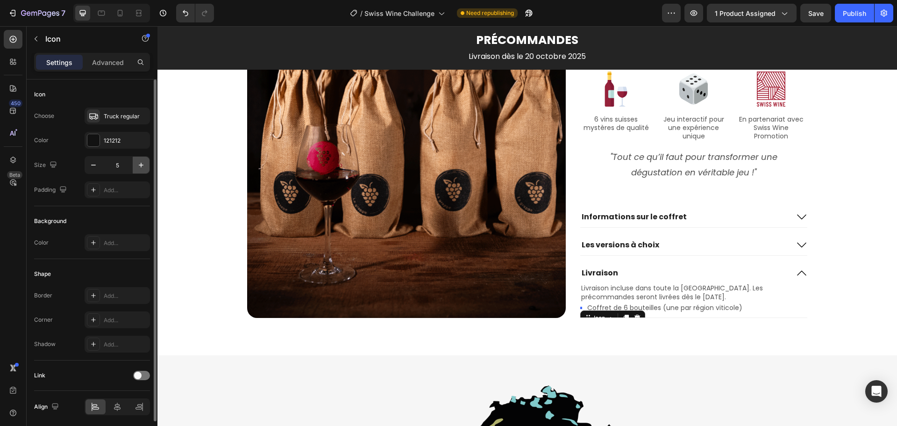
click at [141, 168] on icon "button" at bounding box center [140, 164] width 9 height 9
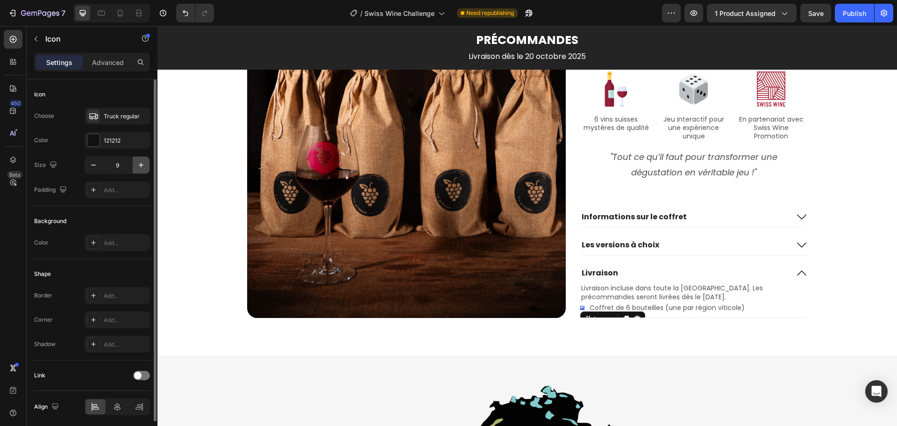
type input "10"
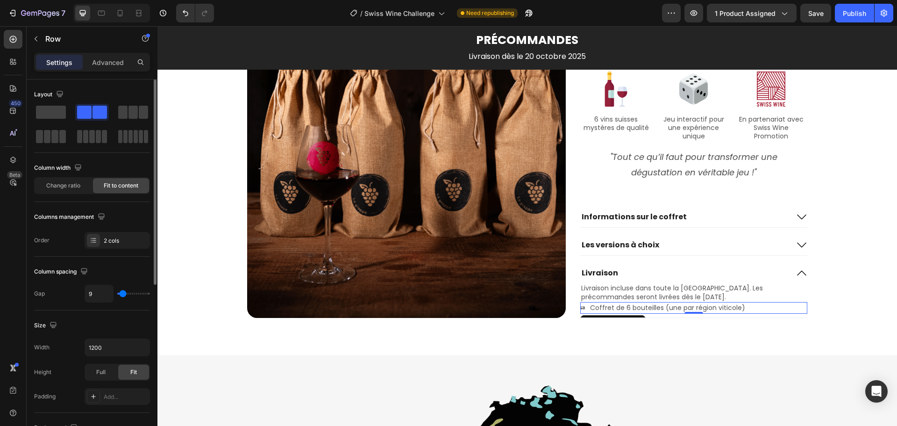
click at [788, 310] on div "Icon Coffret de 6 bouteilles (une par région viticole) Text Block Row 0" at bounding box center [693, 308] width 227 height 12
click at [641, 308] on p "Coffret de 6 bouteilles (une par région viticole)" at bounding box center [667, 308] width 155 height 10
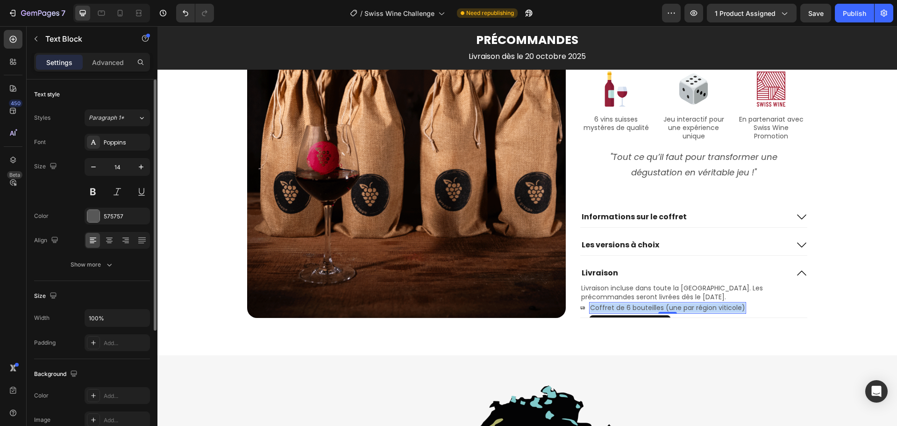
click at [641, 308] on p "Coffret de 6 bouteilles (une par région viticole)" at bounding box center [667, 308] width 155 height 10
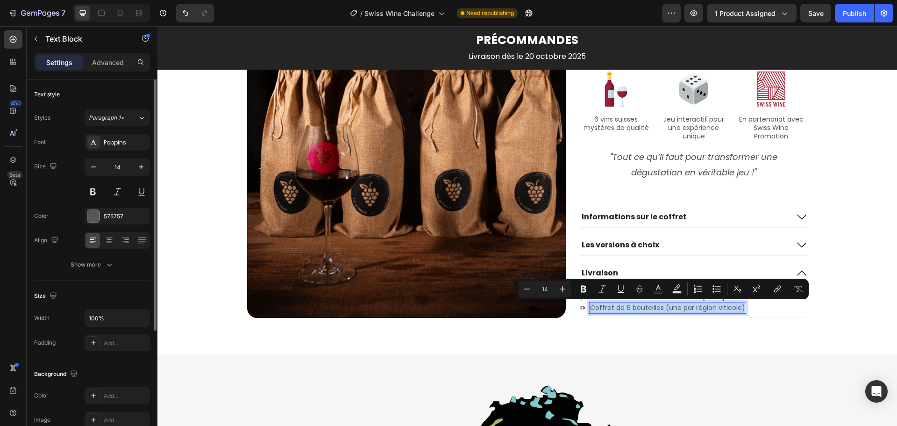
click at [754, 310] on div "Icon Coffret de 6 bouteilles (une par région viticole) Text Block 0 Row" at bounding box center [693, 308] width 227 height 12
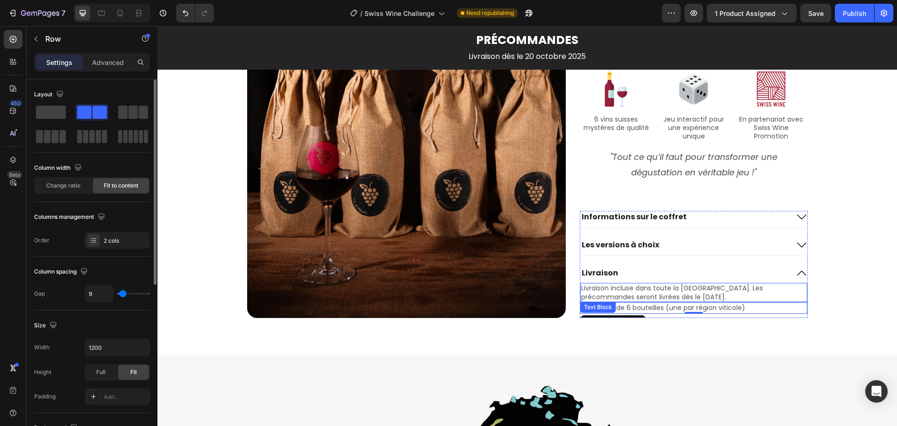
click at [640, 288] on p "Livraison incluse dans toute la [GEOGRAPHIC_DATA]. Les précommandes seront livr…" at bounding box center [693, 292] width 225 height 17
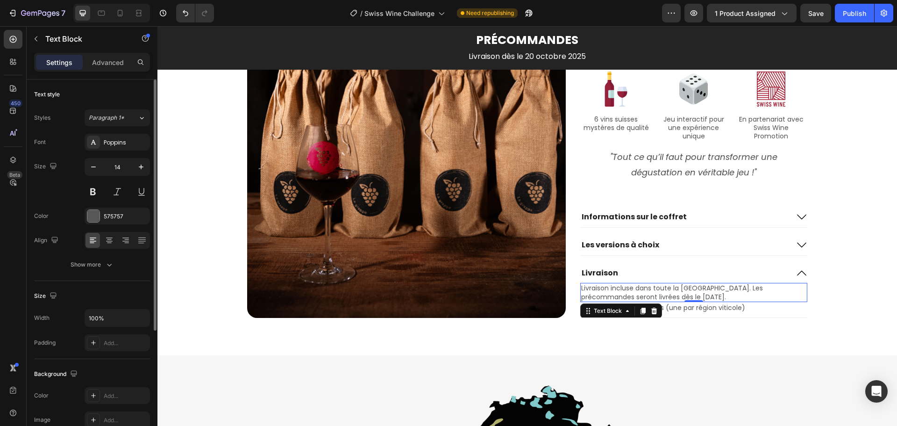
click at [640, 288] on p "Livraison incluse dans toute la [GEOGRAPHIC_DATA]. Les précommandes seront livr…" at bounding box center [693, 292] width 225 height 17
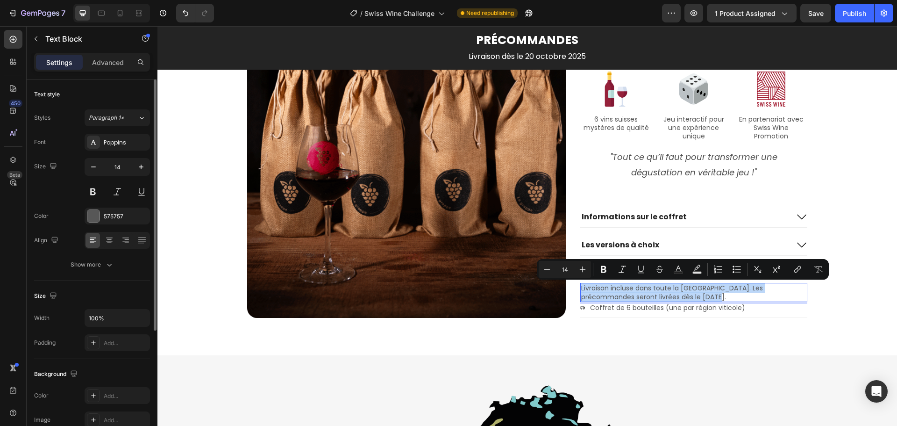
copy p "Livraison incluse dans toute la [GEOGRAPHIC_DATA]. Les précommandes seront livr…"
click at [689, 307] on p "Coffret de 6 bouteilles (une par région viticole)" at bounding box center [667, 308] width 155 height 10
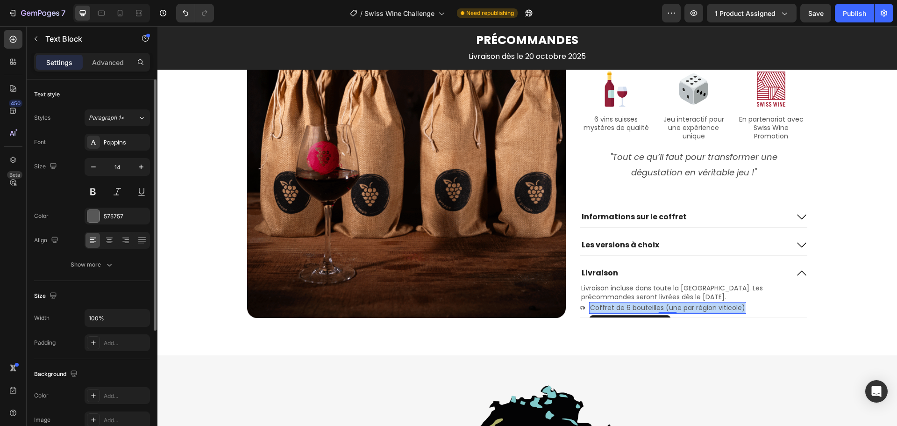
click at [689, 307] on p "Coffret de 6 bouteilles (une par région viticole)" at bounding box center [667, 308] width 155 height 10
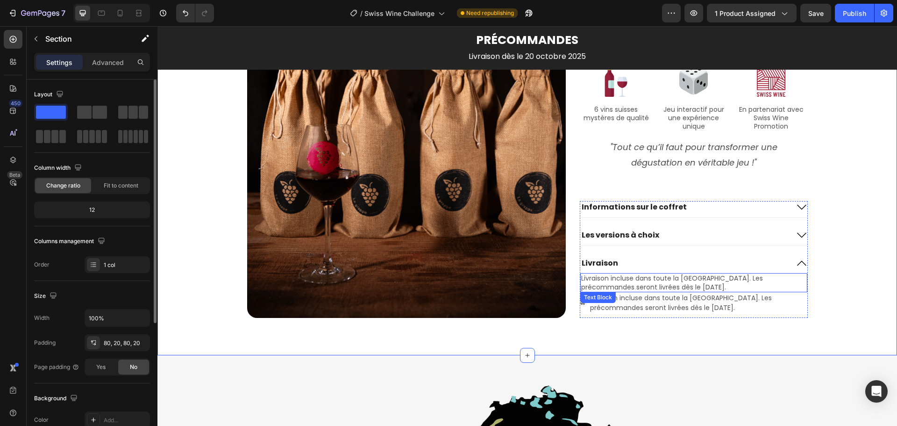
click at [633, 282] on p "Livraison incluse dans toute la [GEOGRAPHIC_DATA]. Les précommandes seront livr…" at bounding box center [693, 282] width 225 height 17
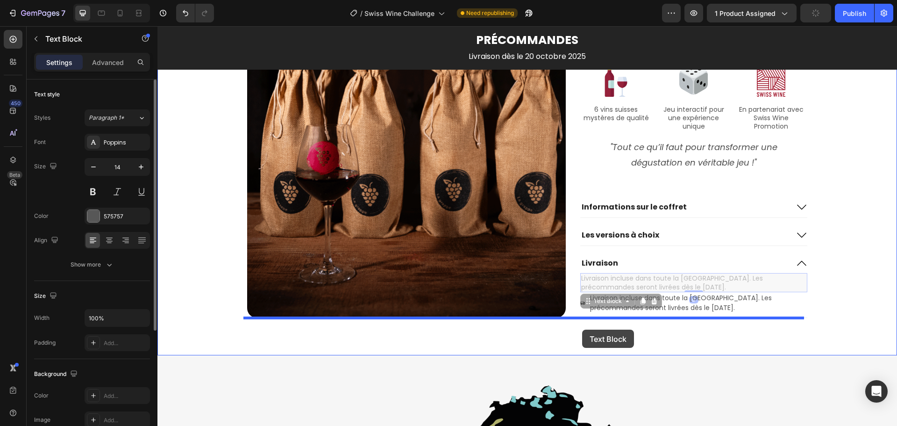
drag, startPoint x: 587, startPoint y: 303, endPoint x: 582, endPoint y: 329, distance: 26.7
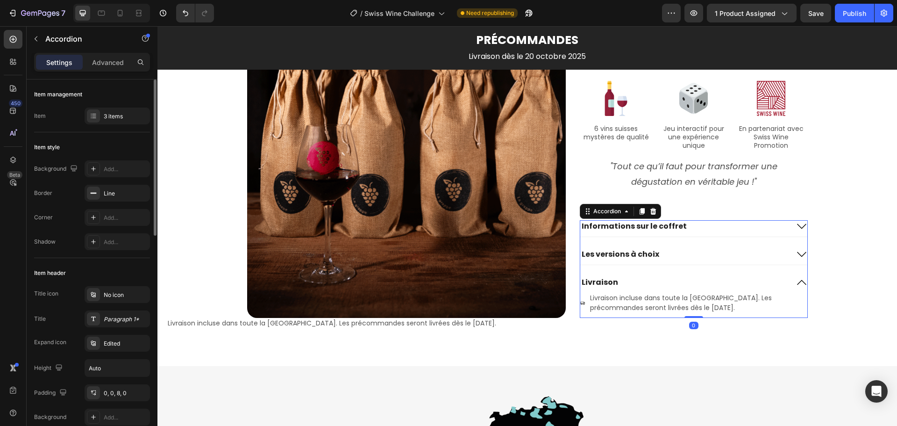
click at [798, 227] on icon at bounding box center [801, 225] width 11 height 11
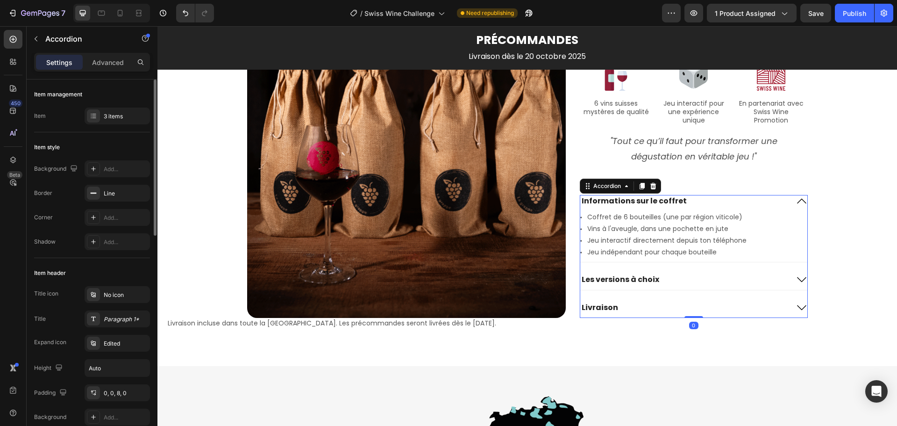
click at [798, 205] on icon at bounding box center [801, 200] width 11 height 11
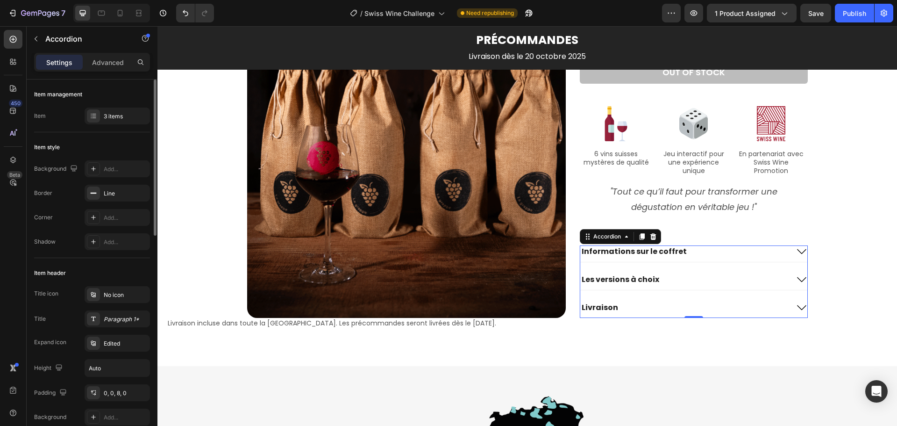
click at [796, 252] on icon at bounding box center [801, 251] width 11 height 11
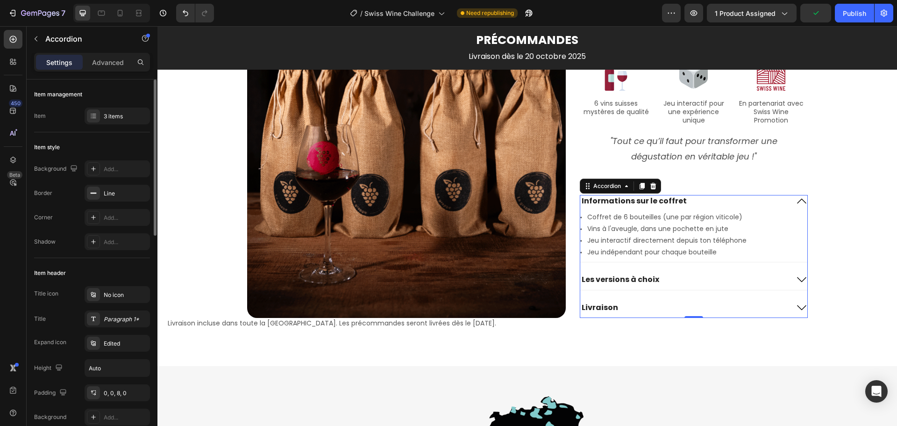
click at [796, 278] on icon at bounding box center [801, 279] width 11 height 11
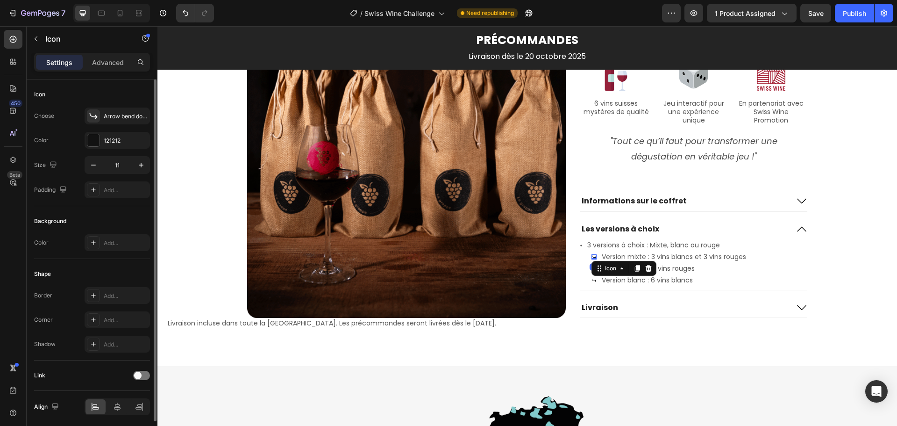
click at [591, 257] on div "Icon 0" at bounding box center [593, 256] width 5 height 5
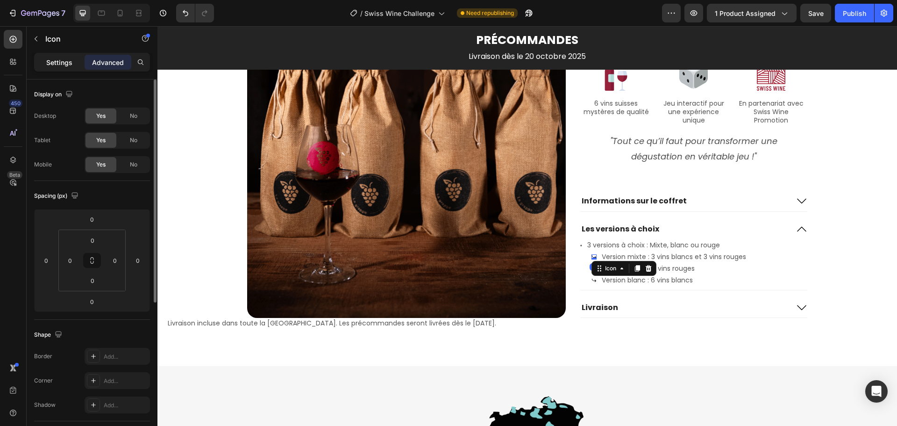
click at [63, 65] on p "Settings" at bounding box center [59, 62] width 26 height 10
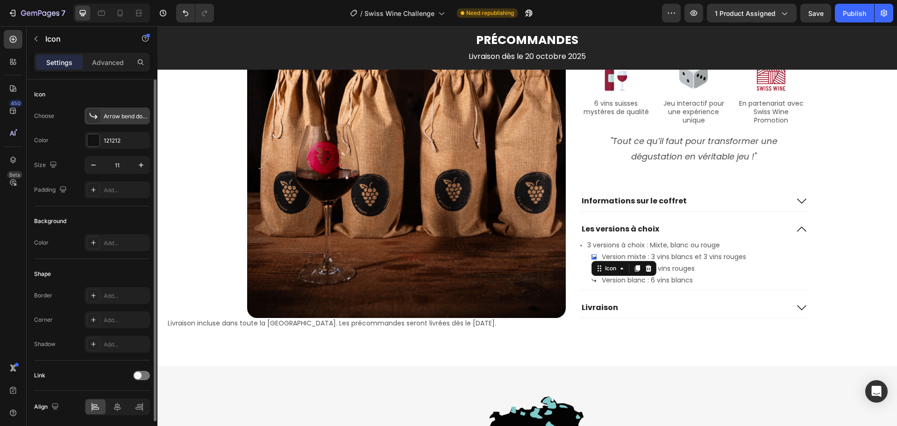
click at [121, 115] on div "Arrow bend down right bold" at bounding box center [126, 116] width 44 height 8
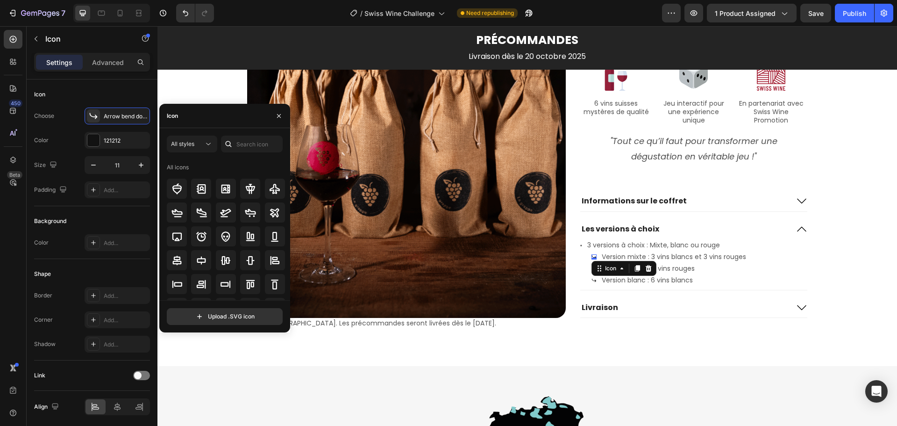
click at [223, 122] on div "Icon" at bounding box center [224, 116] width 131 height 24
click at [246, 143] on input "text" at bounding box center [252, 143] width 62 height 17
type input "wine"
click at [413, 324] on p "Livraison incluse dans toute la [GEOGRAPHIC_DATA]. Les précommandes seront livr…" at bounding box center [527, 323] width 719 height 8
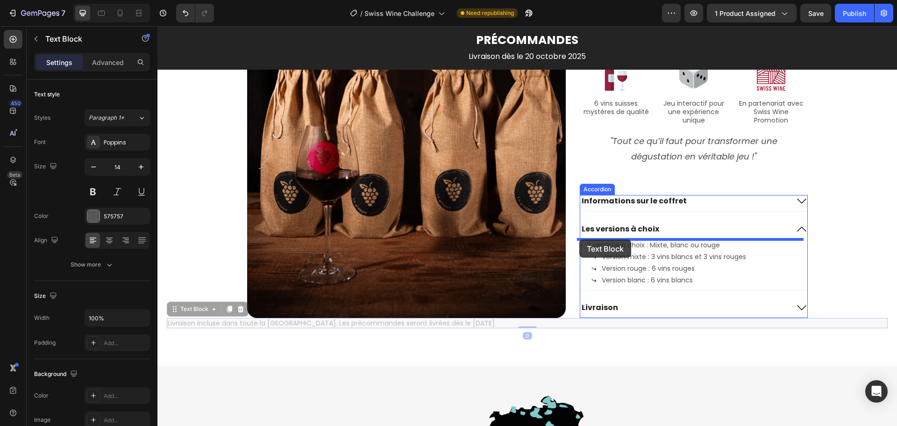
drag, startPoint x: 173, startPoint y: 312, endPoint x: 579, endPoint y: 239, distance: 412.3
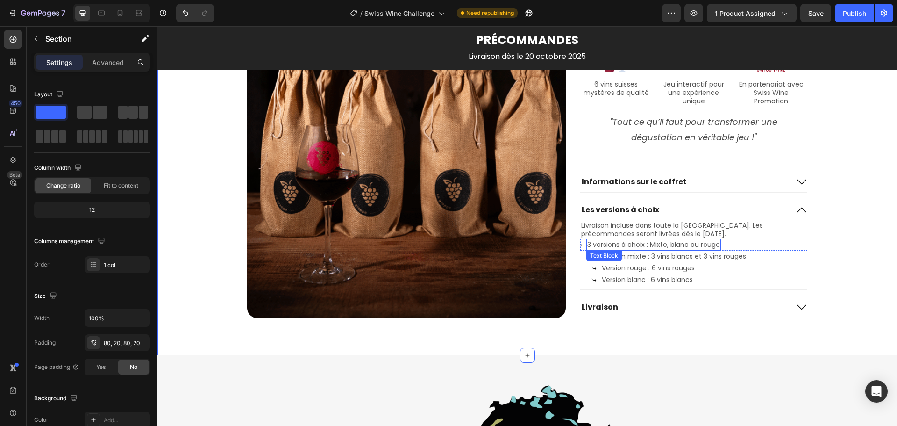
click at [674, 243] on p "3 versions à choix : Mixte, blanc ou rouge" at bounding box center [653, 245] width 133 height 10
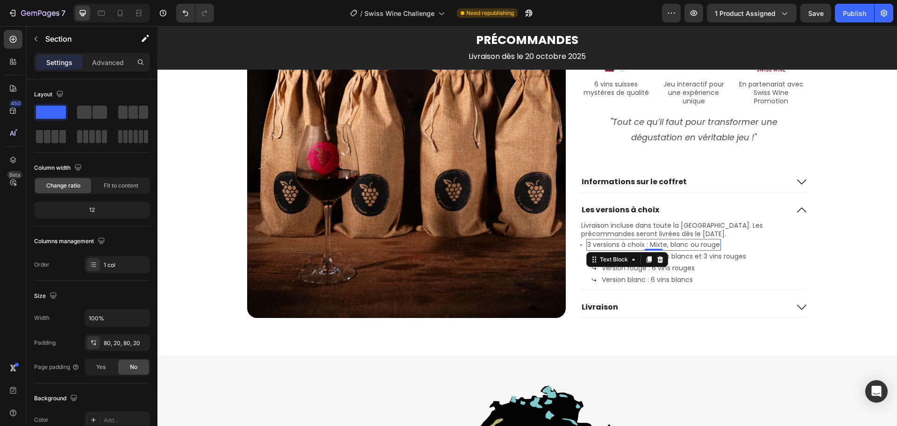
click at [674, 243] on p "3 versions à choix : Mixte, blanc ou rouge" at bounding box center [653, 245] width 133 height 10
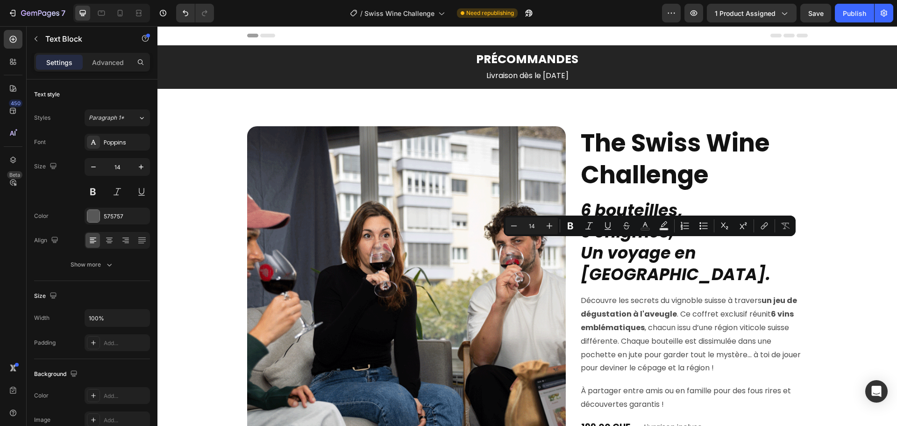
scroll to position [1114, 0]
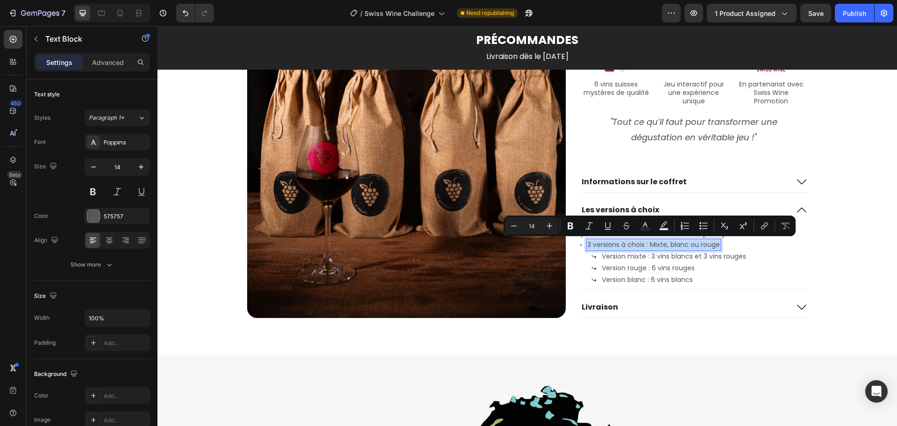
copy p "3 versions à choix : Mixte, blanc ou rouge"
click at [747, 244] on div "Icon 3 versions à choix : Mixte, blanc ou rouge Text Block 0 Row" at bounding box center [693, 245] width 227 height 12
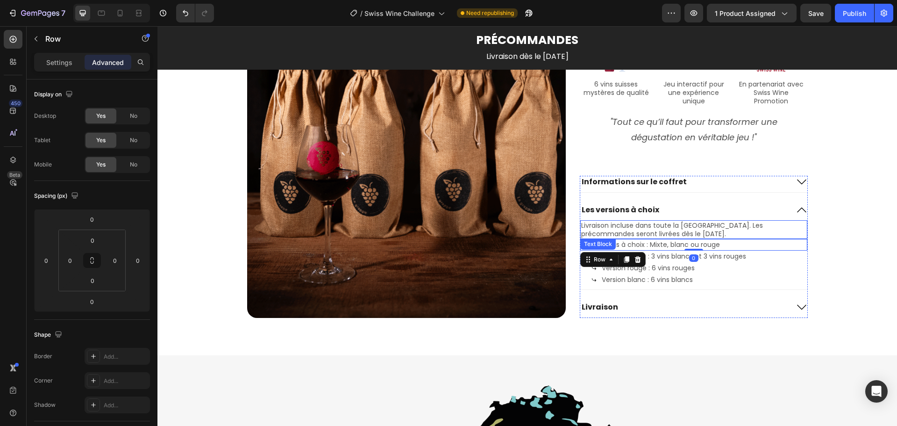
click at [688, 227] on p "Livraison incluse dans toute la [GEOGRAPHIC_DATA]. Les précommandes seront livr…" at bounding box center [693, 229] width 225 height 17
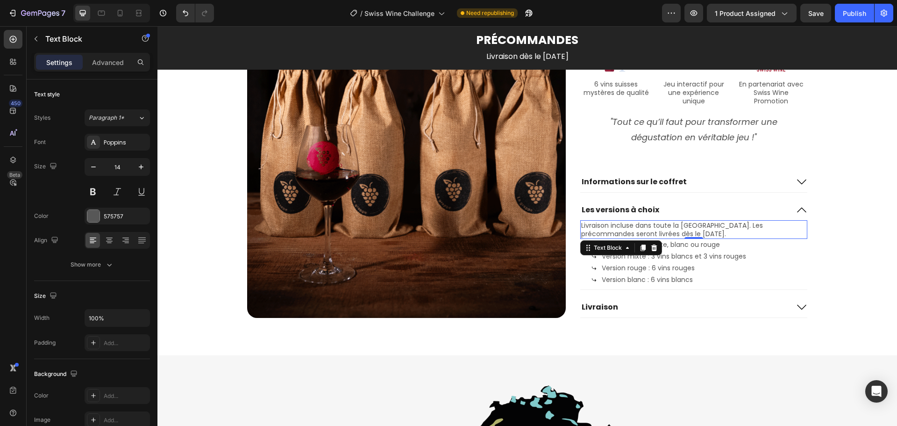
click at [688, 227] on p "Livraison incluse dans toute la [GEOGRAPHIC_DATA]. Les précommandes seront livr…" at bounding box center [693, 229] width 225 height 17
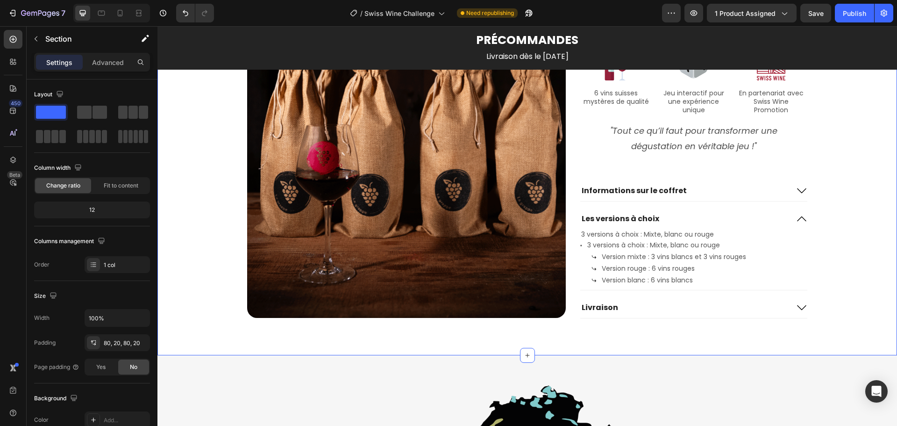
click at [660, 245] on p "3 versions à choix : Mixte, blanc ou rouge" at bounding box center [653, 245] width 133 height 10
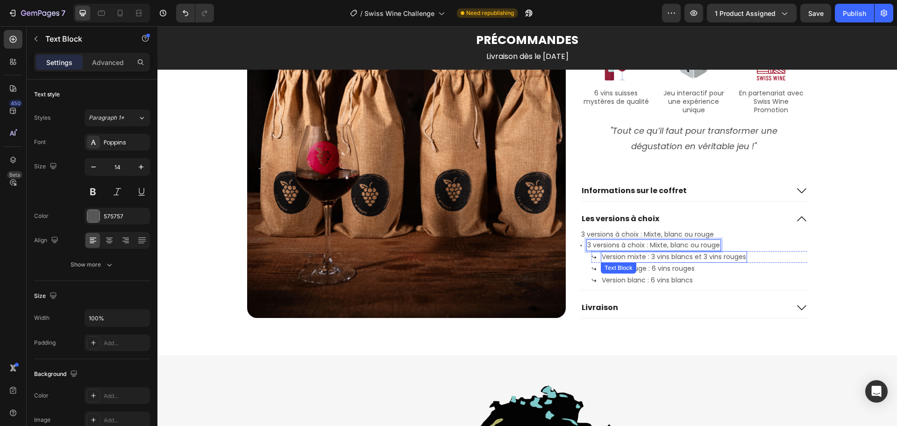
click at [634, 258] on p "Version mixte : 3 vins blancs et 3 vins rouges" at bounding box center [674, 257] width 144 height 10
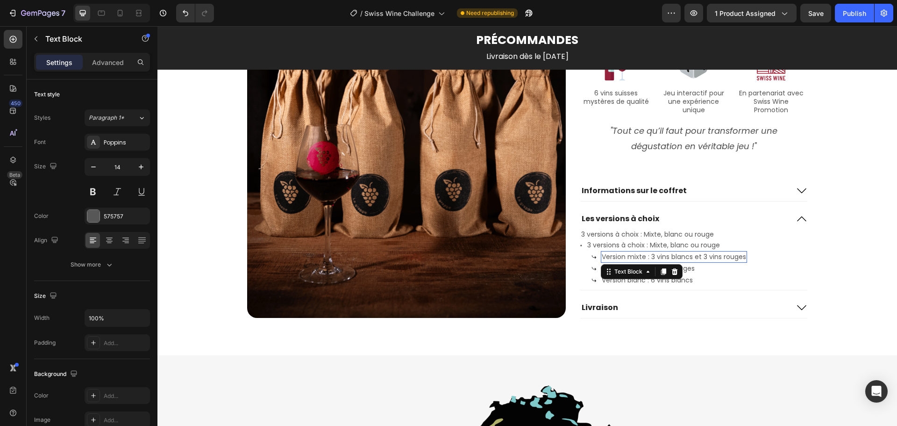
click at [634, 258] on p "Version mixte : 3 vins blancs et 3 vins rouges" at bounding box center [674, 257] width 144 height 10
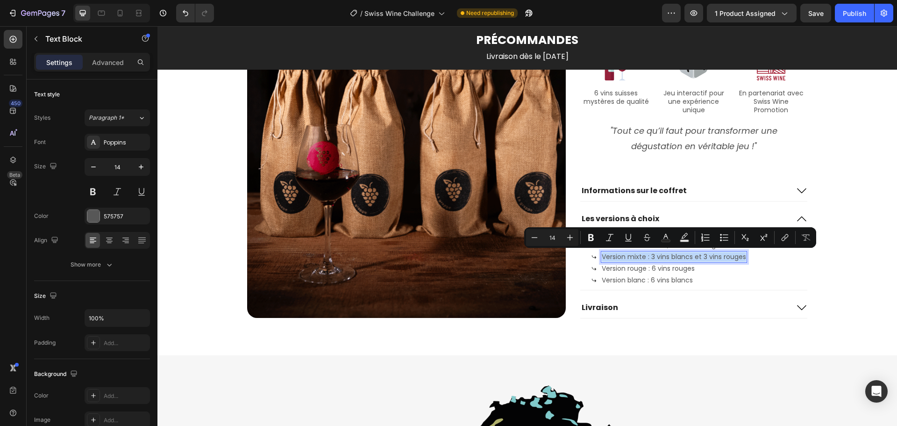
click at [639, 259] on p "Version mixte : 3 vins blancs et 3 vins rouges" at bounding box center [674, 257] width 144 height 10
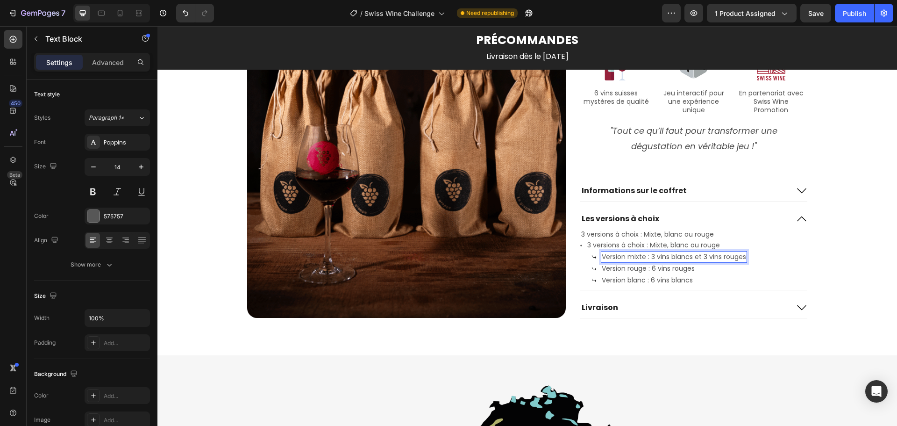
click at [739, 258] on p "Version mixte : 3 vins blancs et 3 vins rouges" at bounding box center [674, 257] width 144 height 10
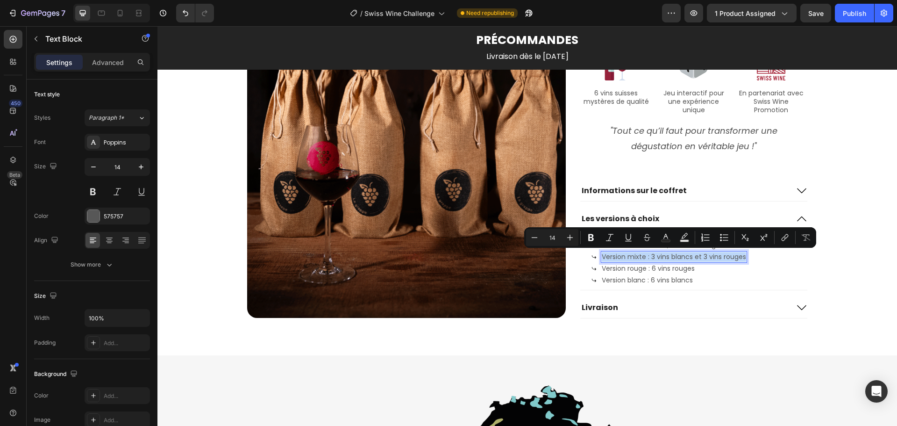
copy p "Version mixte : 3 vins blancs et 3 vins rouges"
click at [791, 268] on div "Icon Version rouge : 6 vins rouges Text Block Row" at bounding box center [704, 269] width 227 height 12
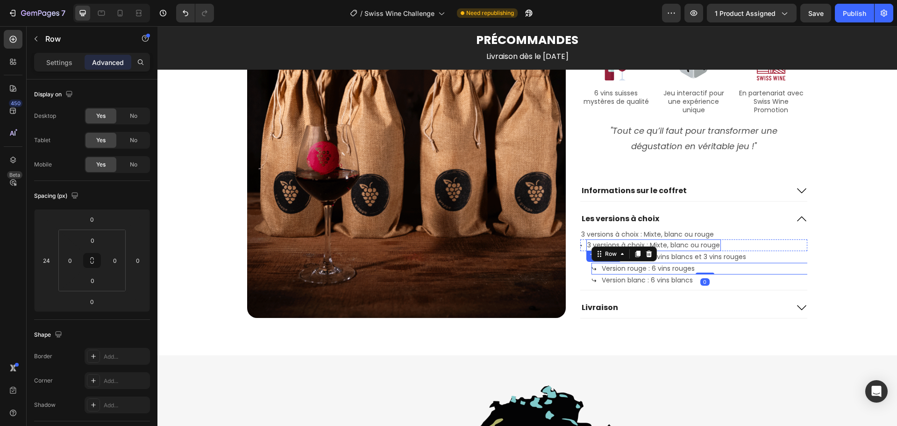
click at [676, 246] on p "3 versions à choix : Mixte, blanc ou rouge" at bounding box center [653, 245] width 133 height 10
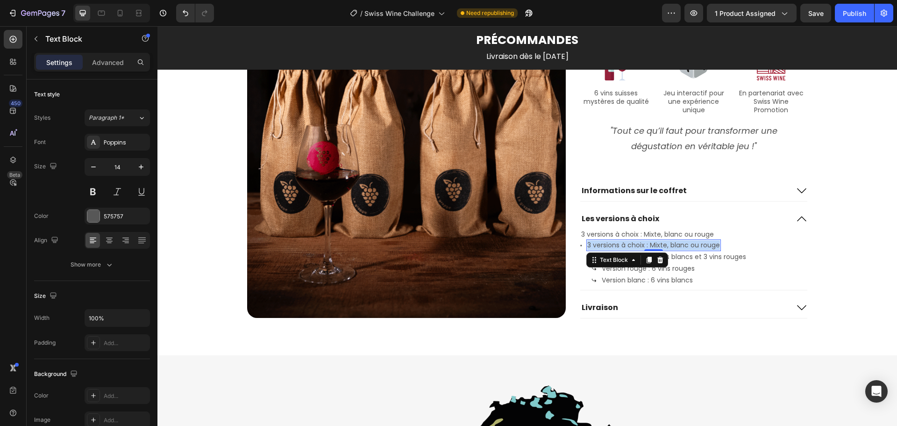
click at [676, 246] on p "3 versions à choix : Mixte, blanc ou rouge" at bounding box center [653, 245] width 133 height 10
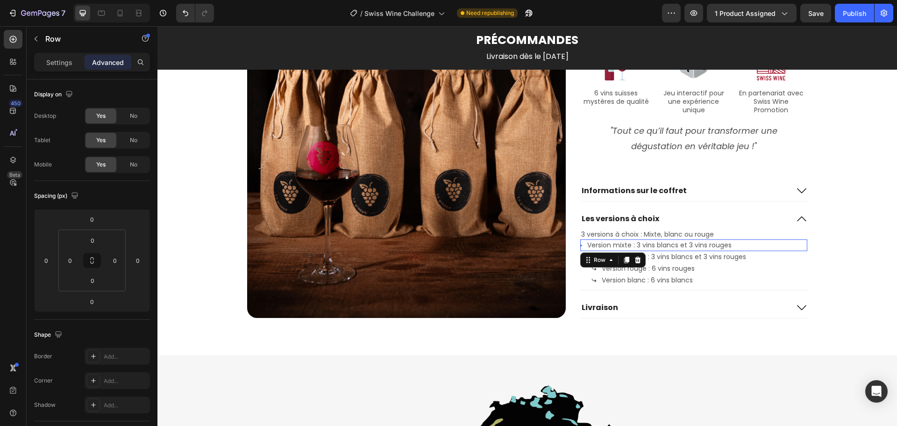
click at [751, 245] on div "Icon Version mixte : 3 vins blancs et 3 vins rouges Text Block Row 0" at bounding box center [693, 245] width 227 height 12
click at [625, 261] on icon at bounding box center [626, 259] width 5 height 7
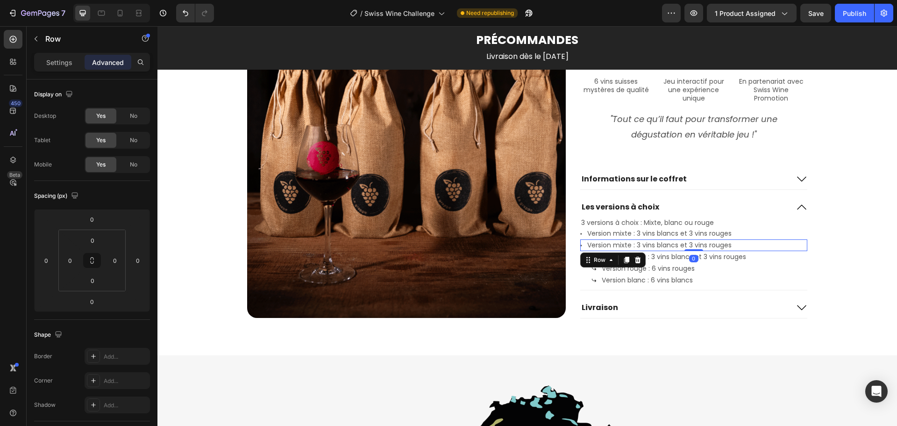
click at [625, 261] on icon at bounding box center [626, 259] width 5 height 7
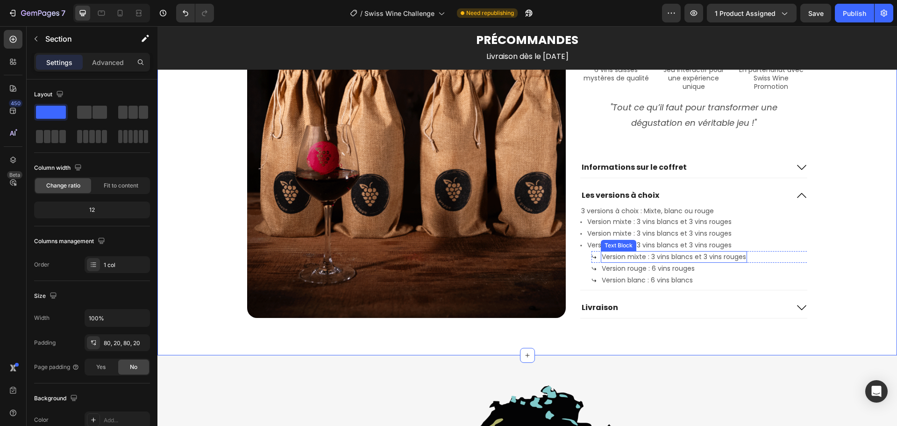
click at [644, 254] on p "Version mixte : 3 vins blancs et 3 vins rouges" at bounding box center [674, 257] width 144 height 10
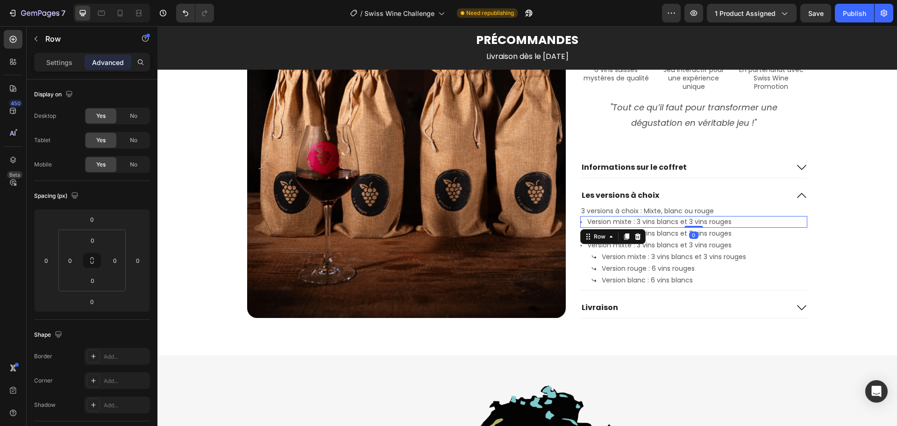
click at [781, 226] on div "Icon Version mixte : 3 vins blancs et 3 vins rouges Text Block Row 0" at bounding box center [693, 222] width 227 height 12
click at [635, 240] on div at bounding box center [637, 236] width 11 height 11
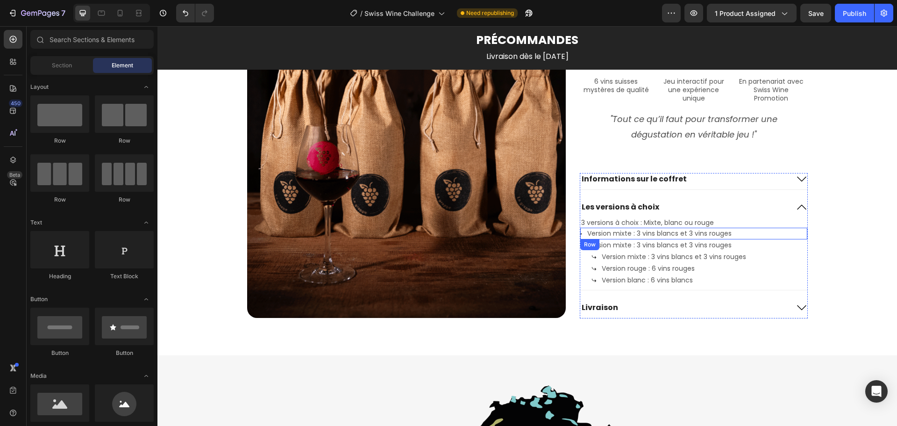
click at [753, 235] on div "Icon Version mixte : 3 vins blancs et 3 vins rouges Text Block Row" at bounding box center [693, 233] width 227 height 12
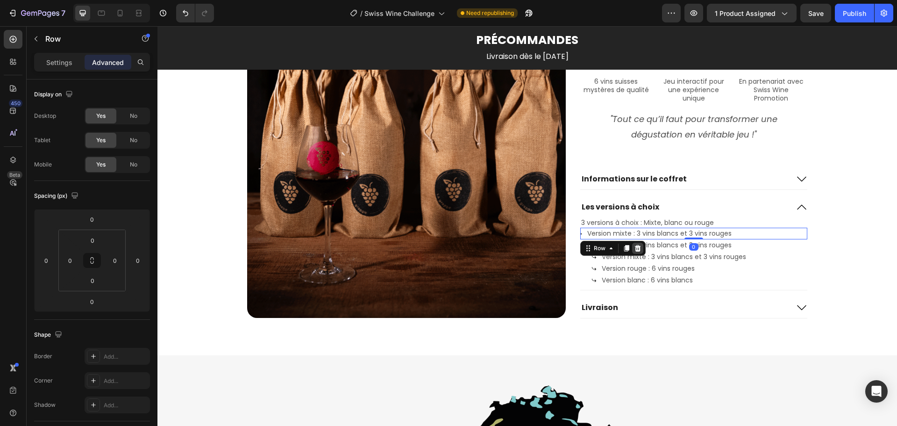
click at [636, 249] on icon at bounding box center [638, 247] width 6 height 7
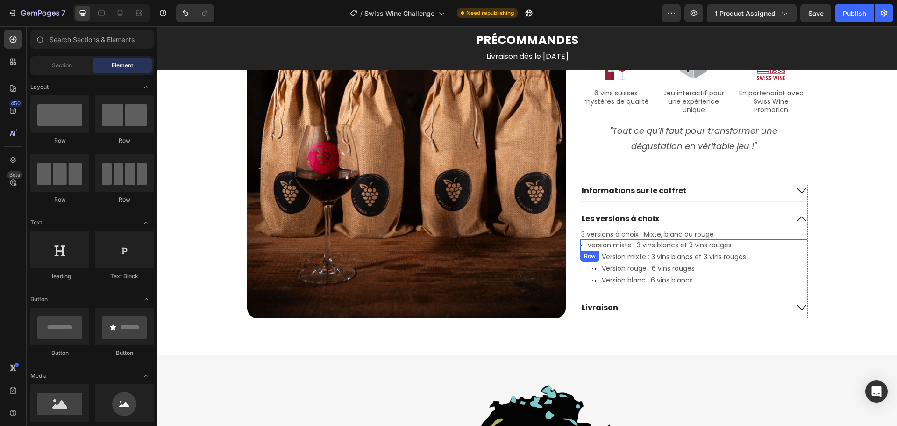
click at [767, 247] on div "Icon Version mixte : 3 vins blancs et 3 vins rouges Text Block Row" at bounding box center [693, 245] width 227 height 12
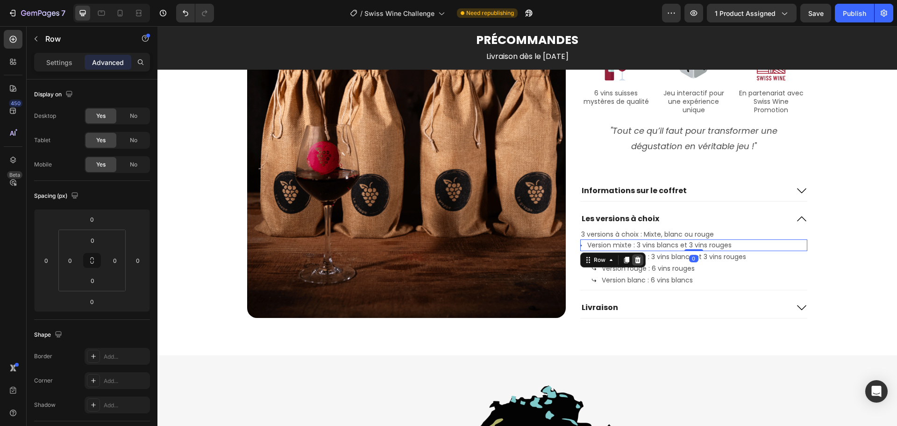
click at [635, 260] on icon at bounding box center [638, 259] width 6 height 7
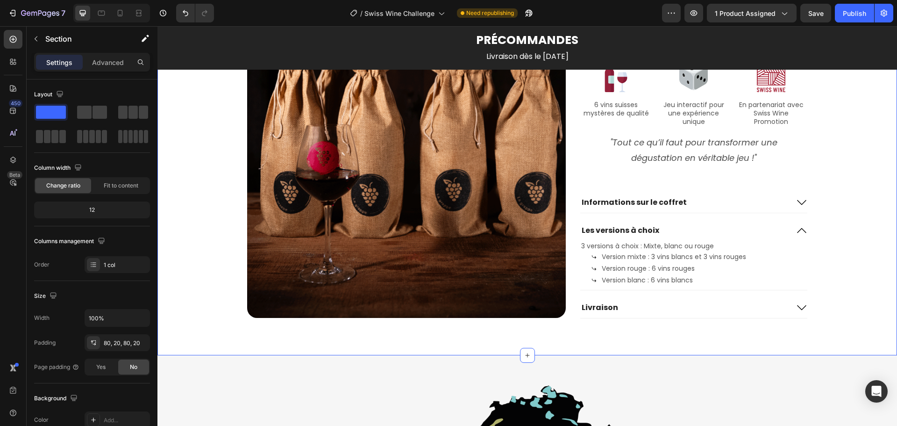
click at [797, 306] on icon at bounding box center [801, 307] width 9 height 5
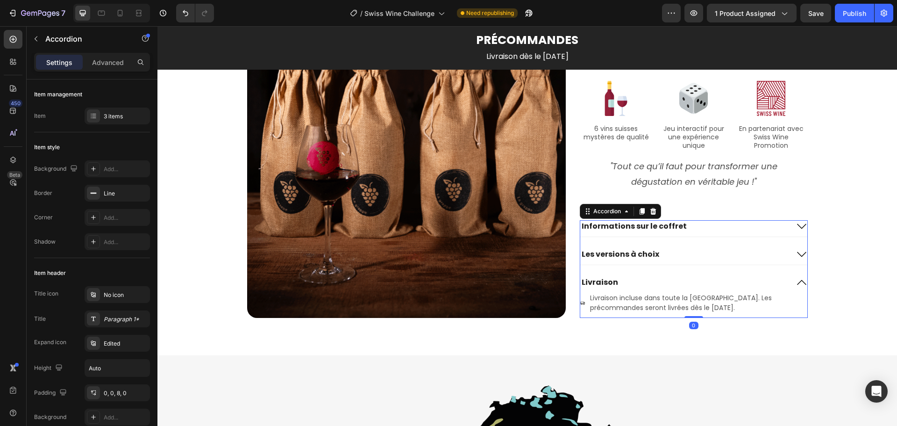
click at [797, 280] on icon at bounding box center [801, 282] width 9 height 5
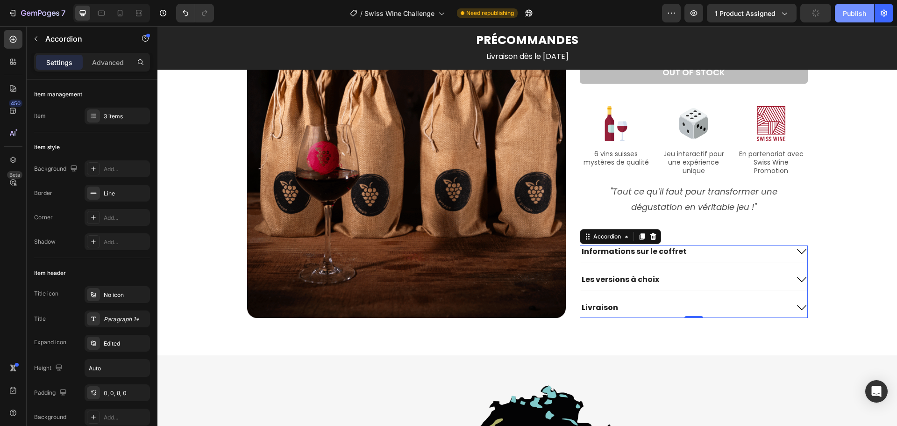
click at [851, 14] on div "Publish" at bounding box center [854, 13] width 23 height 10
click at [115, 10] on div at bounding box center [120, 13] width 15 height 15
type input "21"
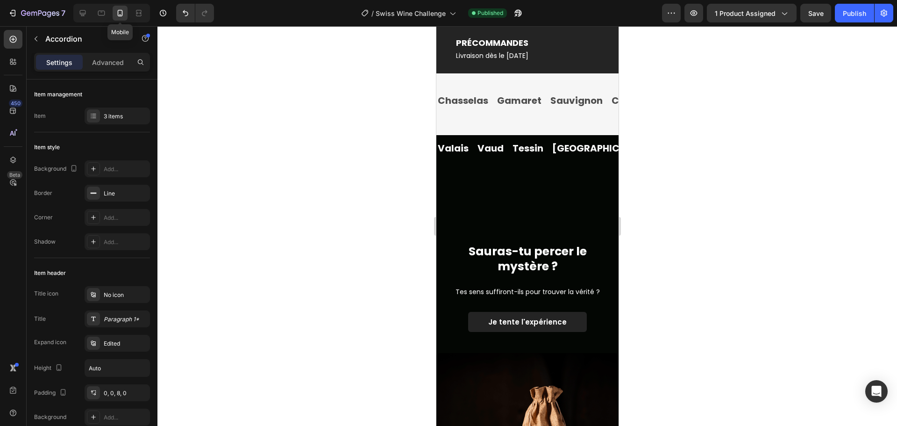
scroll to position [1008, 0]
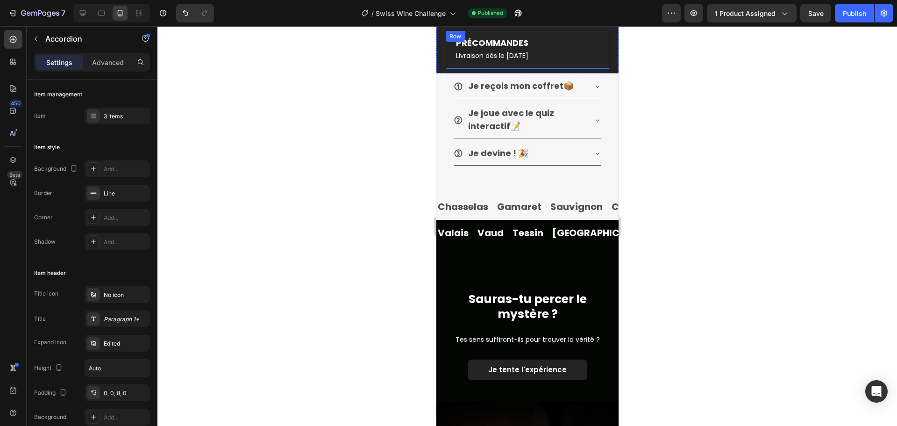
click at [575, 51] on div "PRÉCOMMANDES Text Block Livraison dès le 20 octobre 2025 Text Block Row" at bounding box center [526, 50] width 163 height 38
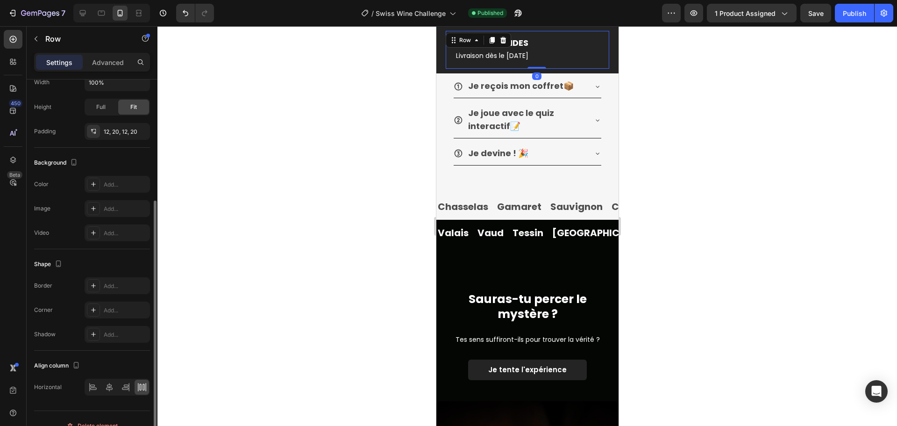
scroll to position [201, 0]
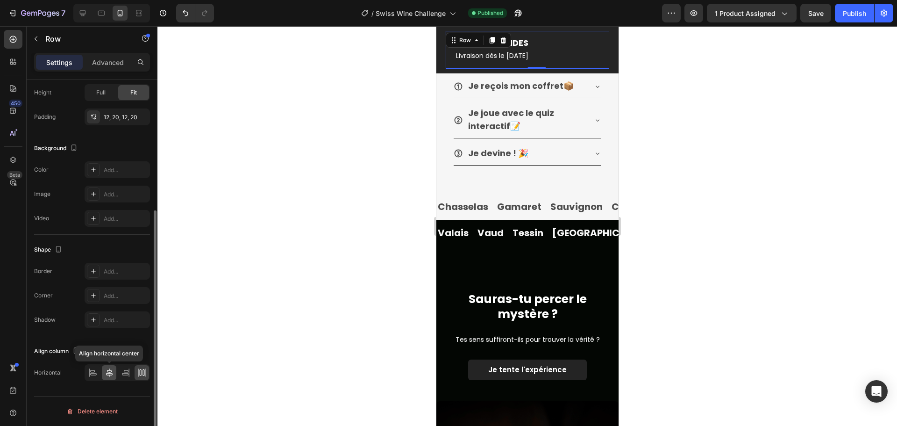
click at [108, 374] on icon at bounding box center [109, 372] width 9 height 9
click at [725, 143] on div at bounding box center [526, 225] width 739 height 399
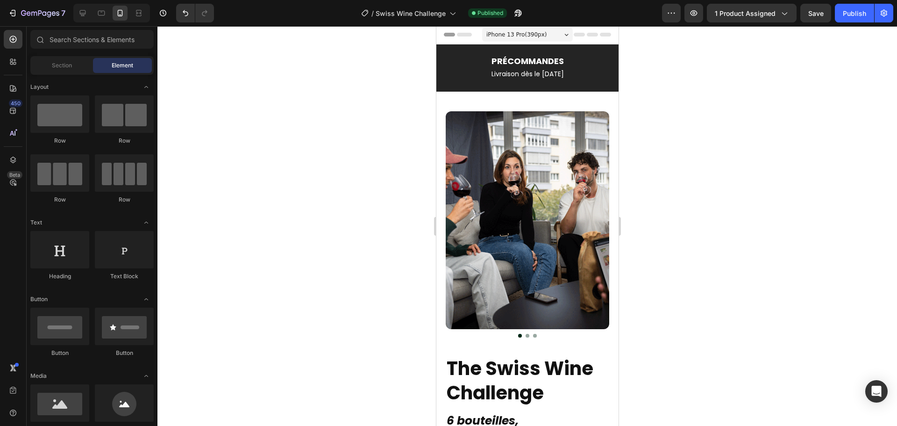
scroll to position [0, 0]
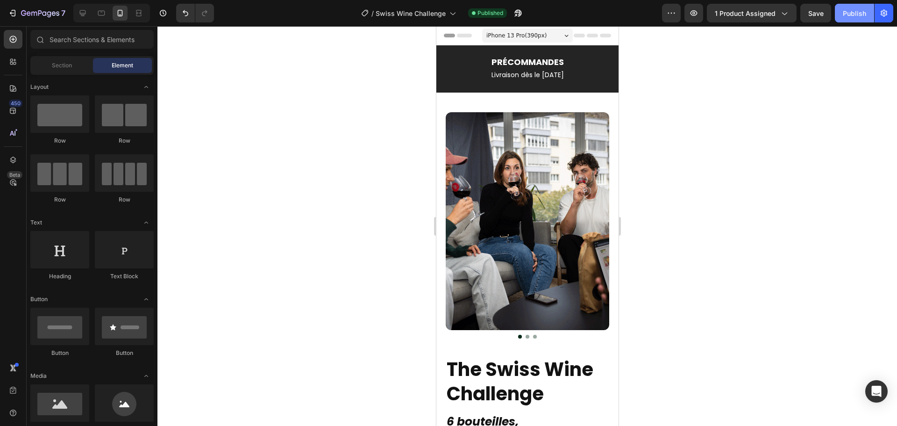
click at [860, 14] on div "Publish" at bounding box center [854, 13] width 23 height 10
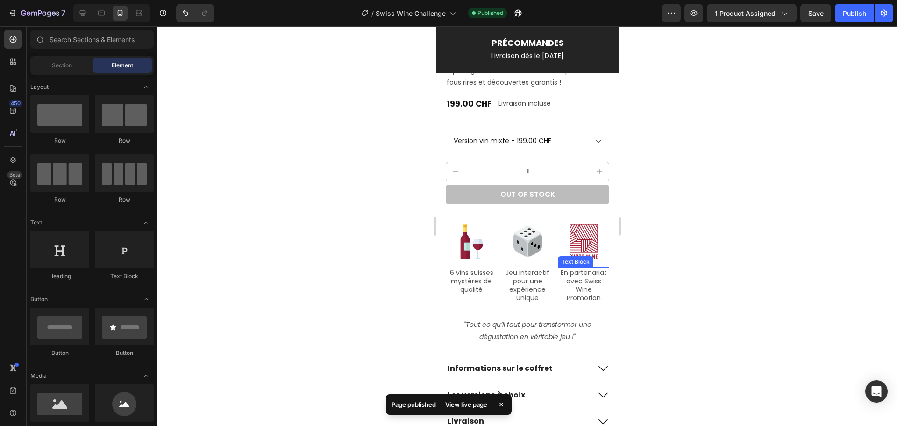
scroll to position [607, 0]
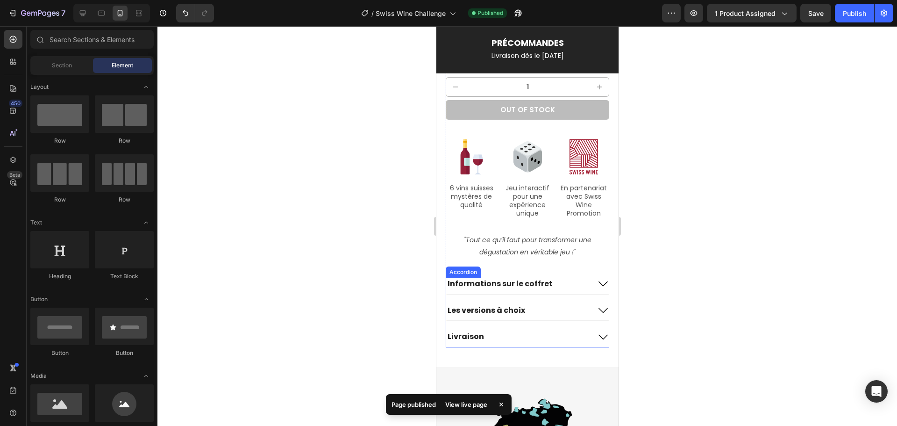
click at [597, 278] on icon at bounding box center [602, 283] width 11 height 11
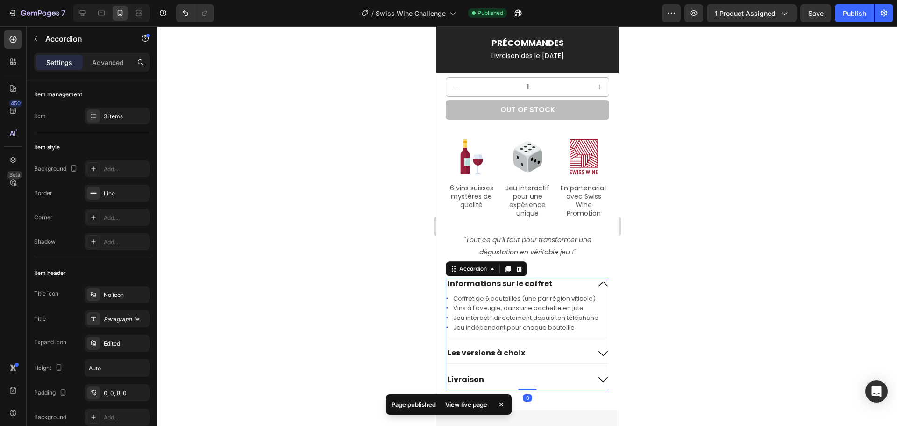
click at [597, 348] on icon at bounding box center [602, 353] width 11 height 11
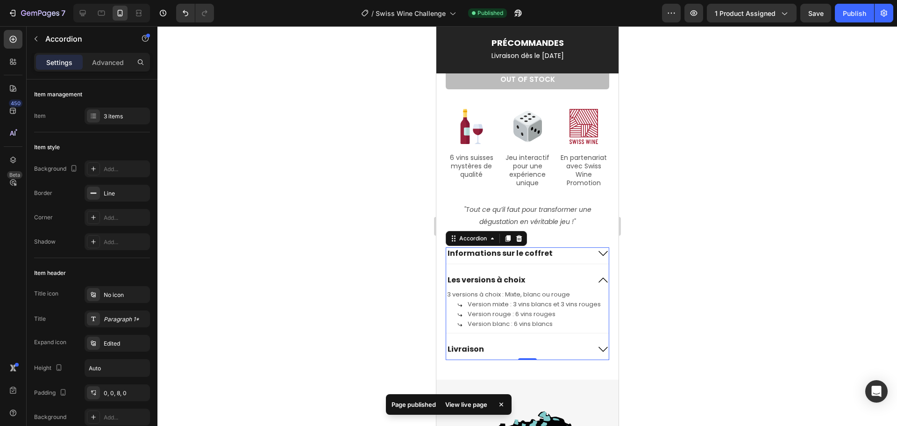
scroll to position [654, 0]
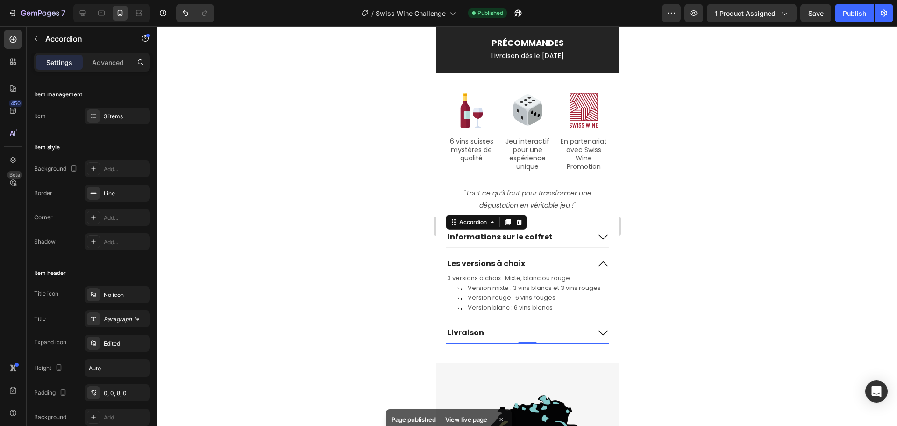
click at [597, 327] on icon at bounding box center [602, 332] width 11 height 11
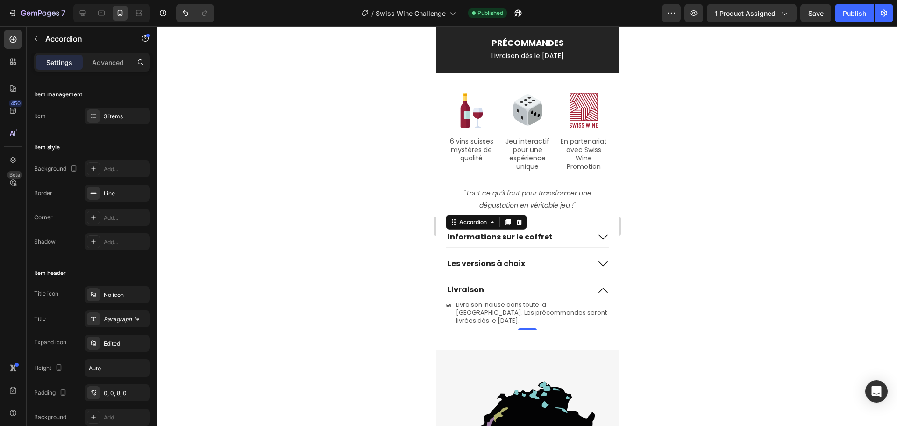
click at [597, 284] on icon at bounding box center [602, 289] width 11 height 11
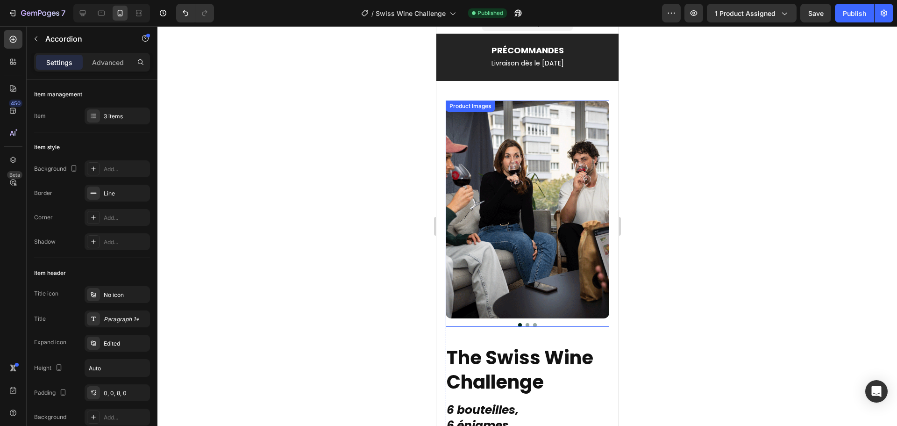
scroll to position [0, 0]
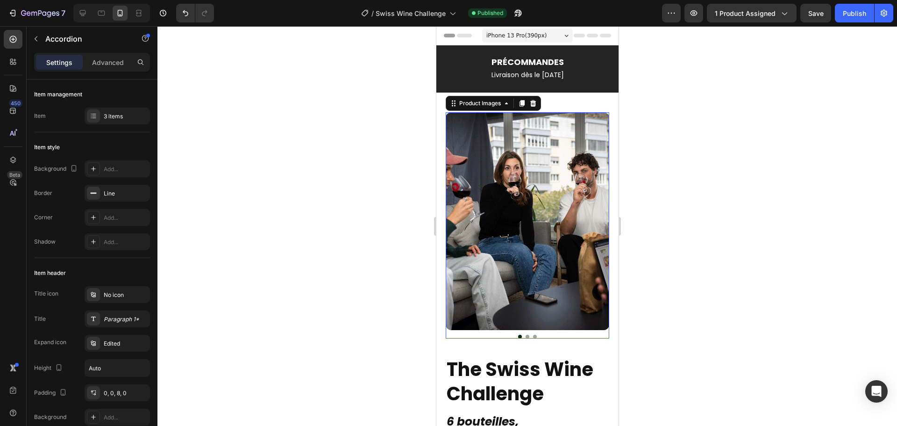
click at [525, 334] on button "Dot" at bounding box center [527, 336] width 4 height 4
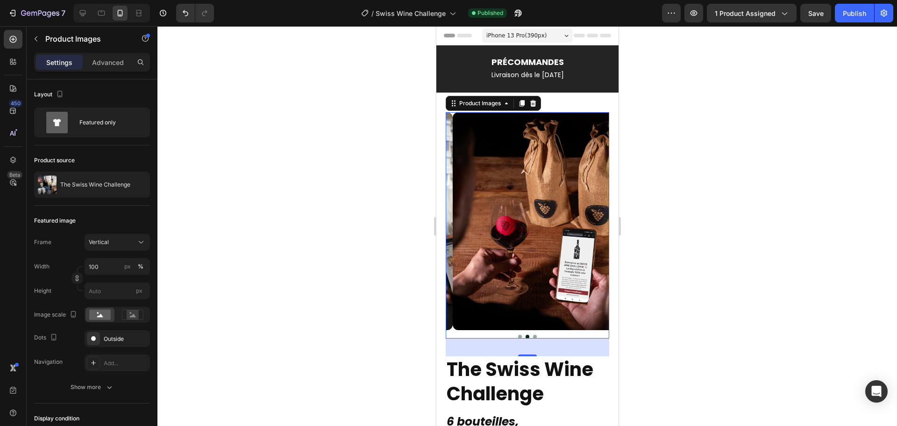
click at [674, 235] on div at bounding box center [526, 225] width 739 height 399
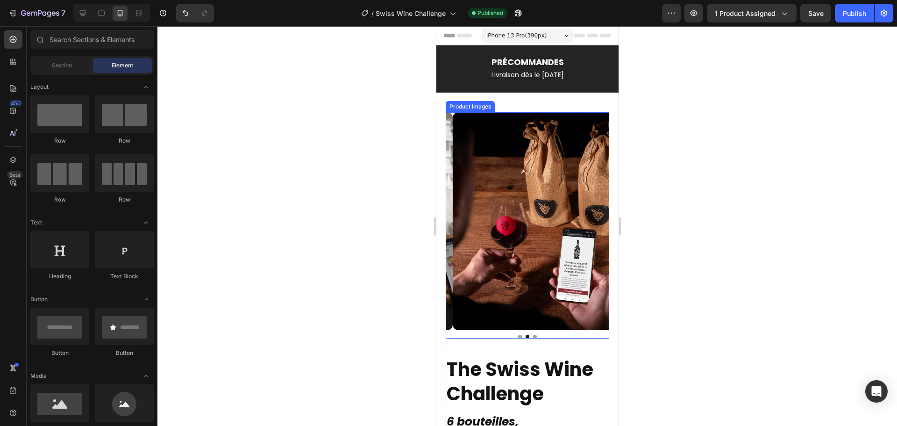
click at [518, 334] on button "Dot" at bounding box center [520, 336] width 4 height 4
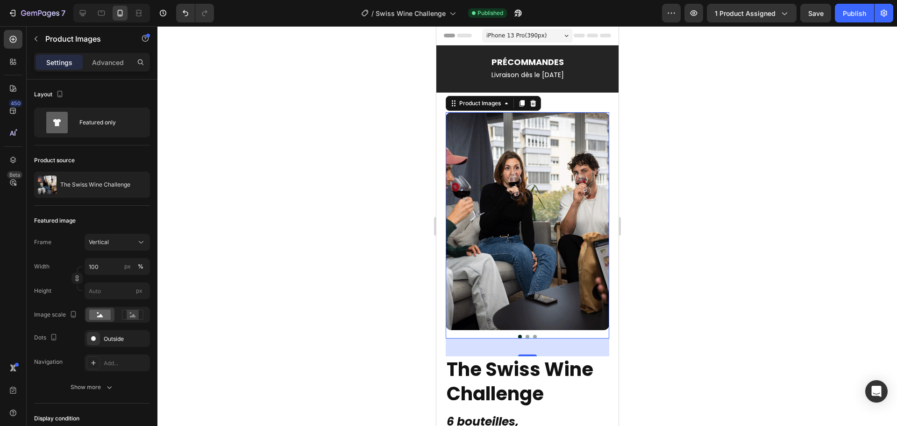
click at [525, 334] on button "Dot" at bounding box center [527, 336] width 4 height 4
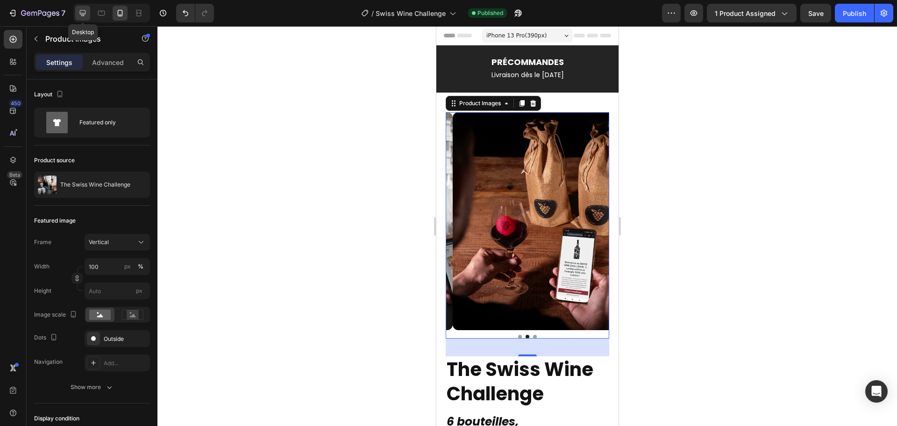
click at [84, 11] on icon at bounding box center [83, 13] width 6 height 6
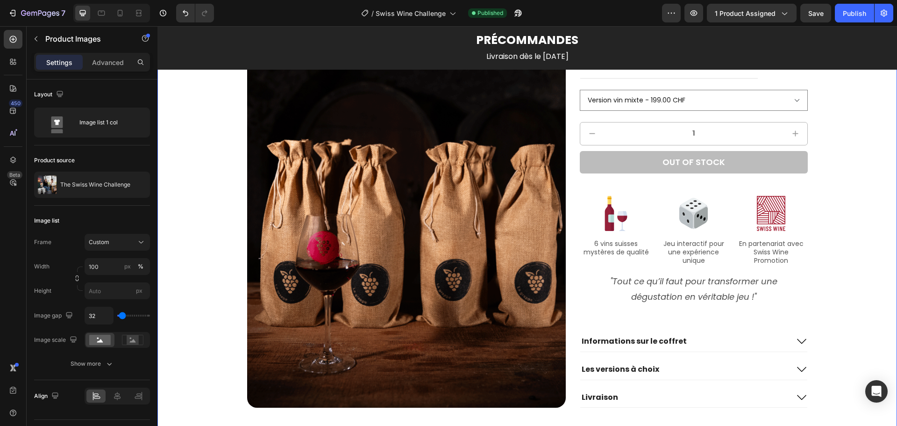
scroll to position [1215, 0]
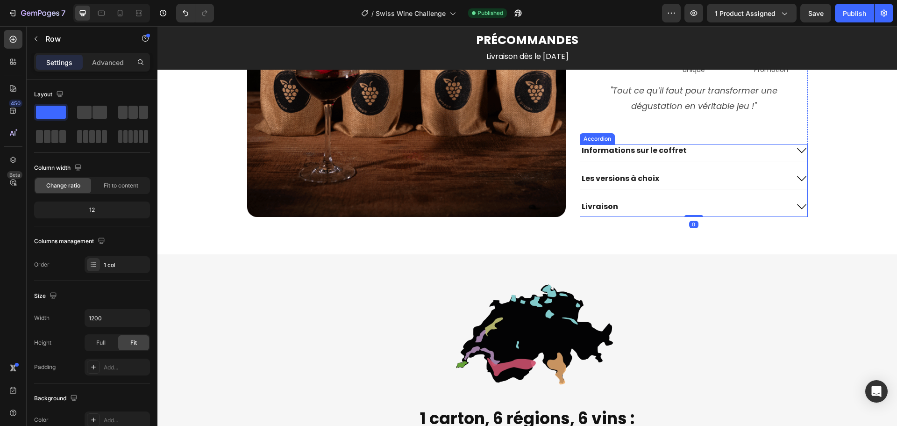
click at [797, 148] on icon at bounding box center [801, 150] width 11 height 11
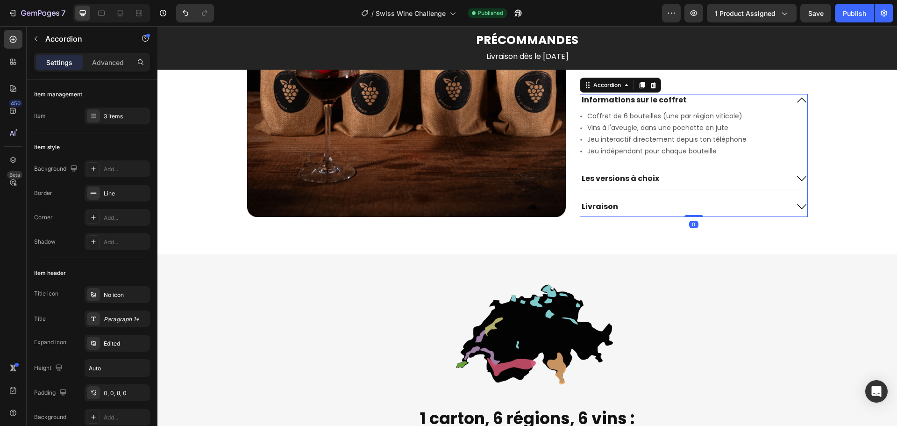
click at [796, 176] on icon at bounding box center [801, 178] width 11 height 11
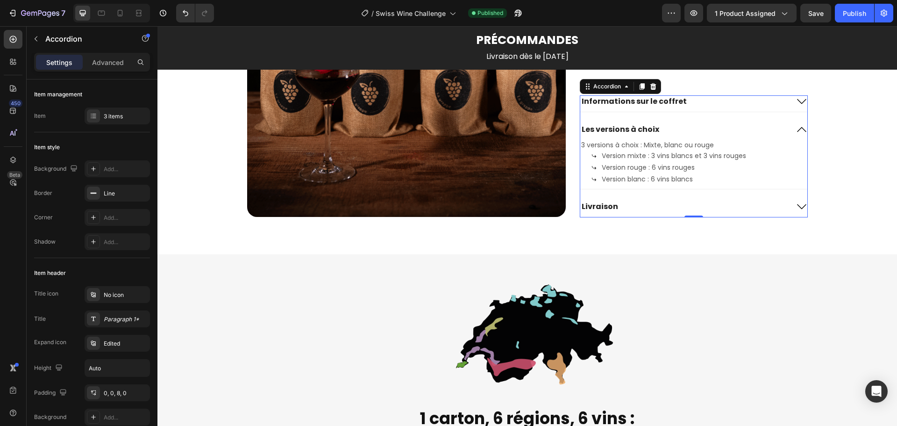
click at [800, 204] on icon at bounding box center [801, 206] width 11 height 11
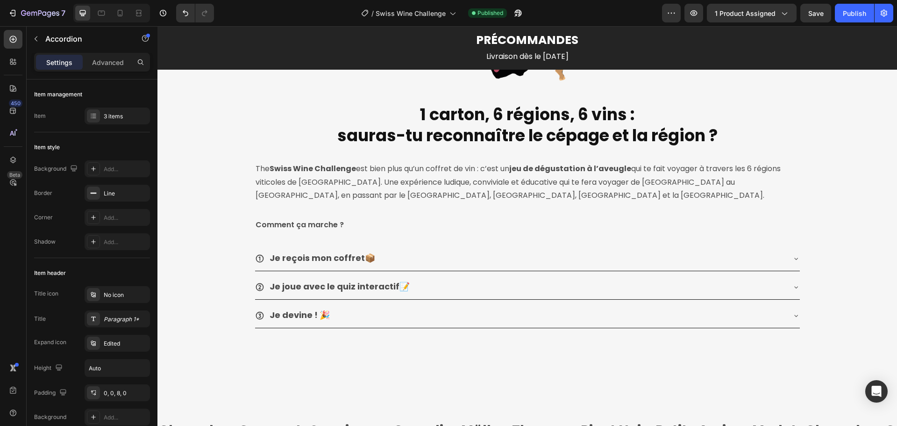
scroll to position [1542, 0]
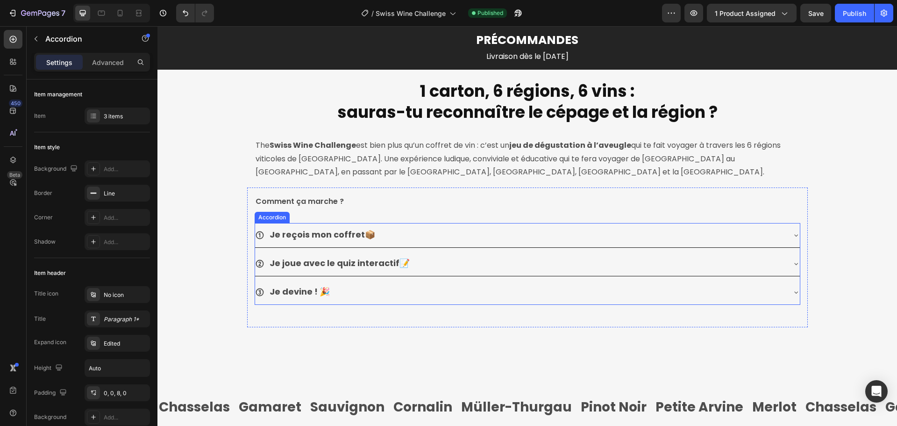
click at [298, 263] on strong "Je joue avec le quiz interactif" at bounding box center [335, 263] width 130 height 12
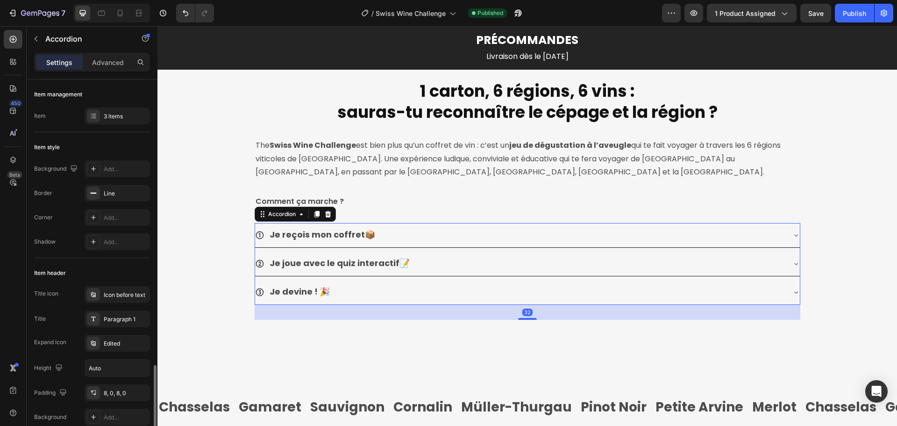
scroll to position [201, 0]
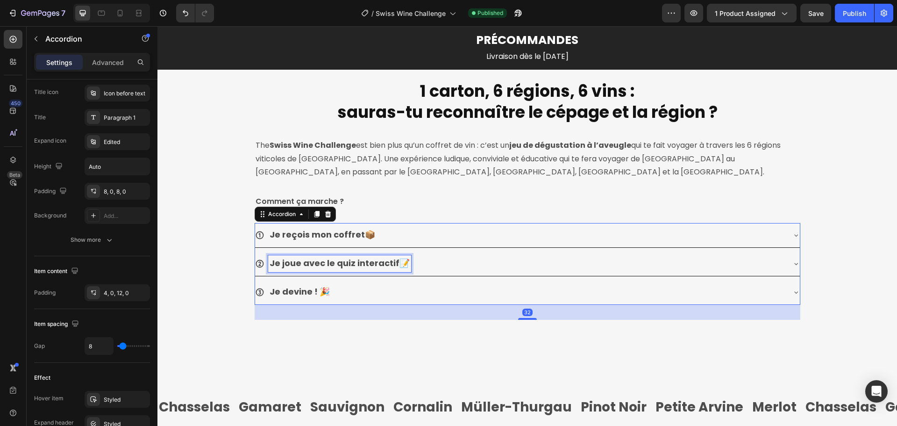
click at [347, 262] on strong "Je joue avec le quiz interactif" at bounding box center [335, 263] width 130 height 12
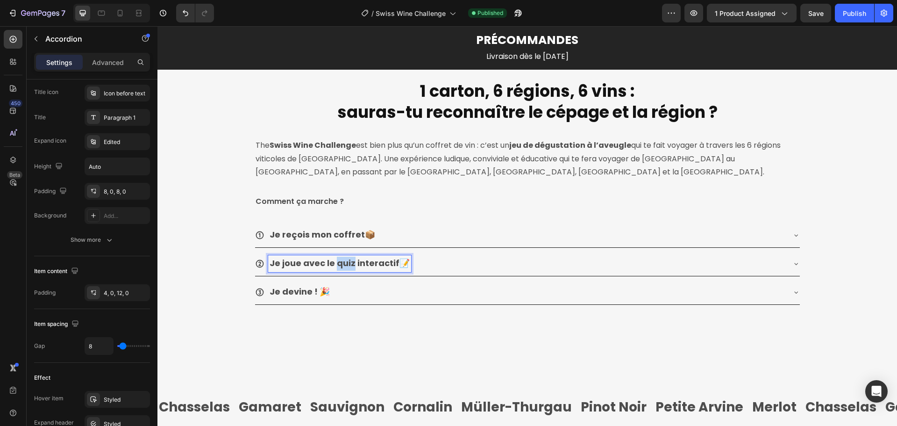
drag, startPoint x: 347, startPoint y: 263, endPoint x: 331, endPoint y: 265, distance: 16.0
click at [331, 265] on strong "Je joue avec le quiz interactif" at bounding box center [335, 263] width 130 height 12
click at [297, 265] on strong "Je joue avec le jeu interactif" at bounding box center [332, 263] width 125 height 12
click at [792, 263] on icon at bounding box center [795, 263] width 7 height 7
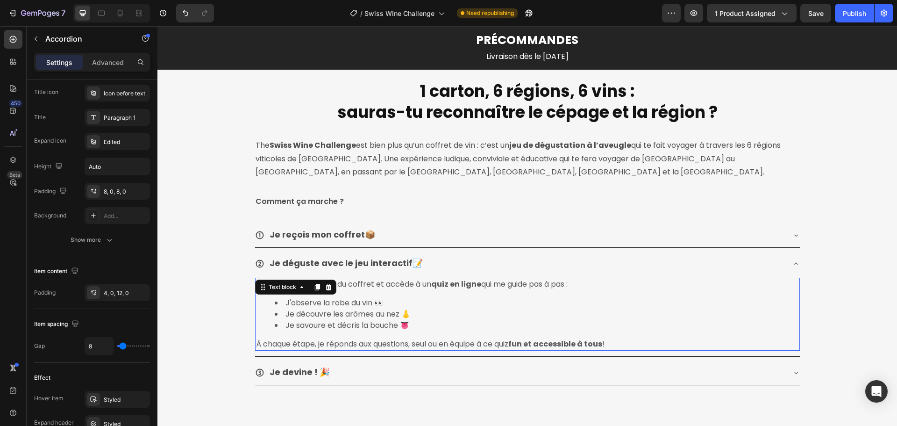
click at [416, 290] on div "Je scanne le QR code du coffret et accède à un quiz en ligne qui me guide pas à…" at bounding box center [527, 313] width 545 height 73
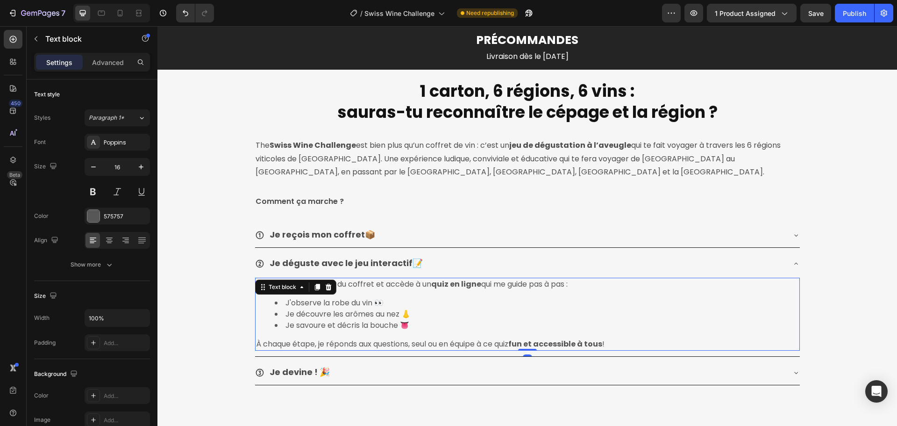
click at [447, 286] on strong "quiz en ligne" at bounding box center [456, 283] width 50 height 11
drag, startPoint x: 478, startPoint y: 284, endPoint x: 433, endPoint y: 286, distance: 45.3
click at [433, 286] on strong "quiz en ligne" at bounding box center [456, 283] width 50 height 11
click at [505, 320] on li "Je savoure et décris la bouche 👅" at bounding box center [537, 325] width 524 height 11
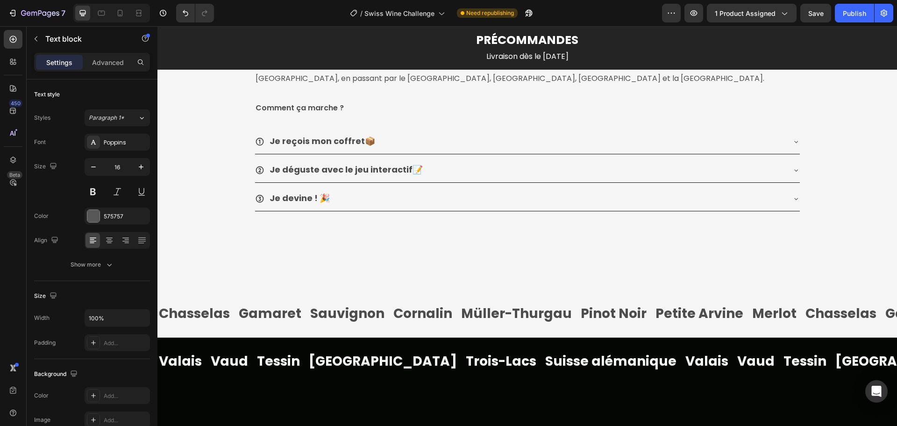
scroll to position [1495, 0]
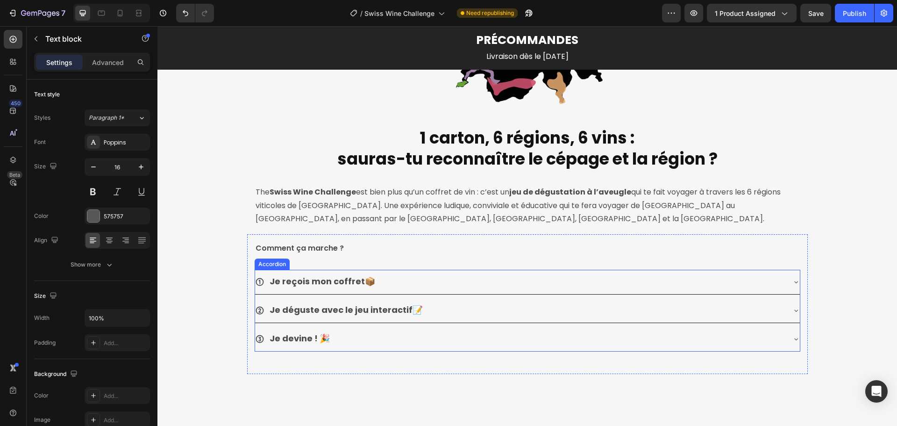
click at [790, 305] on div "Je déguste avec le jeu interactif 📝" at bounding box center [527, 310] width 545 height 24
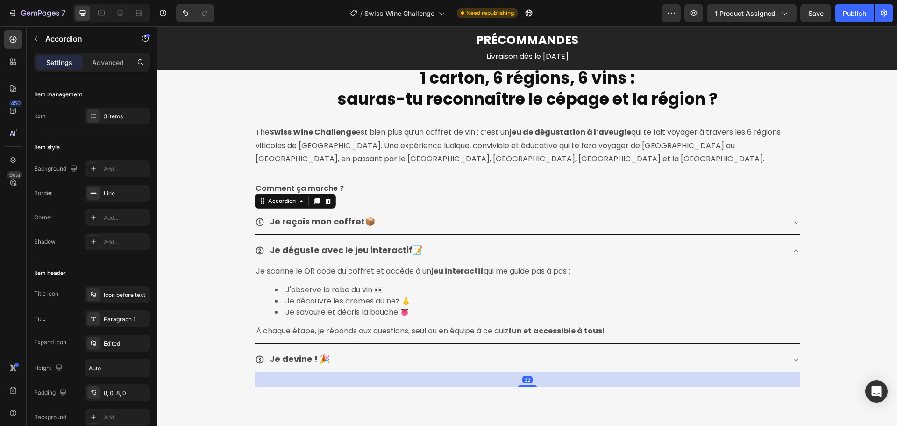
scroll to position [1588, 0]
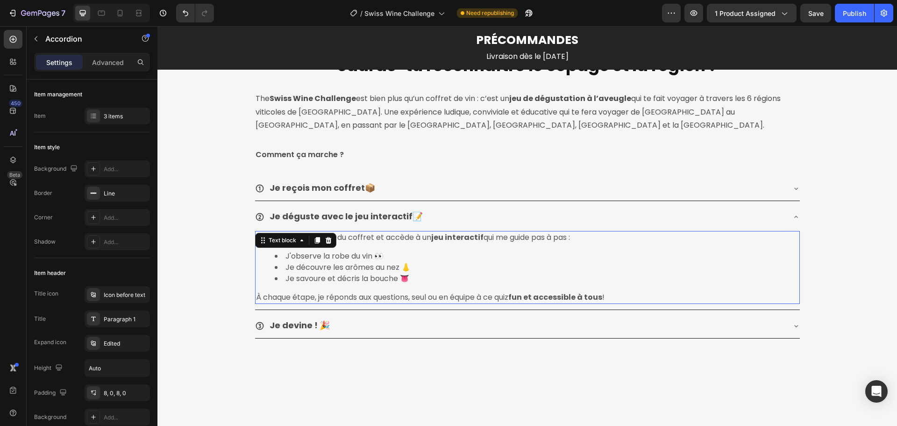
click at [539, 296] on strong "fun et accessible à tous" at bounding box center [555, 296] width 94 height 11
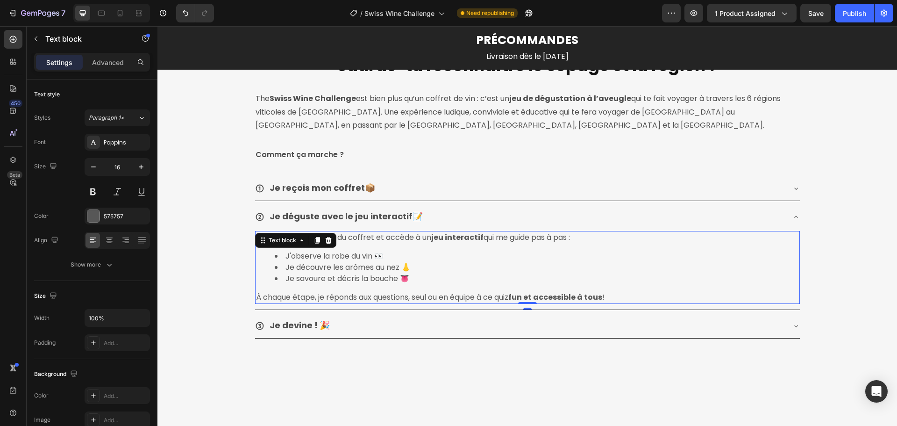
click at [510, 296] on p "À chaque étape, je réponds aux questions, seul ou en équipe à ce quiz fun et ac…" at bounding box center [527, 296] width 543 height 11
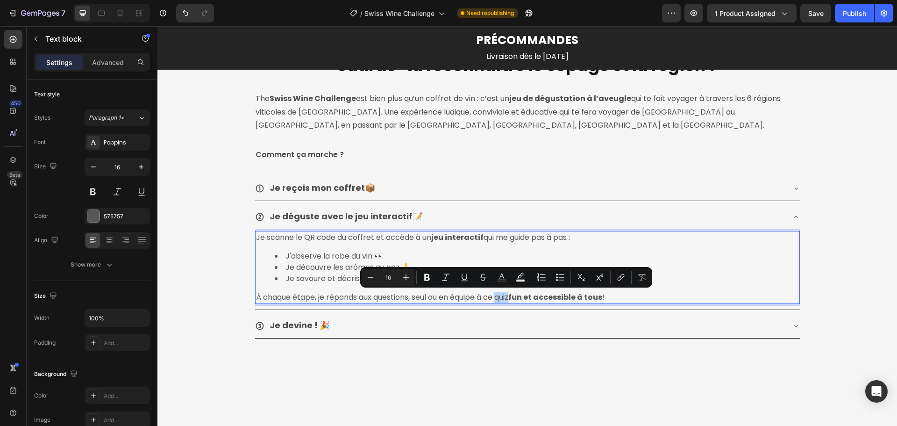
drag, startPoint x: 513, startPoint y: 297, endPoint x: 501, endPoint y: 299, distance: 12.4
click at [501, 299] on p "À chaque étape, je réponds aux questions, seul ou en équipe à ce quiz fun et ac…" at bounding box center [527, 296] width 543 height 11
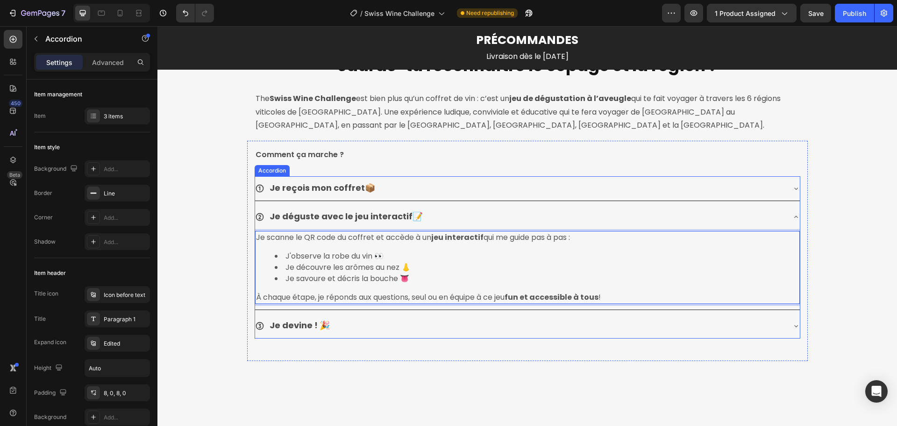
click at [791, 321] on div "Je devine ! 🎉" at bounding box center [527, 325] width 545 height 24
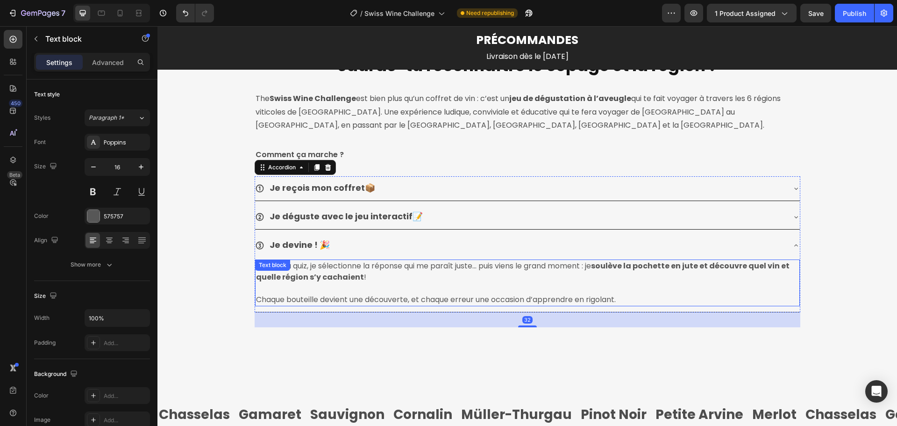
click at [306, 267] on div "À la fin du quiz, je sélectionne la réponse qui me paraît juste… puis viens le …" at bounding box center [527, 282] width 545 height 47
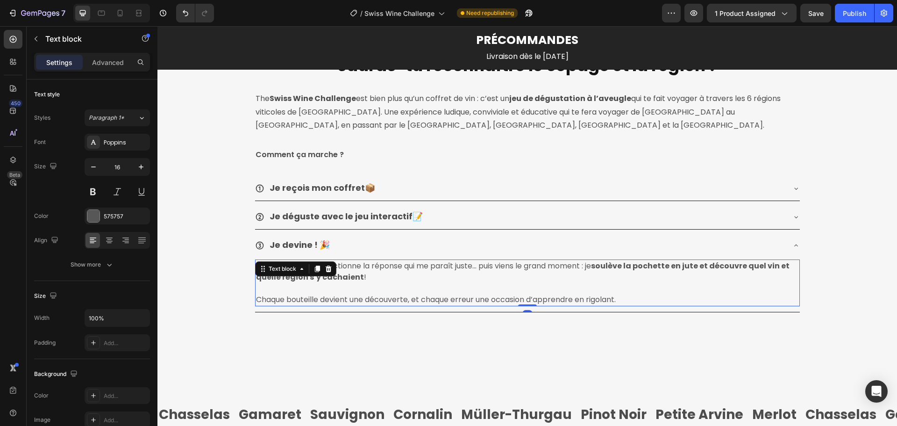
click at [416, 267] on p "À la fin du quiz, je sélectionne la réponse qui me paraît juste… puis viens le …" at bounding box center [527, 271] width 543 height 22
click at [306, 266] on p "À la fin du quiz, je sélectionne la réponse qui me paraît juste… puis viens le …" at bounding box center [527, 271] width 543 height 22
click at [406, 274] on p "À la fin du jeu, je sélectionne la réponse qui me paraît juste… puis viens le g…" at bounding box center [527, 271] width 543 height 22
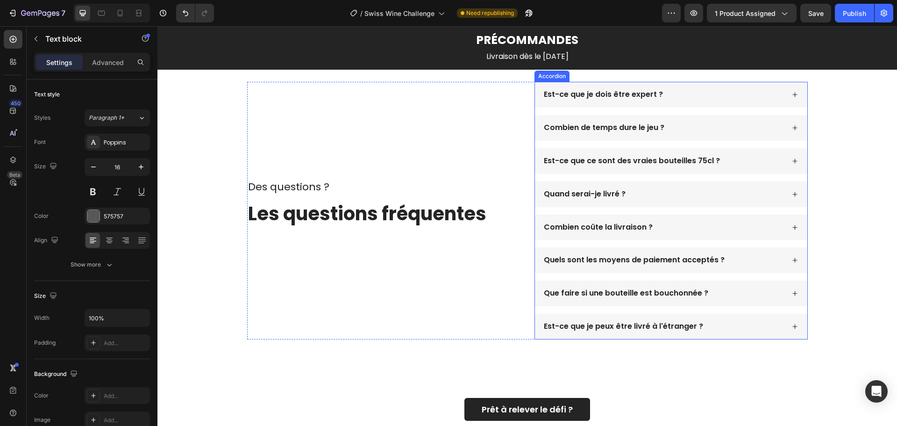
scroll to position [2803, 0]
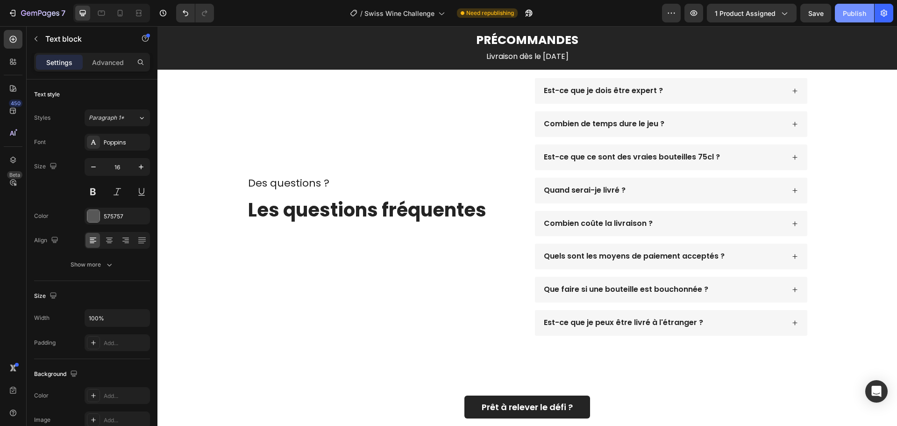
click at [862, 14] on div "Publish" at bounding box center [854, 13] width 23 height 10
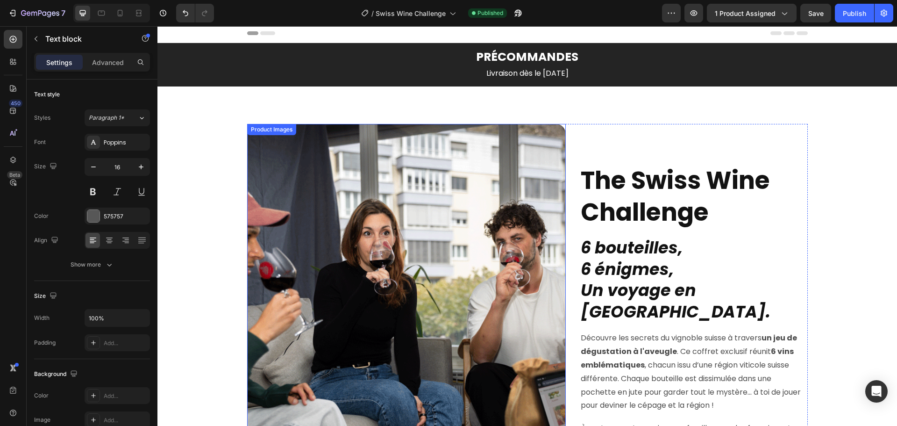
scroll to position [0, 0]
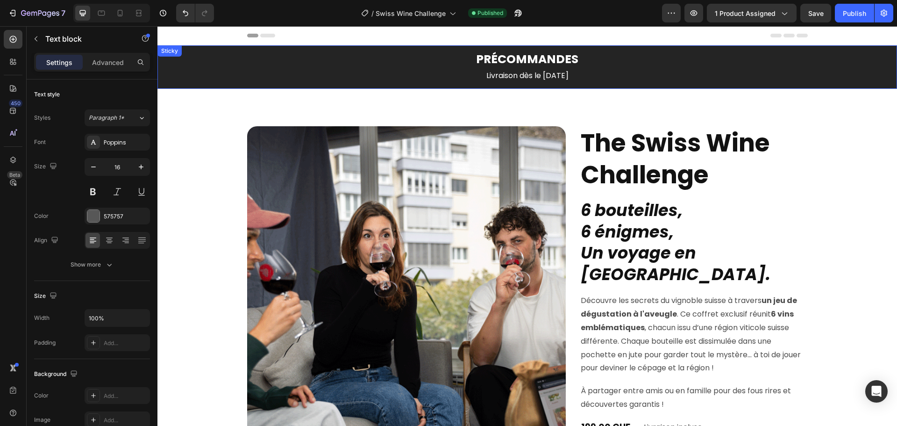
click at [201, 63] on div "PRÉCOMMANDES Text Block Livraison dès le 20 octobre 2025 Text Block Row" at bounding box center [526, 66] width 739 height 43
